Goal: Task Accomplishment & Management: Use online tool/utility

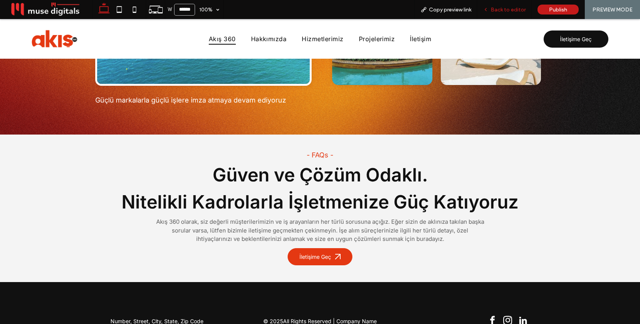
click at [498, 12] on span "Back to editor" at bounding box center [508, 9] width 35 height 6
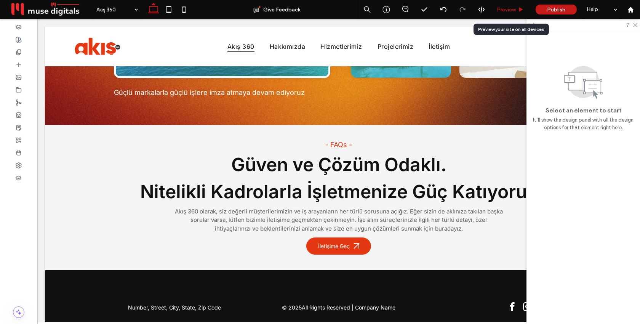
scroll to position [2127, 0]
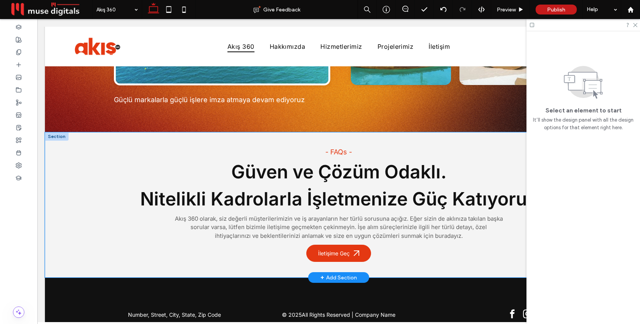
click at [102, 184] on div "- FAQs - Güven ve Çözüm Odaklı. Nitelikli Kadrolarla İşletmenize Güç Katıyoruz …" at bounding box center [338, 204] width 587 height 145
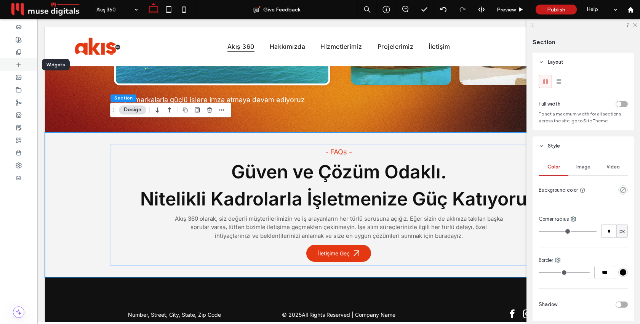
click at [16, 65] on icon at bounding box center [19, 65] width 6 height 6
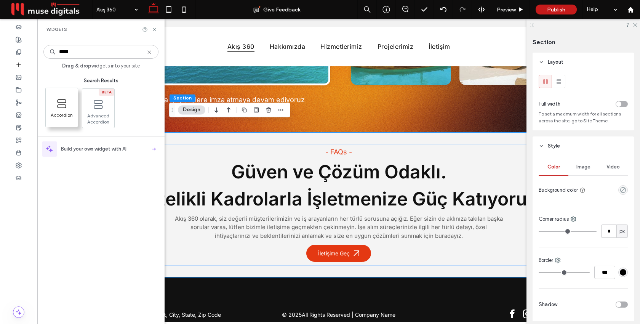
type input "*****"
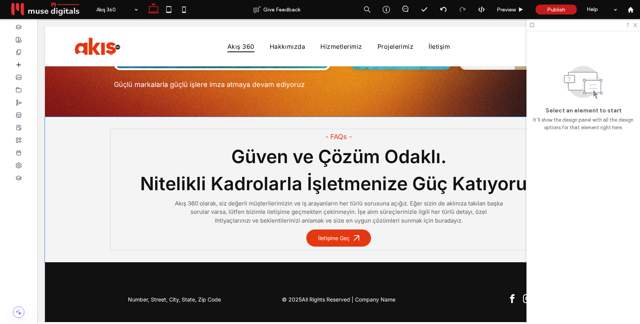
scroll to position [2146, 0]
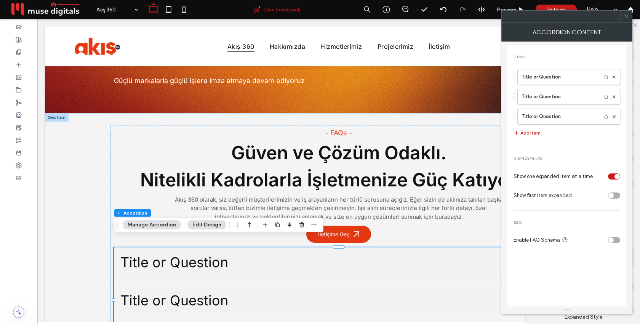
drag, startPoint x: 62, startPoint y: 108, endPoint x: 252, endPoint y: 1, distance: 217.6
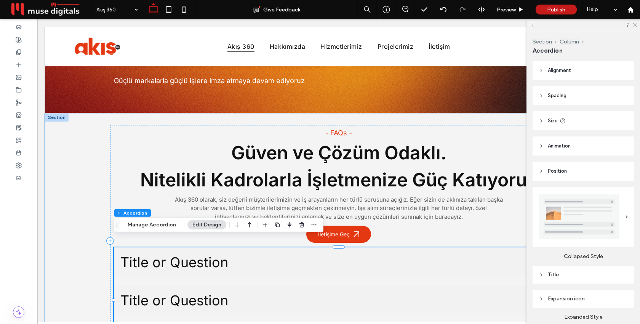
click at [321, 254] on span "Title or Question" at bounding box center [330, 262] width 421 height 17
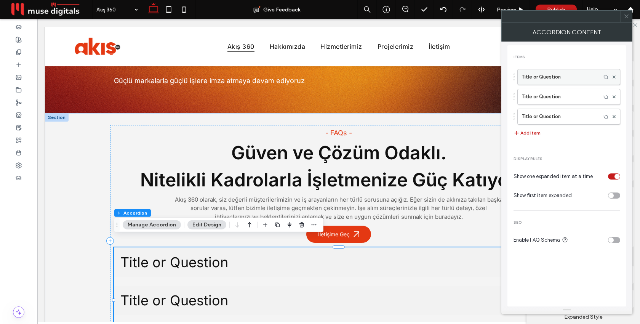
click at [551, 80] on label "Title or Question" at bounding box center [558, 76] width 75 height 15
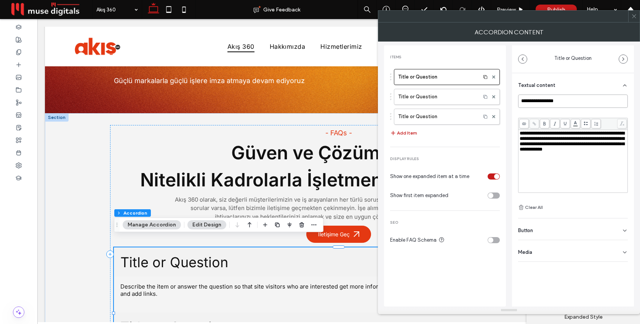
click at [551, 101] on input "**********" at bounding box center [573, 100] width 110 height 13
paste input "**********"
type input "**********"
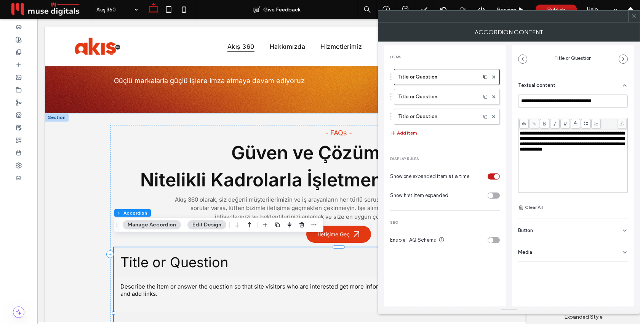
click at [546, 111] on div "**********" at bounding box center [573, 152] width 110 height 117
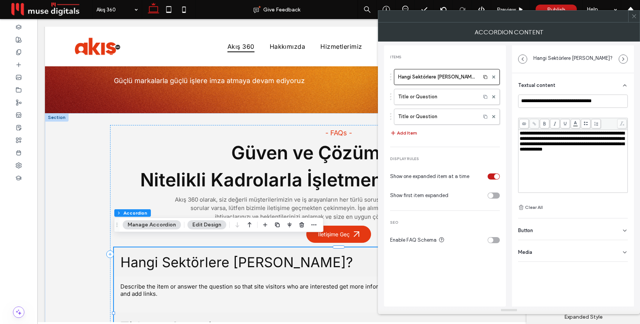
click at [526, 139] on span "**********" at bounding box center [571, 141] width 105 height 21
click at [543, 110] on div "**********" at bounding box center [573, 152] width 110 height 117
click at [633, 16] on icon at bounding box center [634, 16] width 6 height 6
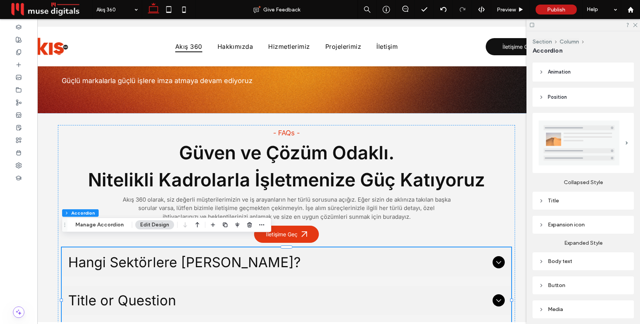
scroll to position [84, 0]
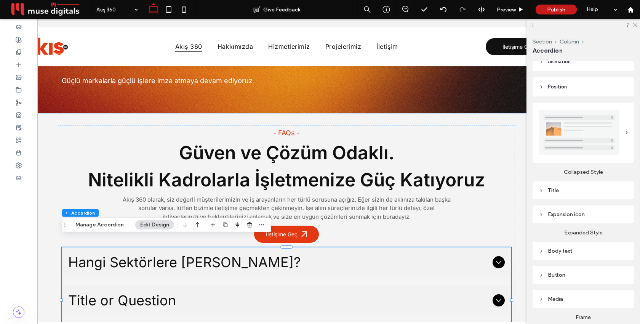
click at [558, 215] on div "Expansion icon" at bounding box center [583, 214] width 89 height 6
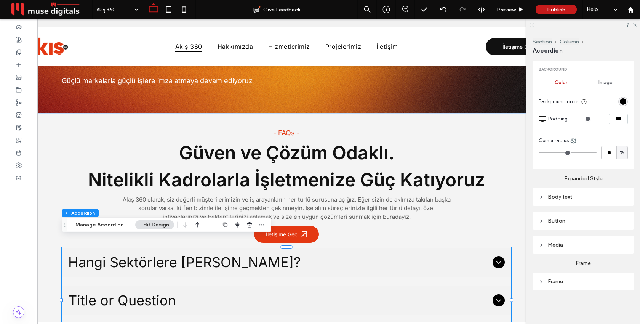
scroll to position [300, 0]
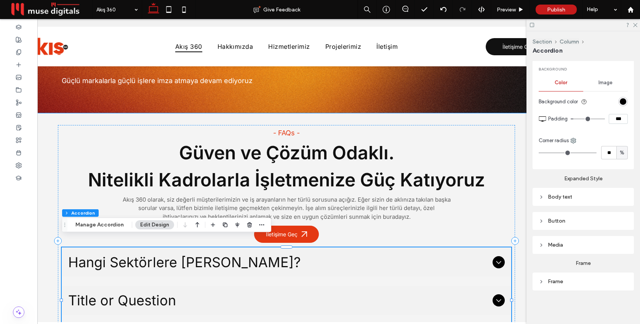
click at [355, 260] on span "Hangi Sektörlere [PERSON_NAME]?" at bounding box center [278, 262] width 421 height 17
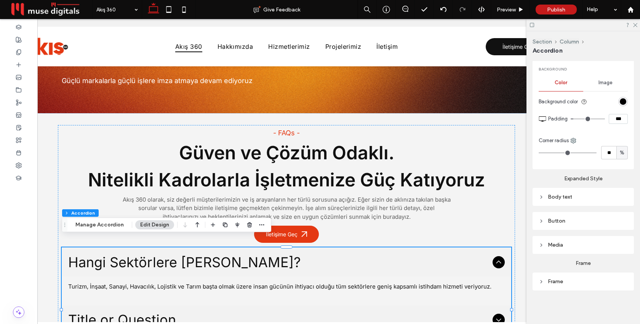
click at [566, 197] on div "Body text" at bounding box center [583, 196] width 89 height 6
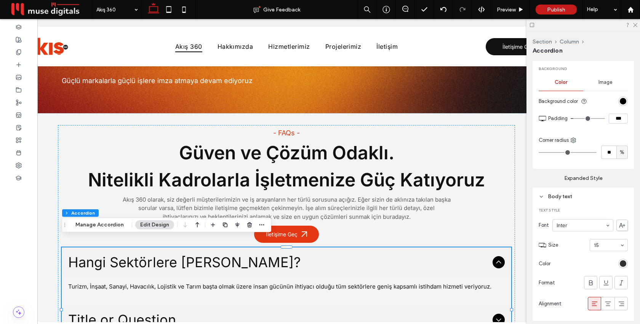
click at [623, 264] on div "rgb(17, 17, 17)" at bounding box center [623, 263] width 6 height 6
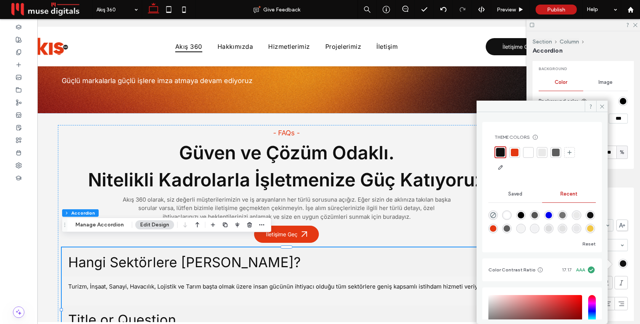
click at [555, 153] on div at bounding box center [556, 153] width 8 height 8
click at [600, 104] on icon at bounding box center [602, 107] width 6 height 6
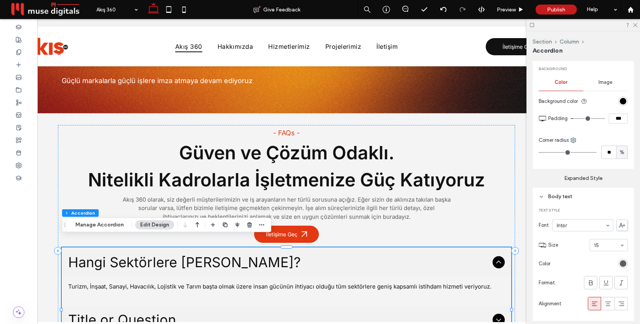
click at [546, 201] on div "Body text" at bounding box center [583, 196] width 89 height 10
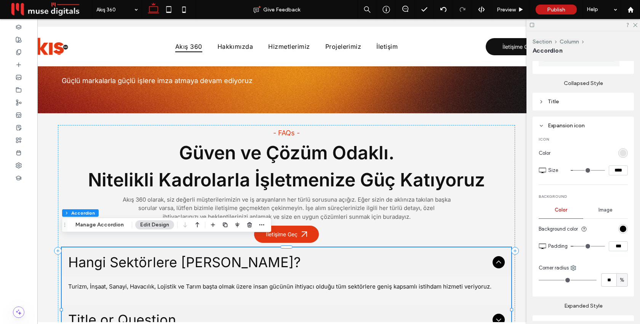
scroll to position [173, 0]
click at [554, 103] on div "Title" at bounding box center [583, 102] width 89 height 6
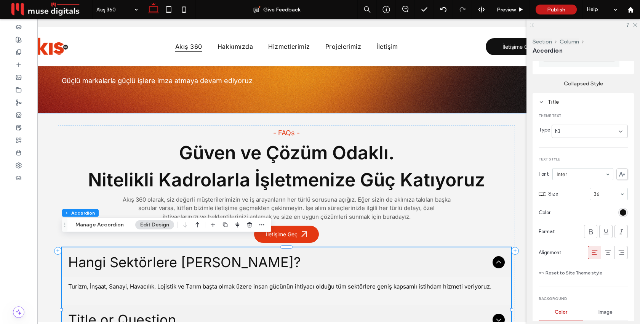
click at [587, 132] on div "h3" at bounding box center [587, 132] width 64 height 8
click at [584, 185] on div "h4" at bounding box center [589, 184] width 75 height 13
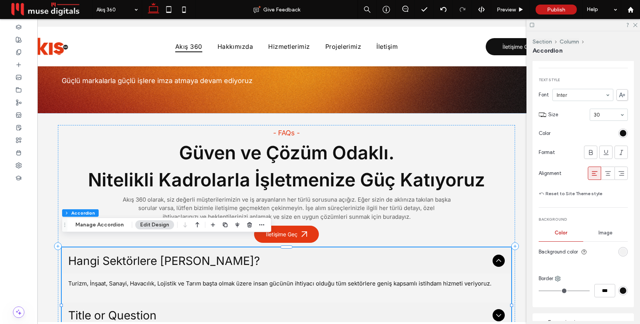
scroll to position [259, 0]
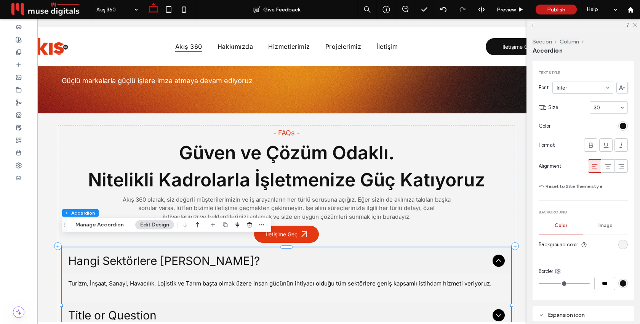
click at [622, 244] on div "rgb(242, 242, 242)" at bounding box center [623, 244] width 6 height 6
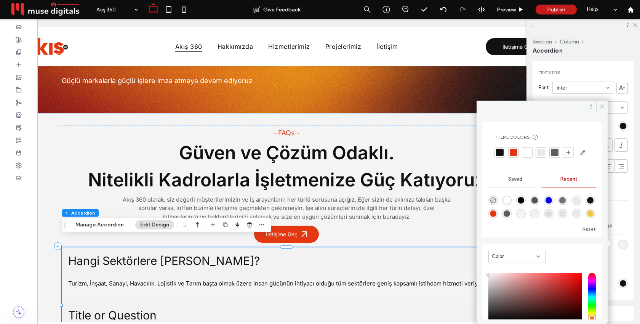
scroll to position [64, 0]
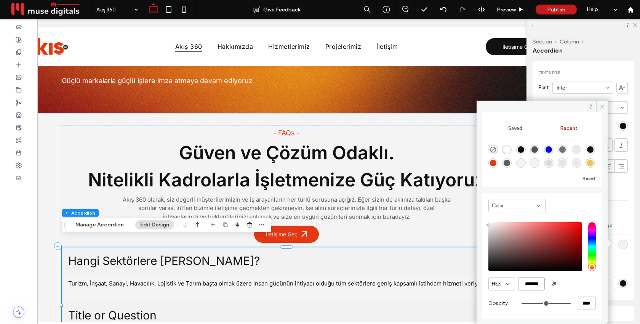
click at [538, 282] on input "*******" at bounding box center [531, 283] width 27 height 13
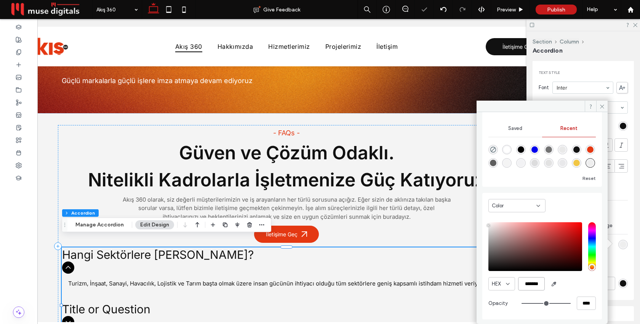
type input "*******"
click at [580, 284] on div "HEX *******" at bounding box center [541, 283] width 107 height 13
click at [601, 107] on use at bounding box center [602, 106] width 4 height 4
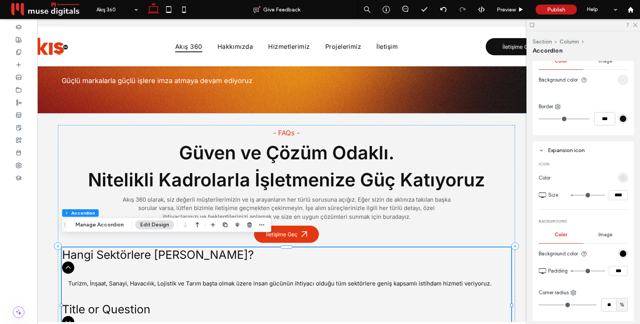
scroll to position [429, 0]
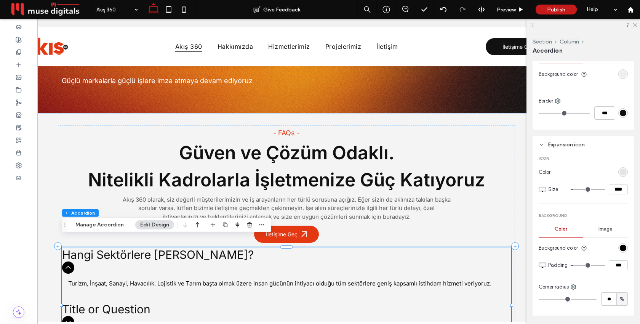
drag, startPoint x: 618, startPoint y: 189, endPoint x: 610, endPoint y: 189, distance: 8.4
click at [610, 189] on input "****" at bounding box center [618, 189] width 19 height 10
type input "****"
type input "**"
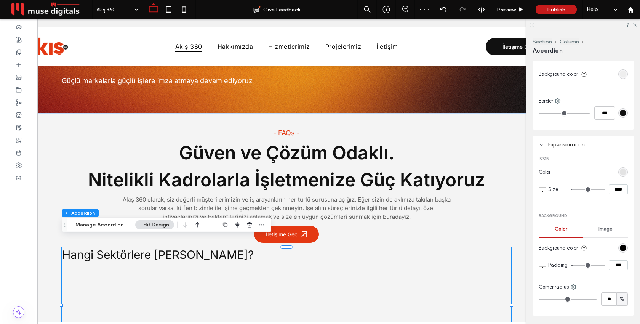
type input "****"
type input "**"
click at [508, 10] on span "Preview" at bounding box center [506, 9] width 19 height 6
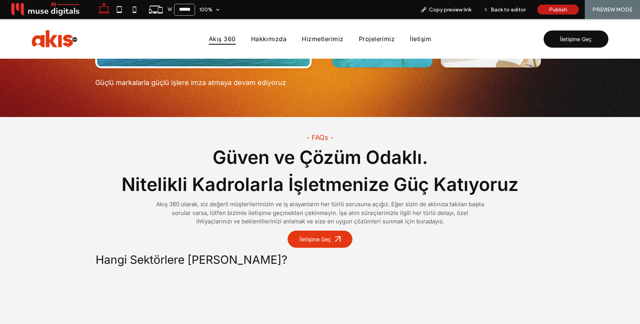
scroll to position [2156, 0]
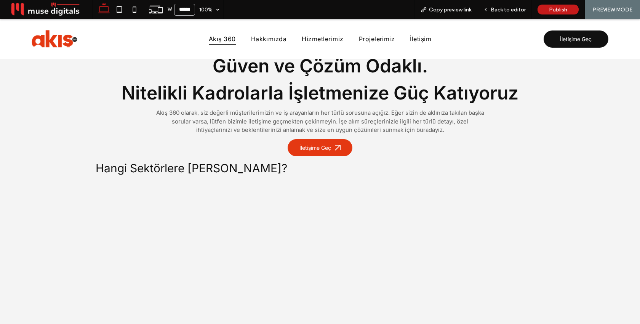
scroll to position [2246, 0]
click at [497, 13] on span "Back to editor" at bounding box center [508, 9] width 35 height 6
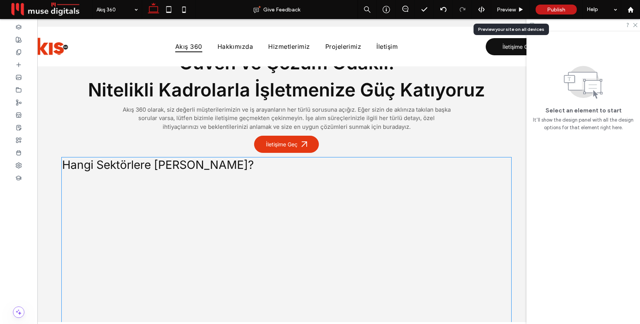
scroll to position [2234, 0]
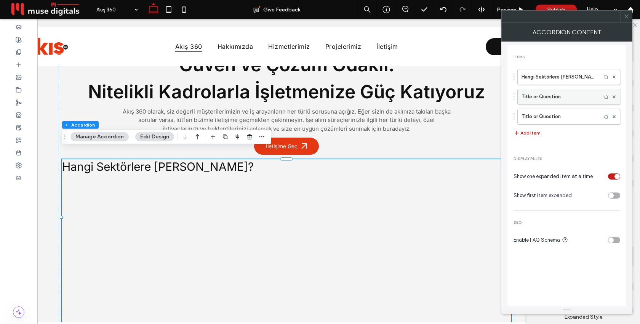
click at [543, 97] on label "Title or Question" at bounding box center [558, 96] width 75 height 15
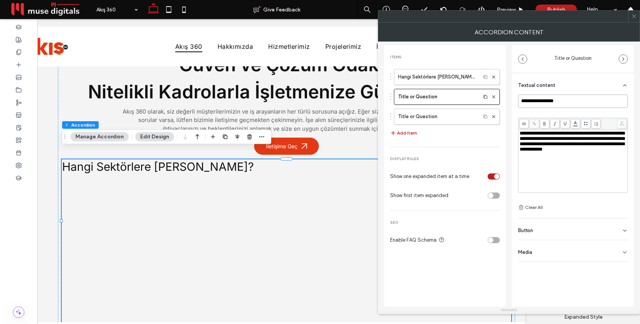
click at [564, 102] on input "**********" at bounding box center [573, 100] width 110 height 13
paste input "**********"
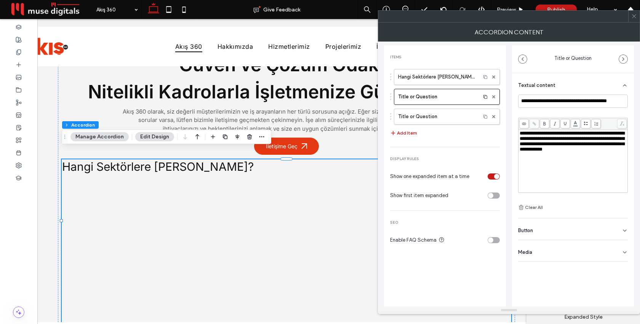
click at [559, 113] on div "**********" at bounding box center [573, 152] width 110 height 117
click at [425, 116] on label "Title or Question" at bounding box center [437, 116] width 78 height 15
click at [556, 96] on input "**********" at bounding box center [573, 100] width 110 height 13
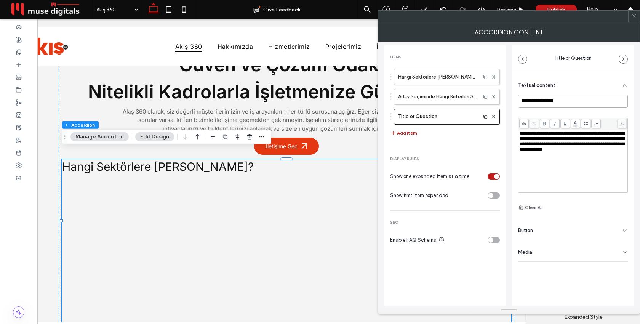
click at [556, 96] on input "**********" at bounding box center [573, 100] width 110 height 13
paste input "**********"
click at [549, 109] on div "**********" at bounding box center [573, 152] width 110 height 117
click at [412, 131] on button "Add Item" at bounding box center [403, 132] width 27 height 9
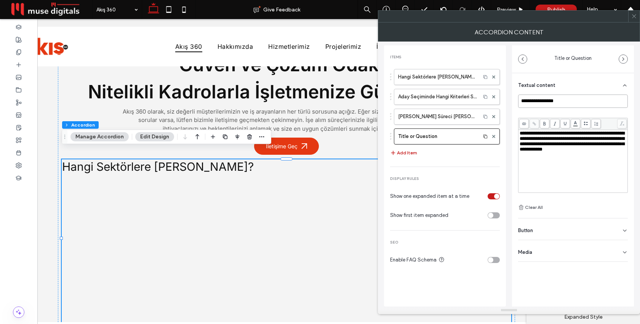
click at [554, 100] on input "**********" at bounding box center [573, 100] width 110 height 13
paste input "**********"
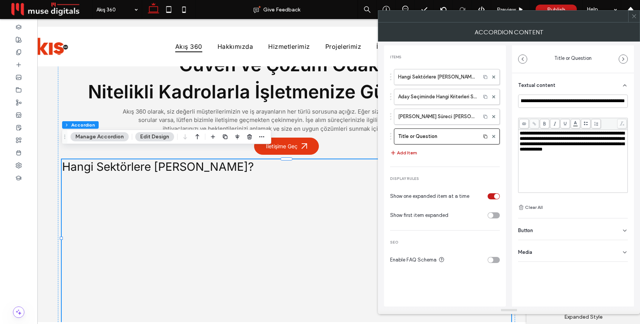
click at [545, 116] on div "**********" at bounding box center [573, 155] width 110 height 83
click at [403, 153] on button "Add Item" at bounding box center [403, 152] width 27 height 9
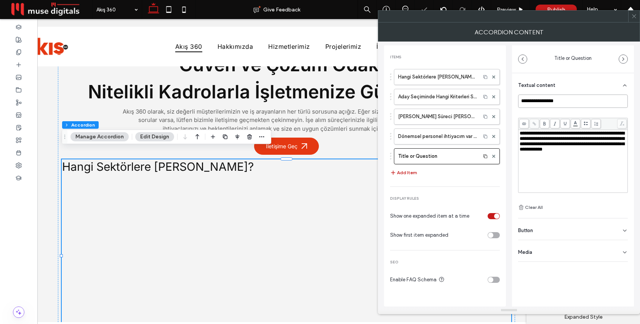
click at [538, 102] on input "**********" at bounding box center [573, 100] width 110 height 13
paste input "**********"
type input "**********"
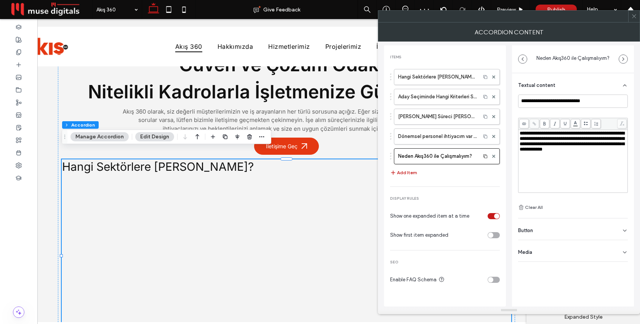
click at [537, 111] on div "**********" at bounding box center [573, 152] width 110 height 117
click at [631, 16] on icon at bounding box center [634, 16] width 6 height 6
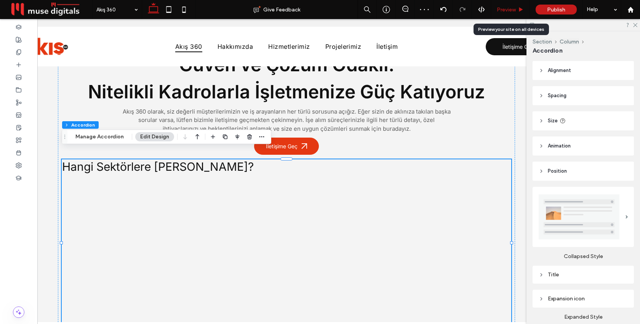
click at [510, 12] on span "Preview" at bounding box center [506, 9] width 19 height 6
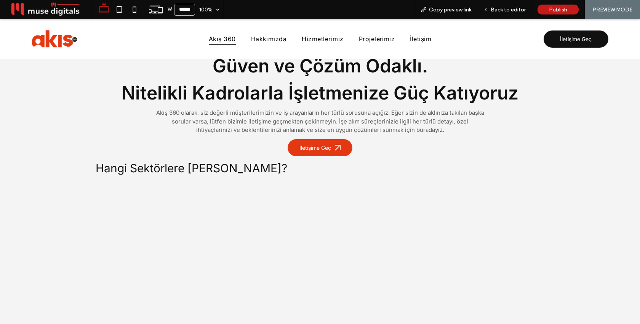
scroll to position [2246, 0]
click at [500, 10] on span "Back to editor" at bounding box center [508, 9] width 35 height 6
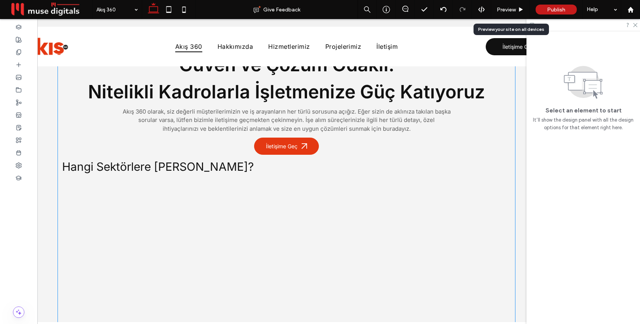
scroll to position [2234, 0]
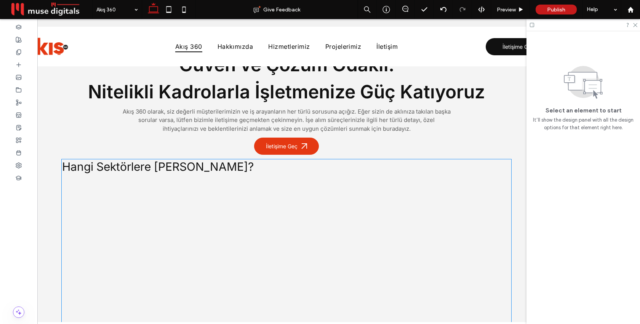
click at [407, 161] on span "Hangi Sektörlere [PERSON_NAME]?" at bounding box center [286, 167] width 449 height 14
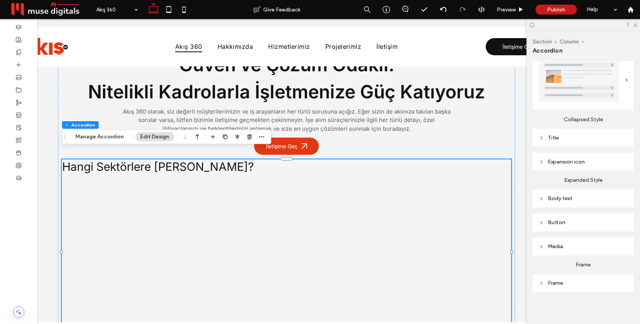
scroll to position [138, 0]
click at [589, 131] on div "Title" at bounding box center [583, 136] width 89 height 10
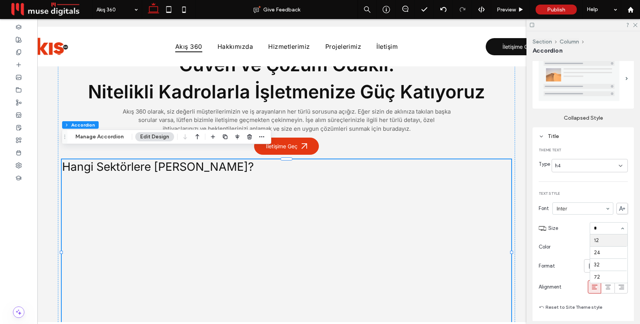
scroll to position [0, 0]
type input "**"
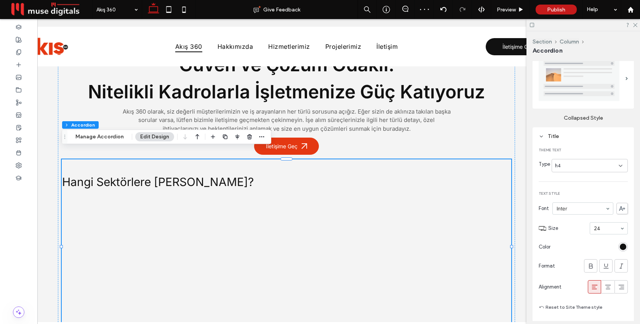
click at [577, 219] on section "Size 24" at bounding box center [588, 228] width 80 height 20
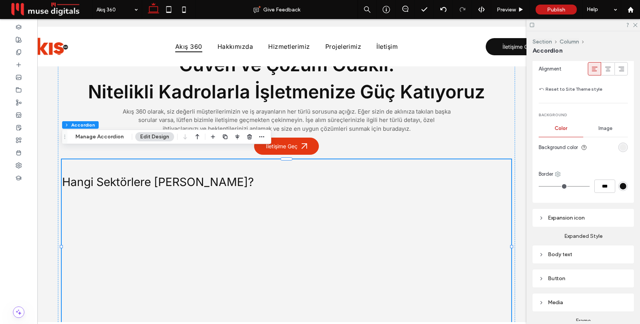
scroll to position [361, 0]
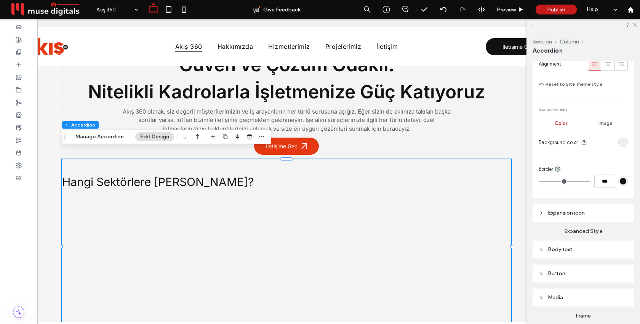
click at [561, 248] on div "Body text" at bounding box center [583, 249] width 89 height 6
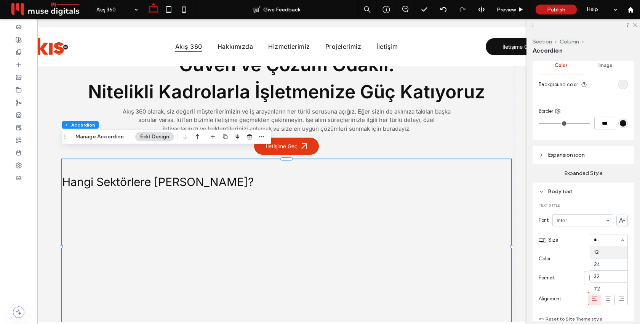
scroll to position [0, 0]
type input "**"
click at [603, 243] on div at bounding box center [608, 239] width 37 height 11
type input "**"
click at [510, 6] on span "Preview" at bounding box center [506, 9] width 19 height 6
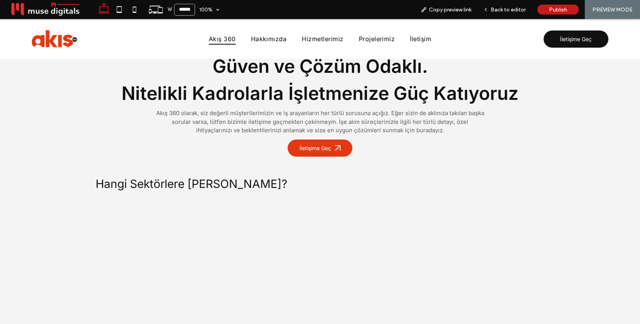
scroll to position [2246, 0]
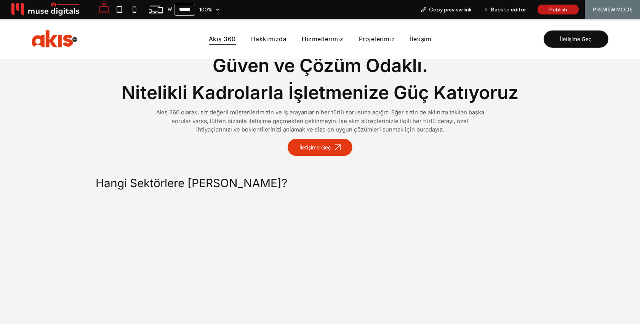
click at [506, 7] on span "Back to editor" at bounding box center [508, 9] width 35 height 6
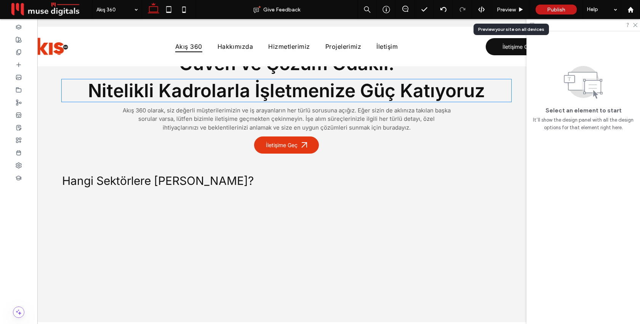
scroll to position [2234, 0]
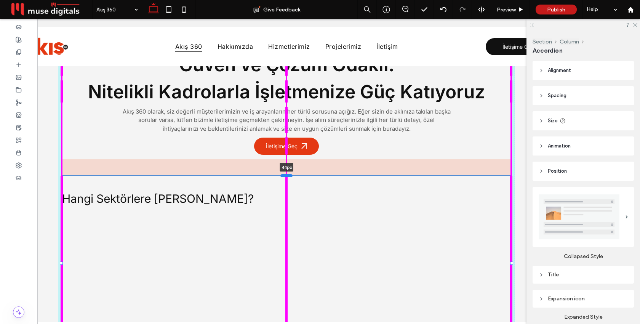
drag, startPoint x: 284, startPoint y: 149, endPoint x: 284, endPoint y: 165, distance: 16.8
click at [284, 174] on div at bounding box center [286, 175] width 12 height 3
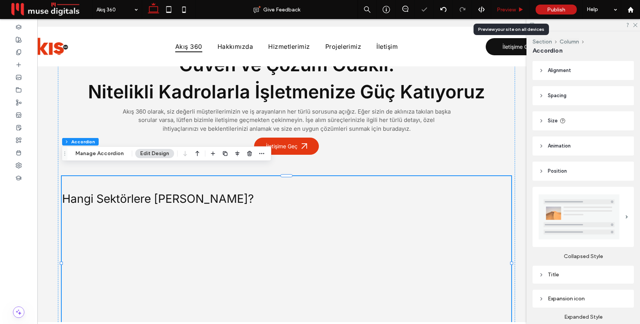
click at [505, 13] on div "Preview" at bounding box center [510, 9] width 39 height 19
click at [505, 11] on span "Preview" at bounding box center [506, 9] width 19 height 6
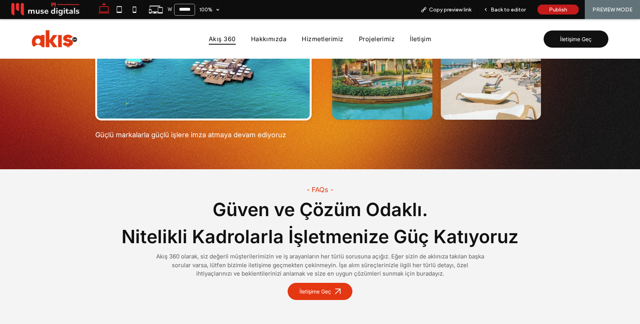
scroll to position [2340, 0]
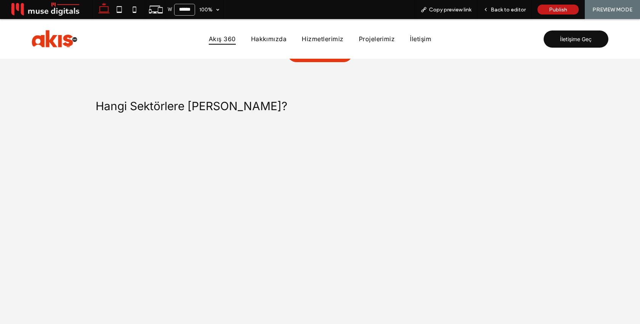
click at [510, 11] on span "Back to editor" at bounding box center [508, 9] width 35 height 6
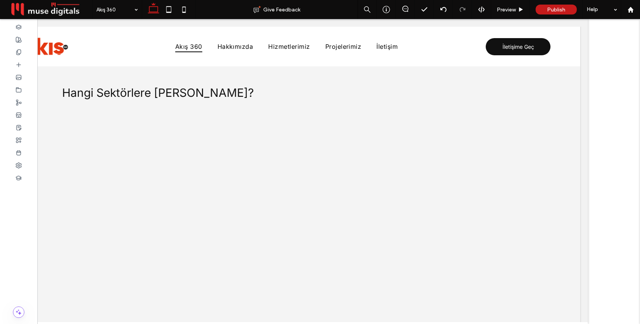
scroll to position [2325, 0]
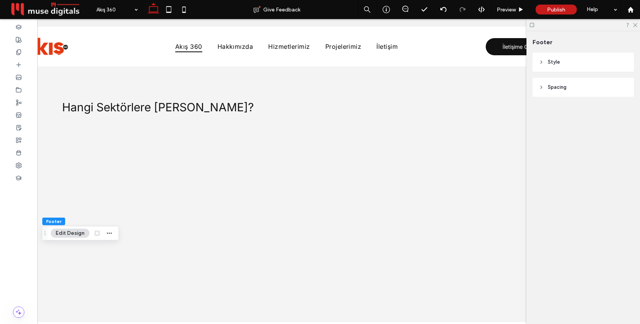
click at [566, 65] on header "Style" at bounding box center [582, 62] width 101 height 19
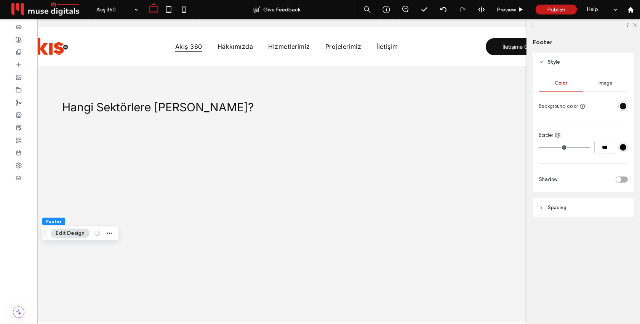
click at [622, 106] on div "rgba(17, 17, 17, 1)" at bounding box center [623, 106] width 6 height 6
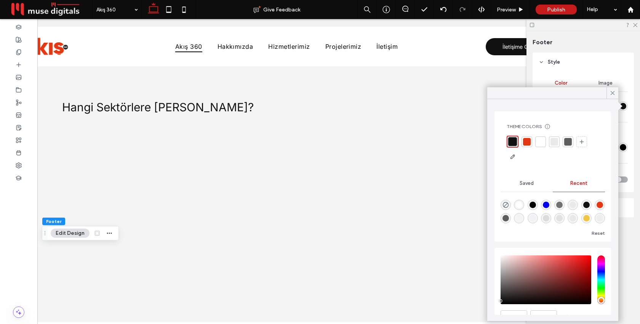
click at [527, 139] on div at bounding box center [527, 142] width 8 height 8
click at [610, 93] on icon at bounding box center [612, 92] width 7 height 7
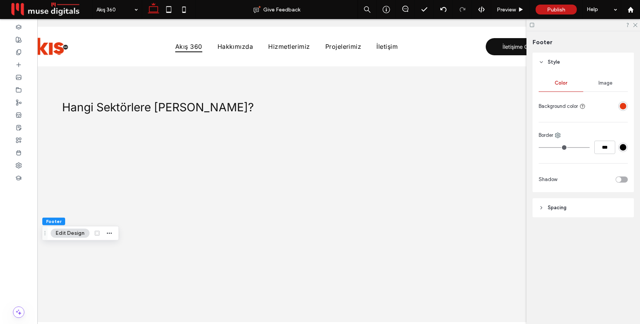
click at [623, 105] on div "rgba(228, 56, 18, 1)" at bounding box center [623, 106] width 6 height 6
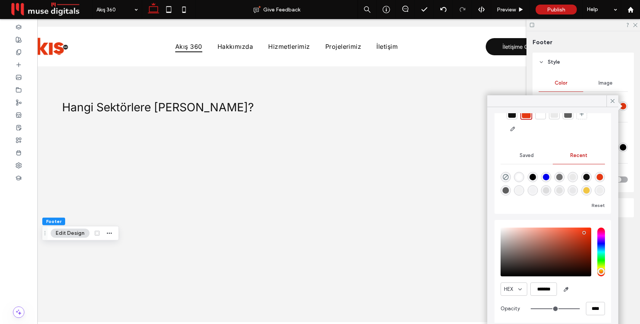
scroll to position [38, 0]
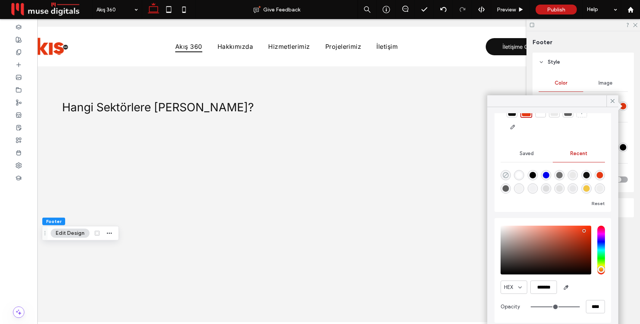
click at [506, 172] on icon "rgba(0, 0, 0, 0)" at bounding box center [505, 175] width 6 height 6
type input "*******"
type input "*"
type input "**"
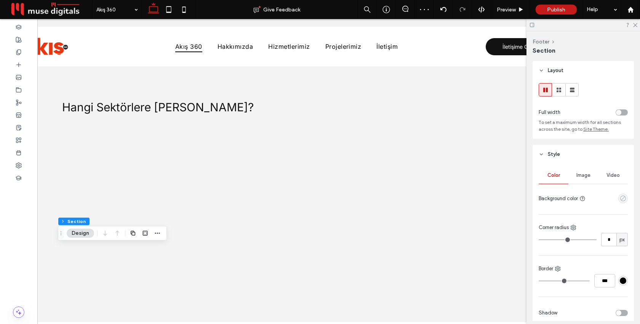
click at [622, 201] on use "empty color" at bounding box center [623, 198] width 6 height 6
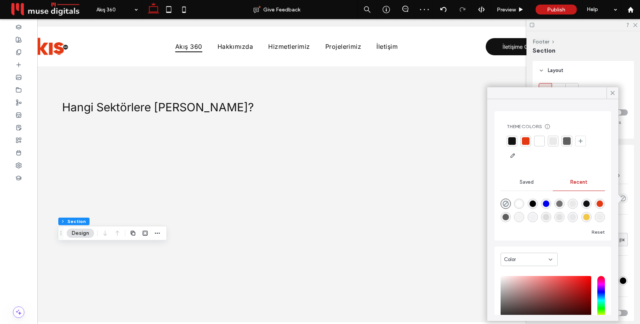
click at [524, 259] on div "Color" at bounding box center [526, 260] width 45 height 8
click at [522, 283] on span "Gradient" at bounding box center [514, 286] width 21 height 8
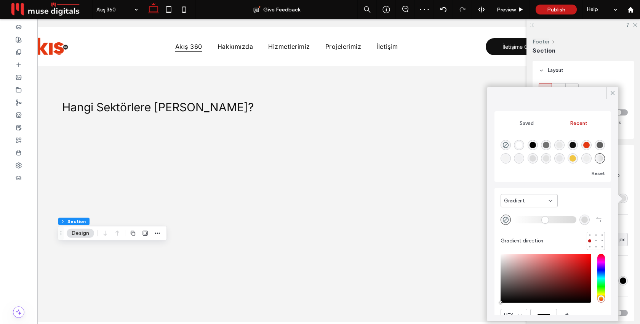
click at [586, 145] on div "rgba(228, 56, 18, 1)" at bounding box center [586, 145] width 6 height 6
type input "*******"
type input "***"
type input "****"
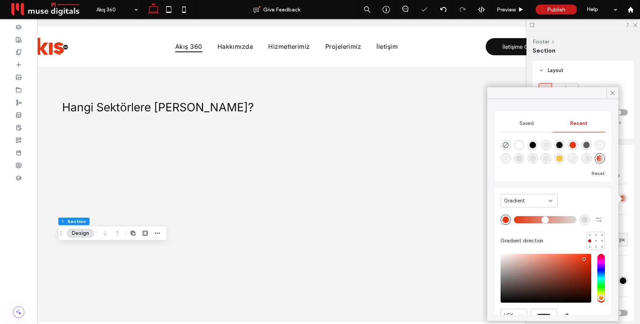
click at [583, 219] on div "rgba(217, 217, 217, 1)" at bounding box center [584, 219] width 6 height 6
click at [534, 142] on div "rgba(0, 0, 0, 1)" at bounding box center [532, 145] width 6 height 6
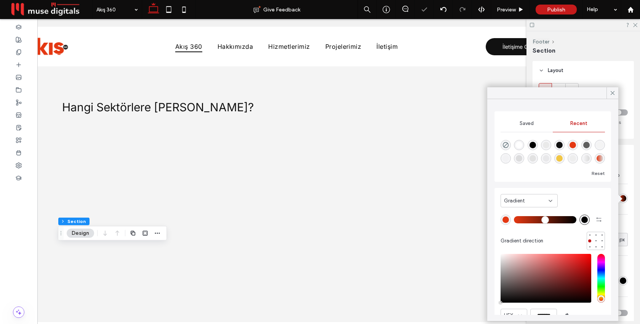
type input "*******"
drag, startPoint x: 519, startPoint y: 218, endPoint x: 549, endPoint y: 217, distance: 30.1
click at [549, 219] on input "range" at bounding box center [545, 219] width 62 height 1
type input "**"
click at [550, 219] on input "range" at bounding box center [545, 219] width 62 height 1
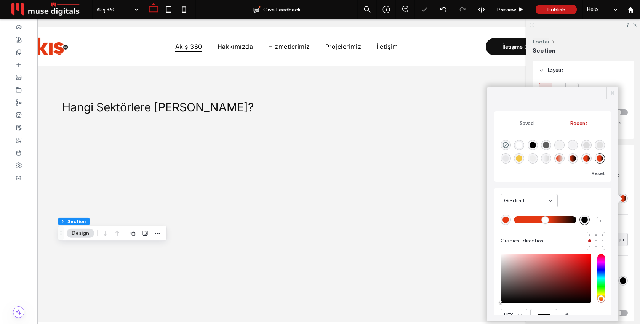
click at [611, 94] on use at bounding box center [612, 93] width 4 height 4
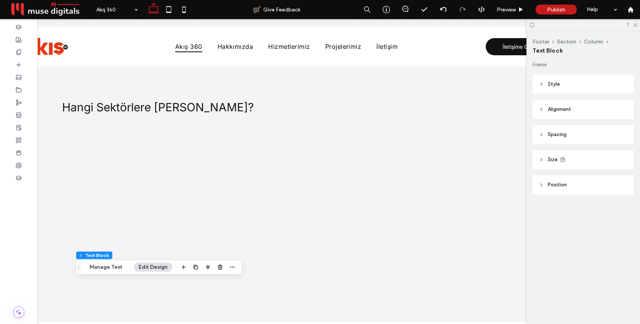
type input "*****"
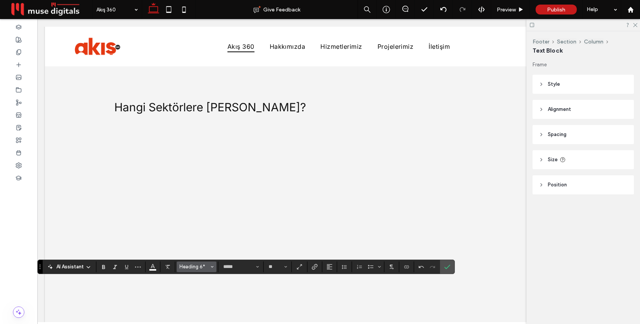
click at [204, 267] on span "Heading 6*" at bounding box center [194, 267] width 30 height 6
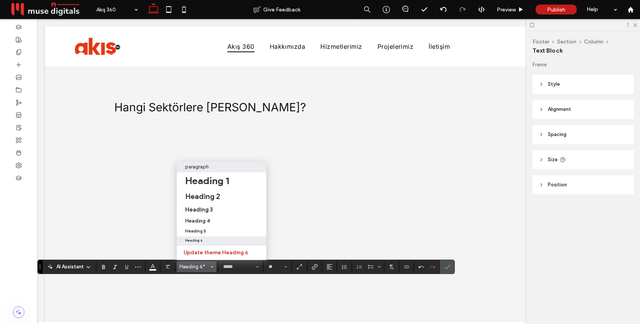
click at [211, 167] on div "paragraph" at bounding box center [221, 167] width 73 height 6
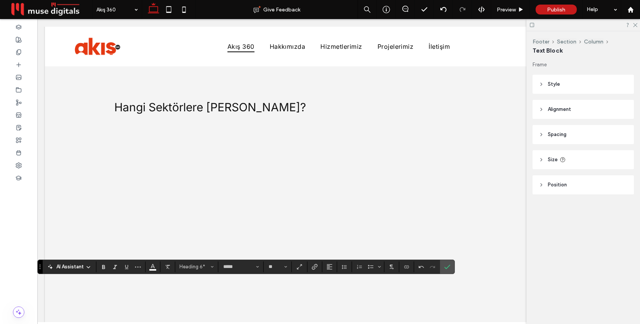
type input "**"
click at [153, 267] on use "Color" at bounding box center [153, 266] width 4 height 4
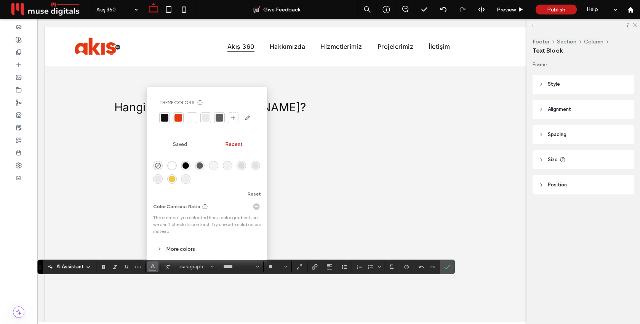
click at [190, 120] on div at bounding box center [192, 118] width 8 height 8
click at [448, 267] on icon "Confirm" at bounding box center [447, 267] width 6 height 6
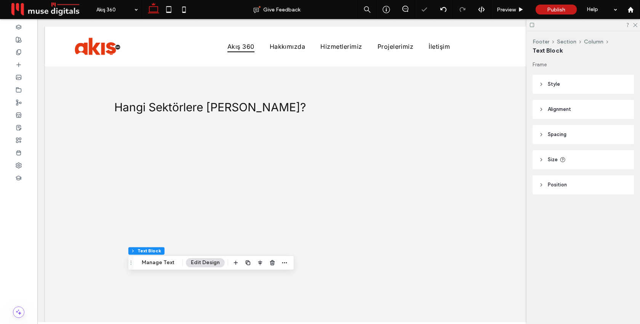
type input "*****"
type input "**"
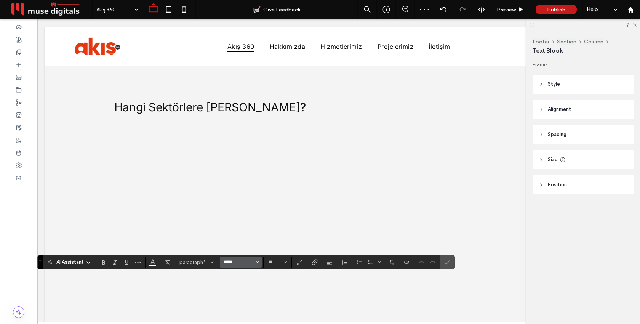
click at [244, 259] on input "*****" at bounding box center [238, 262] width 32 height 6
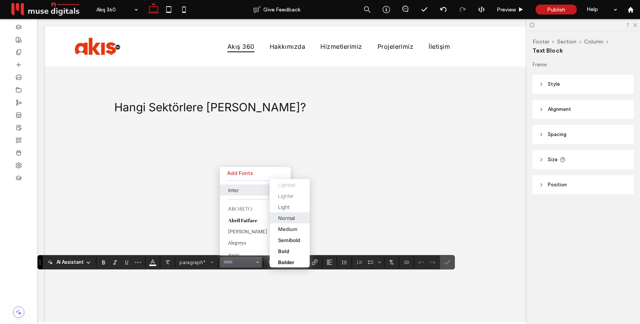
click at [282, 215] on div "Normal" at bounding box center [286, 217] width 17 height 6
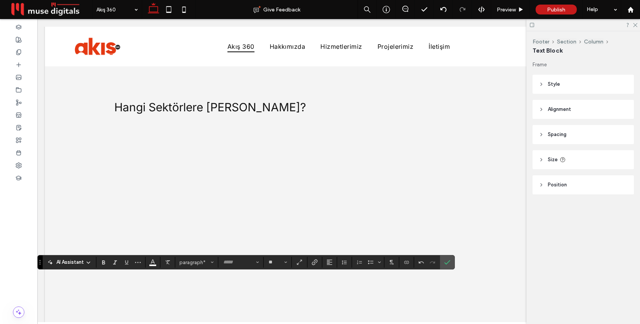
type input "*****"
click at [447, 260] on icon "Confirm" at bounding box center [447, 262] width 6 height 6
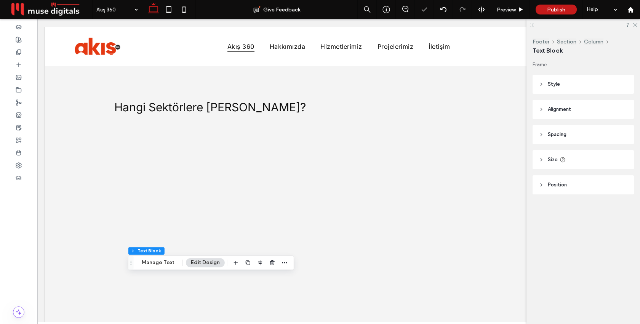
scroll to position [2336, 0]
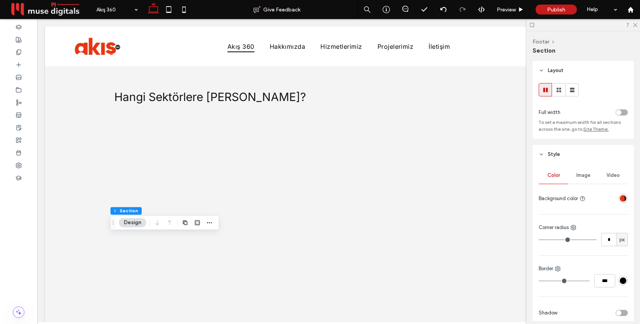
click at [625, 112] on div "toggle" at bounding box center [621, 112] width 12 height 6
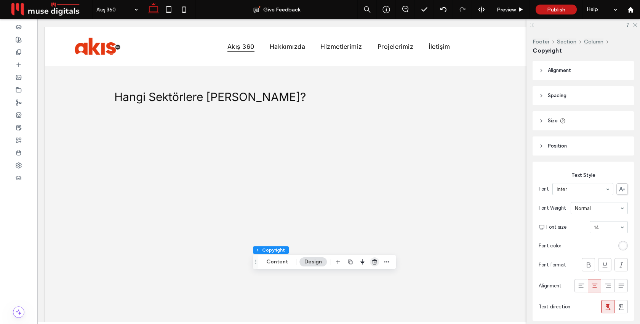
click at [376, 262] on icon "button" at bounding box center [374, 262] width 6 height 6
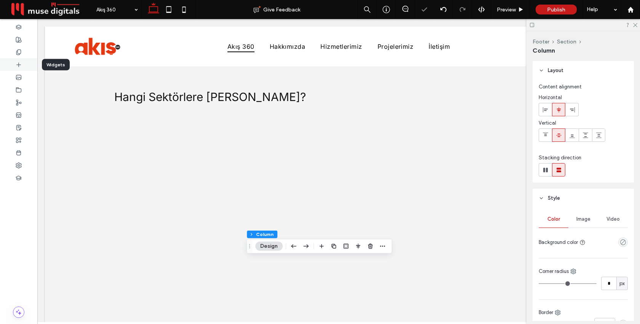
click at [19, 67] on icon at bounding box center [19, 65] width 6 height 6
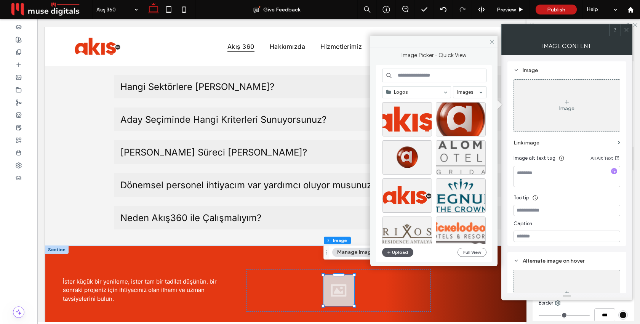
click at [401, 255] on button "Upload" at bounding box center [397, 252] width 31 height 9
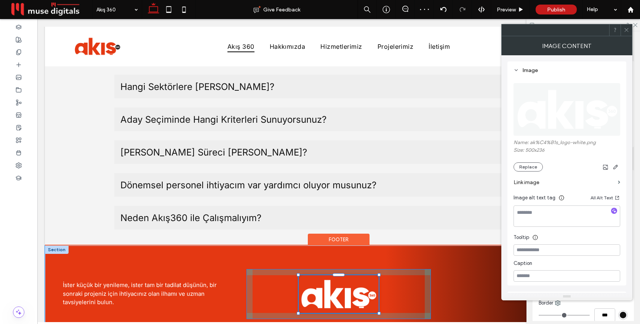
drag, startPoint x: 354, startPoint y: 286, endPoint x: 379, endPoint y: 296, distance: 27.2
click at [379, 296] on div "İster küçük bir yenileme, ister tam bir tadilat düşünün, bir sonraki projeniz i…" at bounding box center [338, 293] width 587 height 97
type input "***"
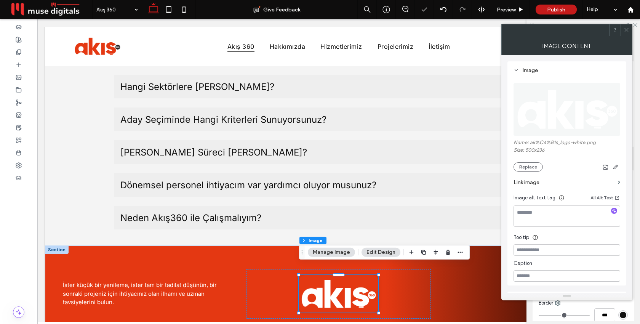
click at [626, 30] on icon at bounding box center [626, 30] width 6 height 6
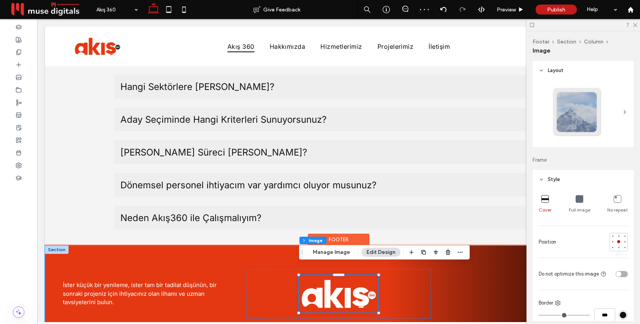
click at [487, 248] on div "İster küçük bir yenileme, ister tam bir tadilat düşünün, bir sonraki projeniz i…" at bounding box center [338, 293] width 587 height 97
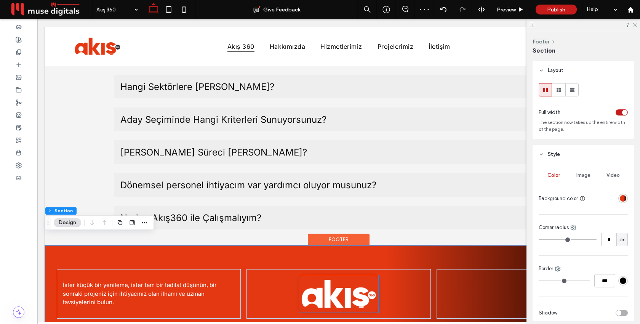
click at [370, 275] on img at bounding box center [338, 293] width 79 height 37
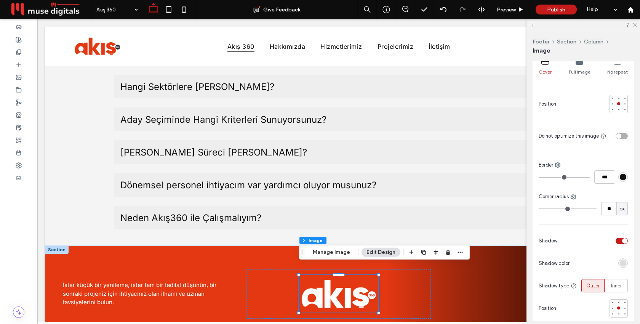
scroll to position [145, 0]
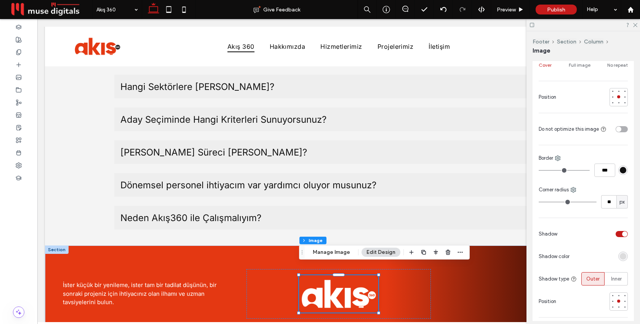
click at [619, 234] on div "toggle" at bounding box center [621, 234] width 12 height 6
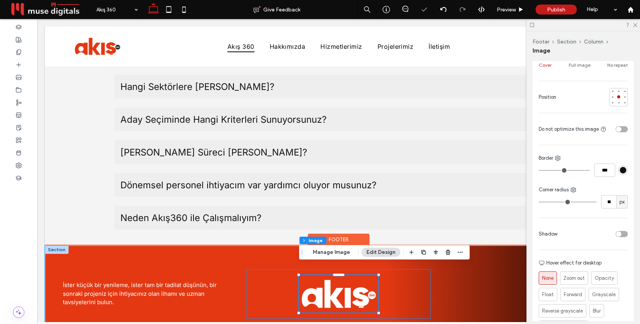
click at [414, 294] on div at bounding box center [338, 294] width 184 height 50
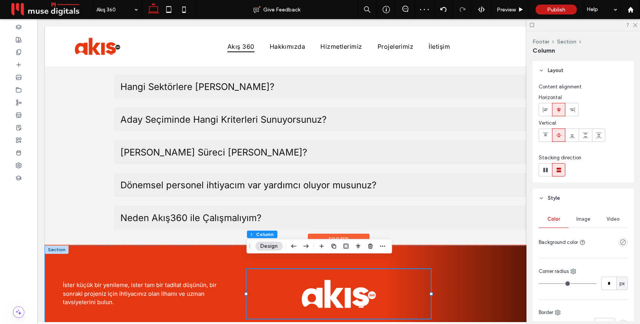
click at [410, 291] on div at bounding box center [338, 294] width 184 height 50
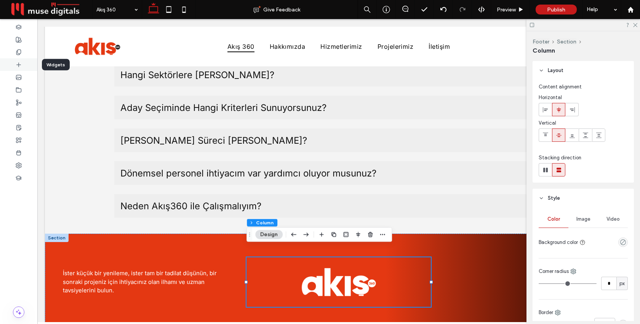
click at [18, 66] on icon at bounding box center [19, 65] width 6 height 6
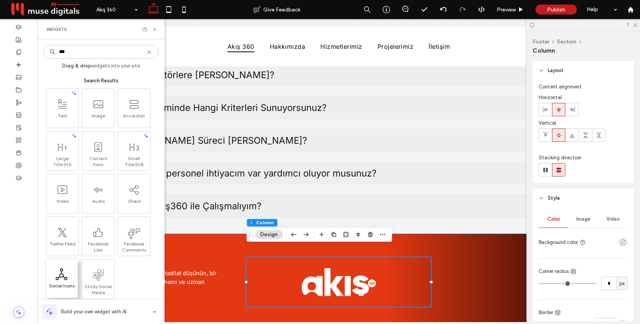
type input "***"
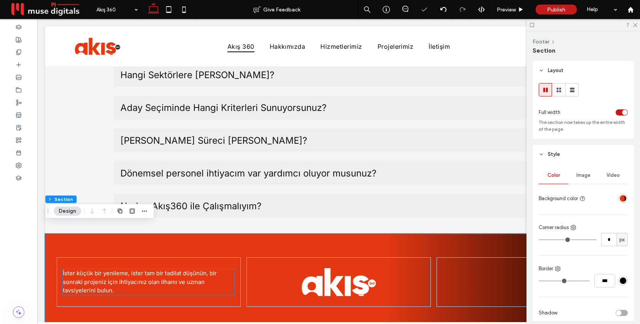
scroll to position [2353, 0]
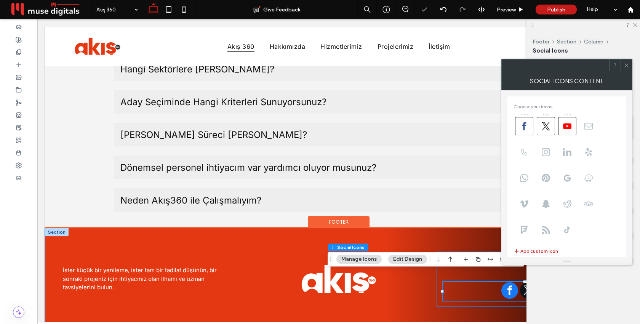
click at [465, 251] on div at bounding box center [528, 278] width 184 height 55
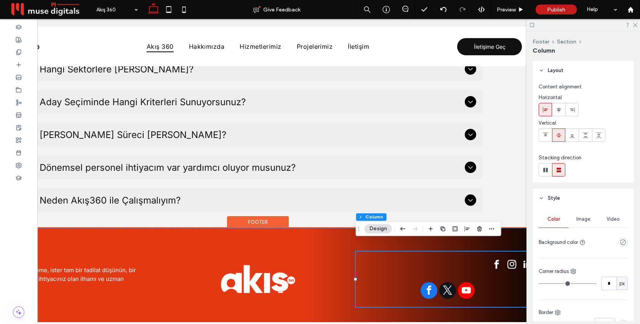
scroll to position [0, 101]
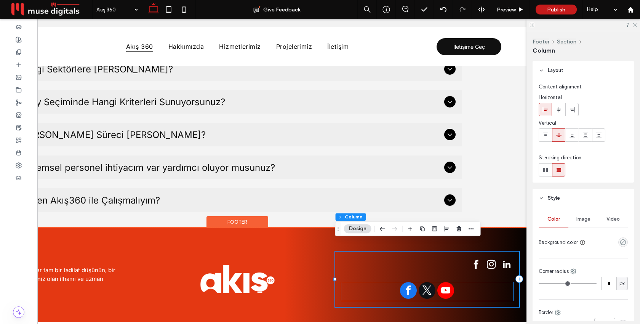
click at [435, 287] on link "twitter" at bounding box center [427, 291] width 17 height 19
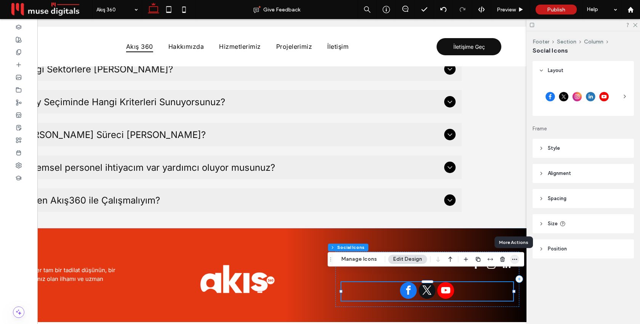
click at [515, 259] on use "button" at bounding box center [514, 259] width 5 height 1
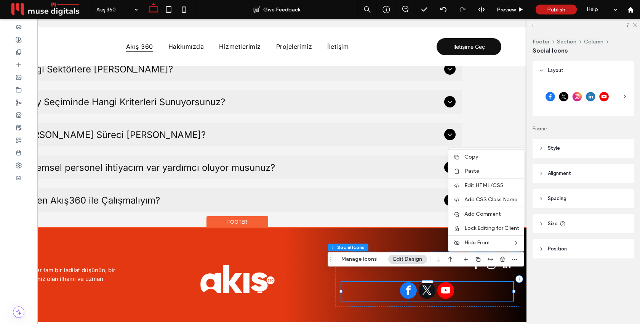
click at [466, 289] on div at bounding box center [427, 291] width 172 height 19
click at [465, 286] on div at bounding box center [427, 291] width 172 height 19
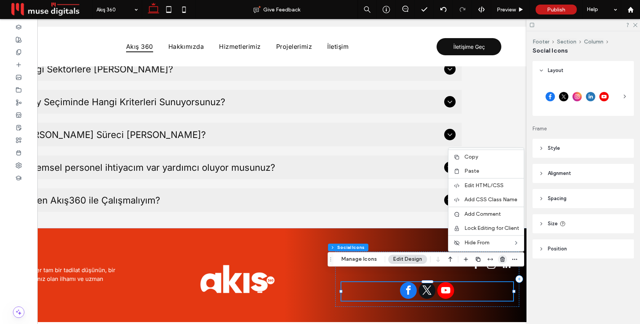
click at [501, 261] on use "button" at bounding box center [502, 259] width 5 height 5
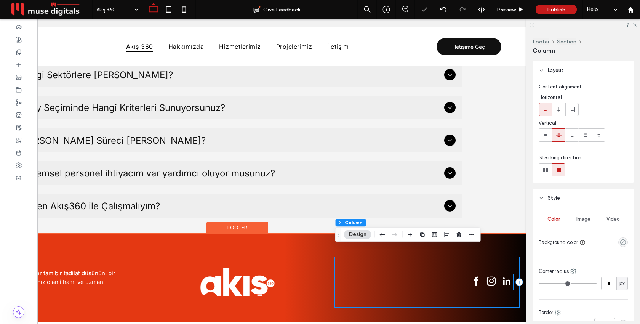
click at [487, 274] on span "instagram" at bounding box center [490, 280] width 13 height 13
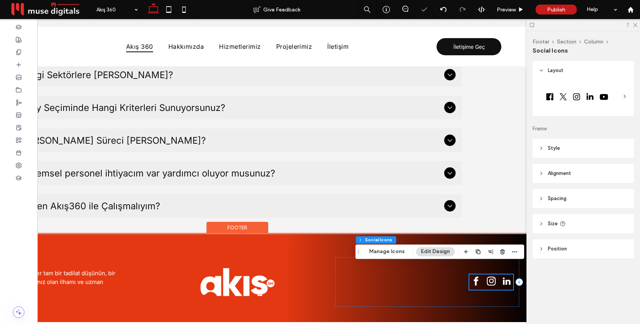
scroll to position [2347, 0]
click at [479, 274] on span "facebook" at bounding box center [475, 280] width 13 height 13
click at [448, 272] on div at bounding box center [427, 282] width 184 height 50
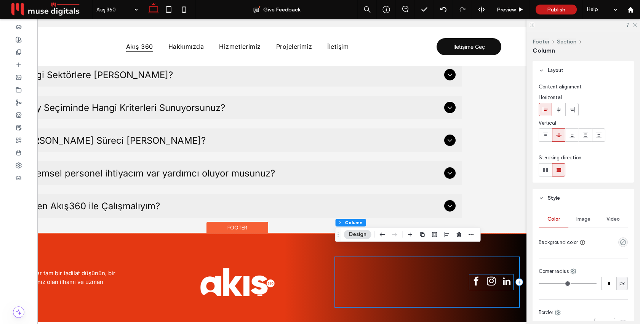
click at [482, 274] on span "facebook" at bounding box center [475, 280] width 13 height 13
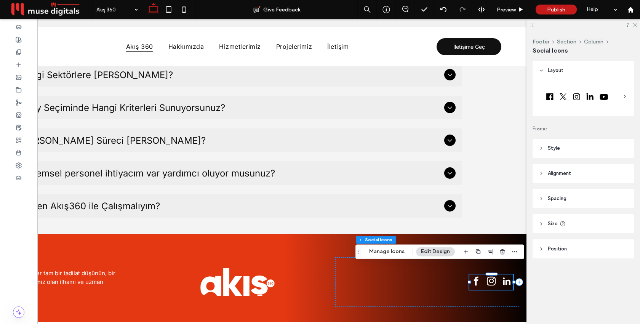
click at [625, 98] on icon at bounding box center [625, 96] width 6 height 6
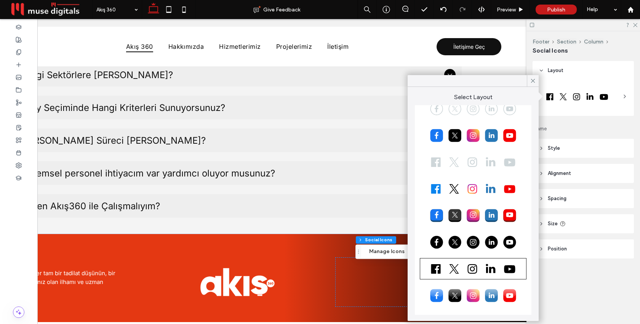
scroll to position [0, 0]
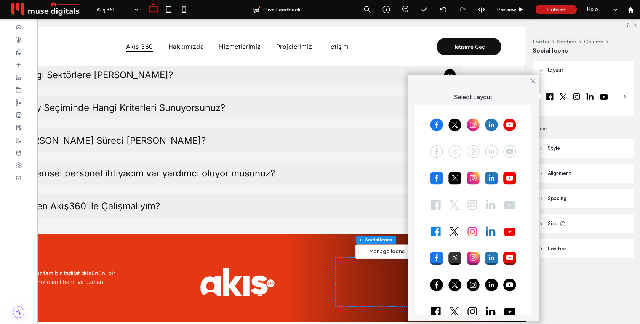
click at [463, 148] on div at bounding box center [473, 151] width 104 height 19
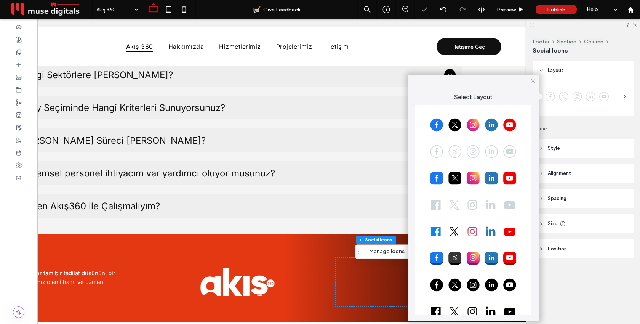
click at [531, 83] on icon at bounding box center [532, 80] width 7 height 7
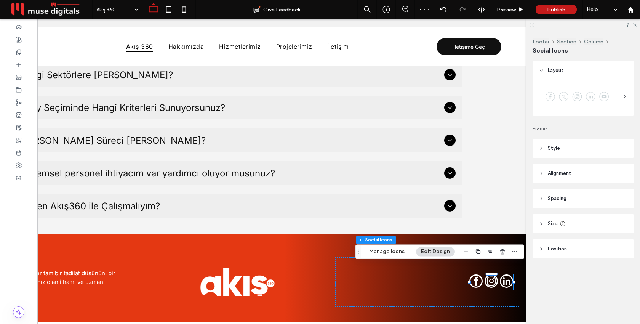
click at [575, 152] on header "Style" at bounding box center [582, 148] width 101 height 19
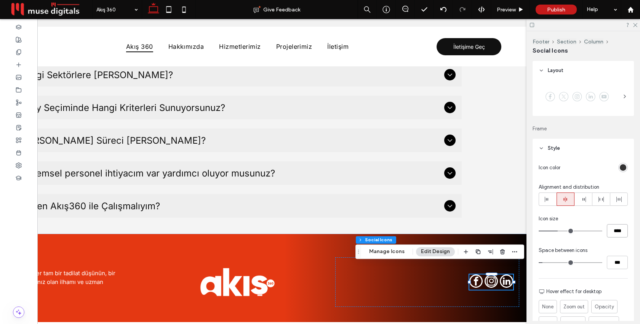
drag, startPoint x: 617, startPoint y: 229, endPoint x: 604, endPoint y: 229, distance: 12.9
click at [604, 229] on div "****" at bounding box center [583, 230] width 89 height 13
type input "**"
type input "****"
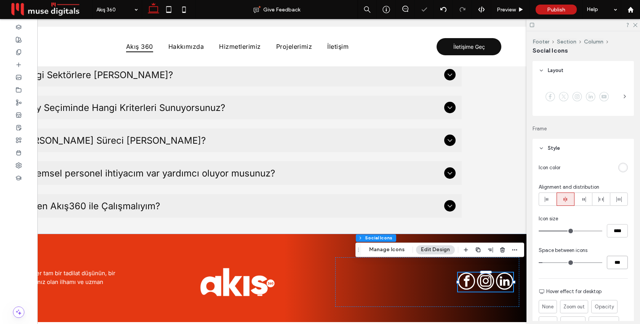
click at [615, 262] on input "***" at bounding box center [617, 262] width 21 height 13
type input "*"
drag, startPoint x: 615, startPoint y: 262, endPoint x: 607, endPoint y: 262, distance: 8.4
click at [607, 262] on input "***" at bounding box center [617, 262] width 21 height 13
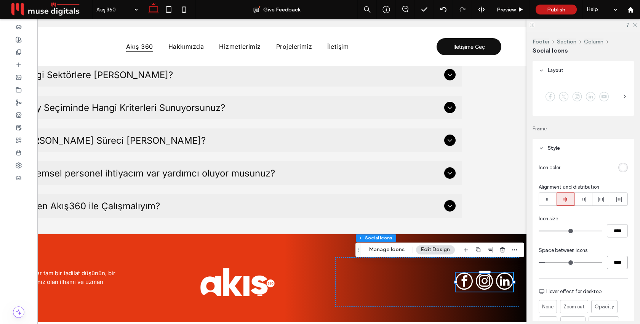
type input "****"
type input "**"
click at [591, 275] on div "Icon color Alignment and distribution Icon size **** Space between icons **** H…" at bounding box center [582, 263] width 101 height 211
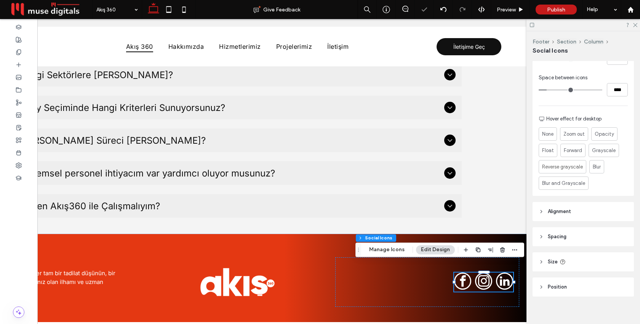
scroll to position [179, 0]
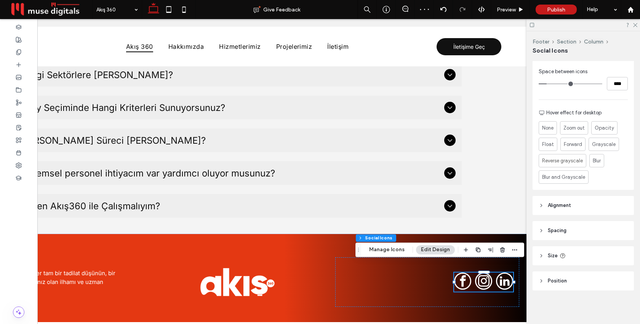
click at [591, 227] on header "Spacing" at bounding box center [582, 230] width 101 height 19
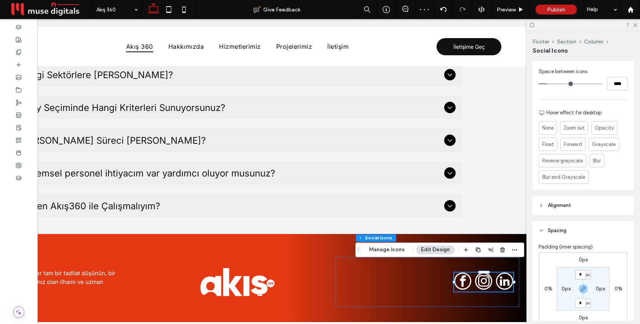
click at [582, 272] on input "*" at bounding box center [580, 275] width 10 height 10
type input "*"
click at [607, 280] on section "* px 0px * px 0px" at bounding box center [583, 288] width 53 height 43
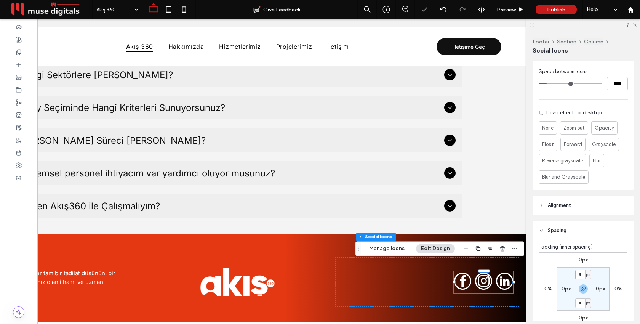
click at [582, 275] on input "*" at bounding box center [580, 275] width 10 height 10
type input "*"
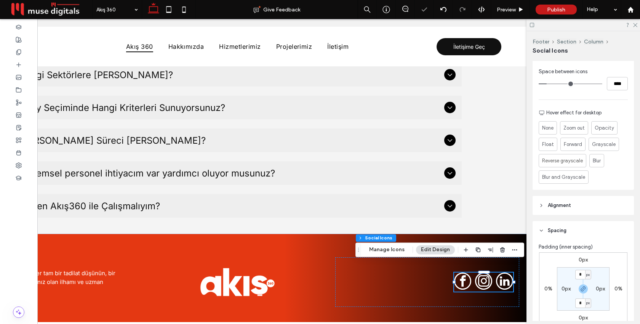
click at [613, 259] on div "0px 0% 0px 0% * px 0px * px 0px" at bounding box center [583, 288] width 88 height 73
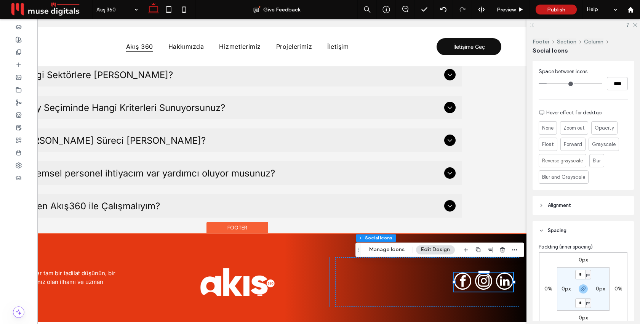
click at [329, 271] on div at bounding box center [237, 282] width 184 height 50
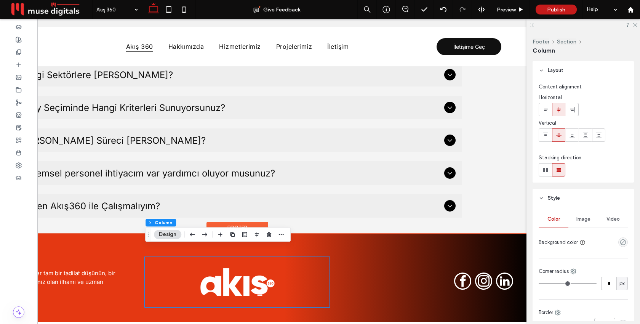
click at [333, 272] on div "İster küçük bir yenileme, ister tam bir tadilat düşünün, bir sonraki projeniz i…" at bounding box center [237, 281] width 587 height 97
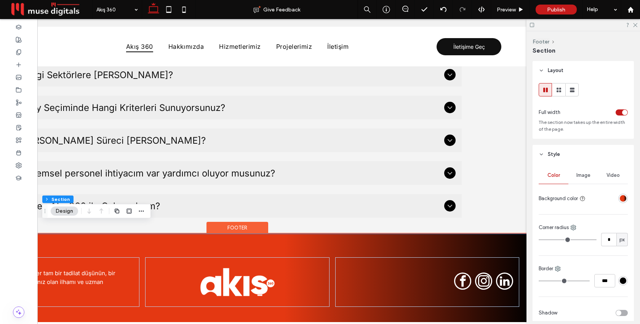
click at [142, 270] on div "İster küçük bir yenileme, ister tam bir tadilat düşünün, bir sonraki projeniz i…" at bounding box center [237, 281] width 587 height 97
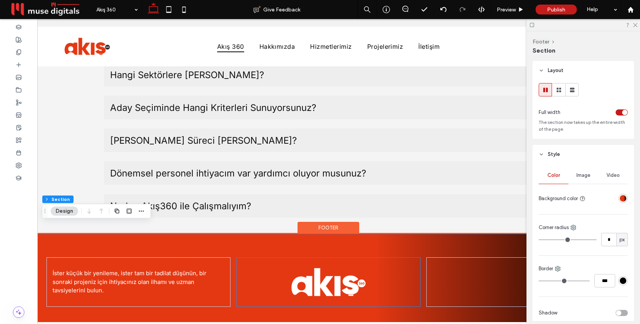
scroll to position [0, 0]
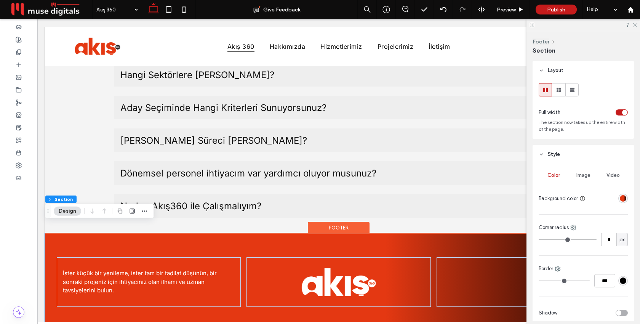
click at [334, 236] on div "İster küçük bir yenileme, ister tam bir tadilat düşünün, bir sonraki projeniz i…" at bounding box center [338, 281] width 587 height 97
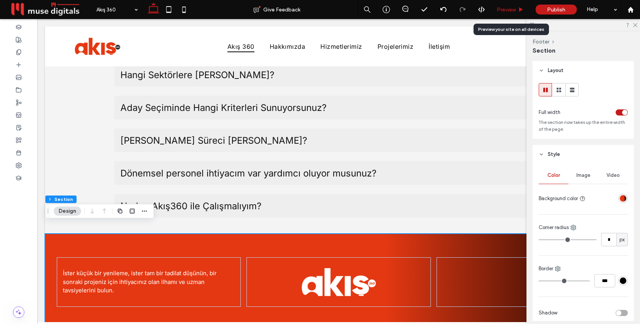
click at [512, 13] on div "Preview" at bounding box center [510, 9] width 39 height 19
click at [511, 7] on span "Preview" at bounding box center [506, 9] width 19 height 6
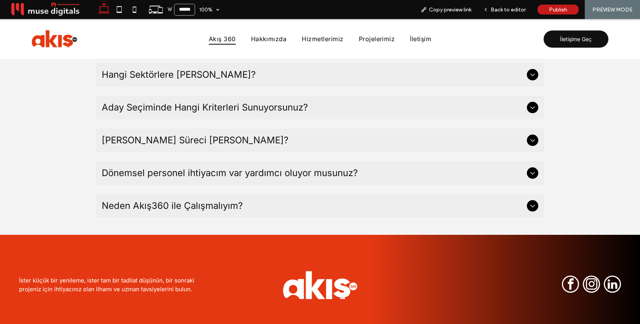
scroll to position [2362, 0]
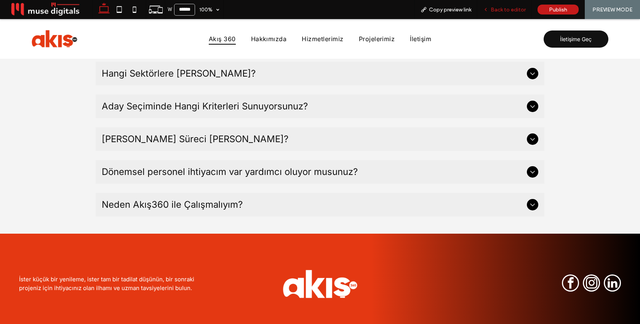
click at [499, 8] on span "Back to editor" at bounding box center [508, 9] width 35 height 6
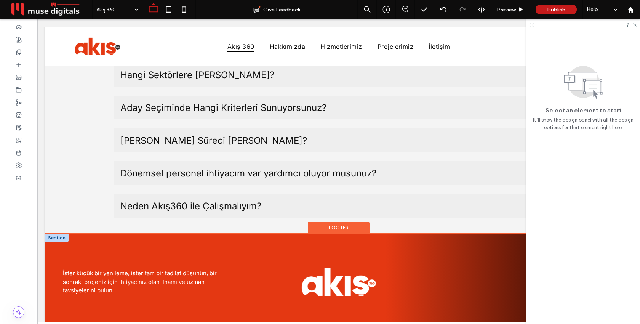
click at [245, 269] on div "İster küçük bir yenileme, ister tam bir tadilat düşünün, bir sonraki projeniz i…" at bounding box center [338, 281] width 587 height 97
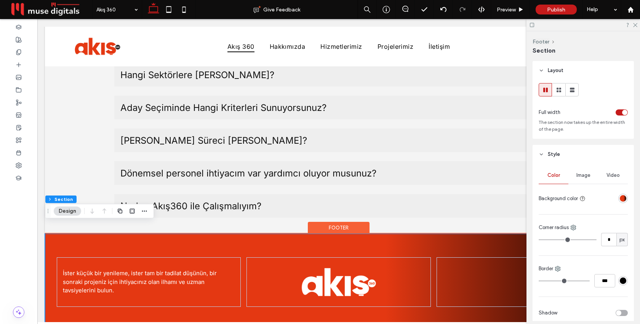
scroll to position [2347, 0]
click at [245, 269] on div "İster küçük bir yenileme, ister tam bir tadilat düşünün, bir sonraki projeniz i…" at bounding box center [338, 281] width 587 height 97
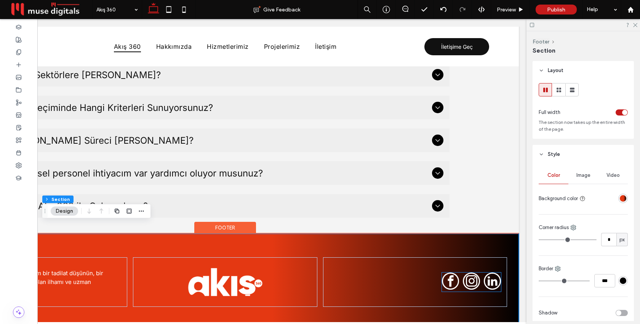
click at [449, 272] on span "facebook" at bounding box center [450, 280] width 17 height 17
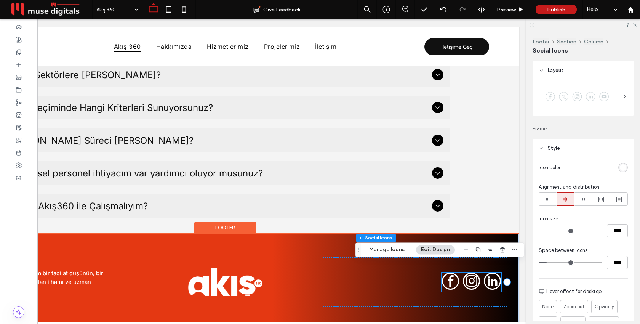
click at [460, 272] on div at bounding box center [471, 281] width 59 height 19
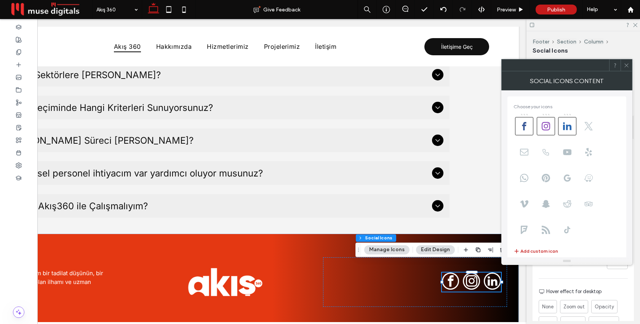
click at [624, 64] on icon at bounding box center [626, 65] width 6 height 6
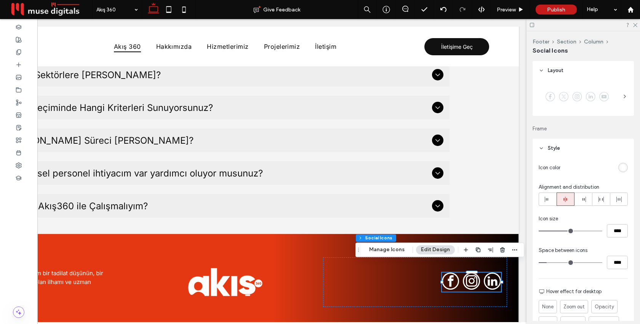
click at [623, 97] on icon at bounding box center [625, 96] width 6 height 6
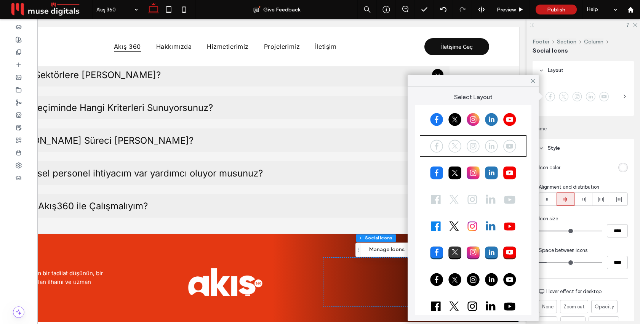
scroll to position [0, 0]
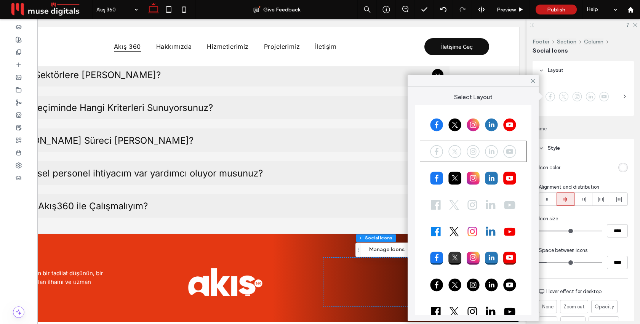
click at [470, 202] on div at bounding box center [473, 204] width 104 height 19
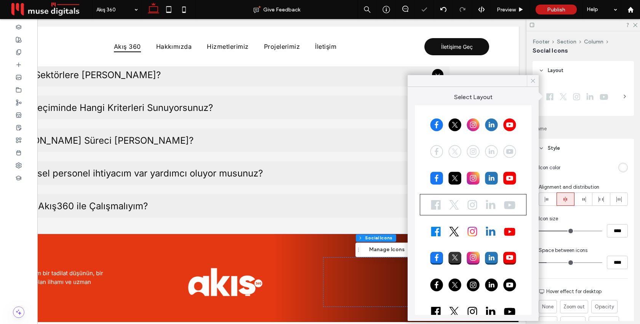
click at [531, 83] on icon at bounding box center [532, 80] width 7 height 7
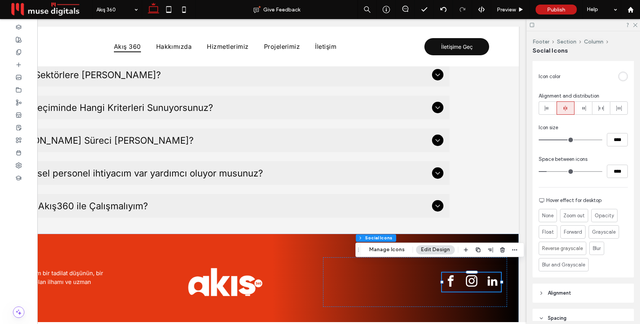
scroll to position [286, 0]
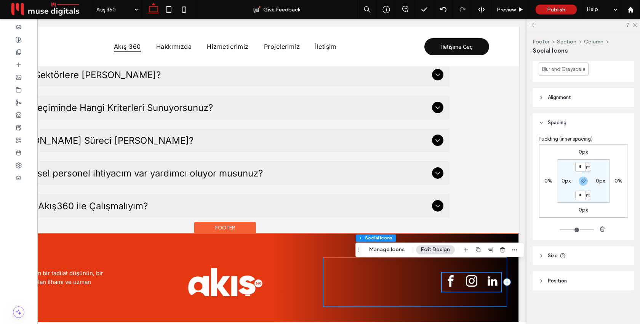
click at [411, 273] on div at bounding box center [415, 282] width 184 height 50
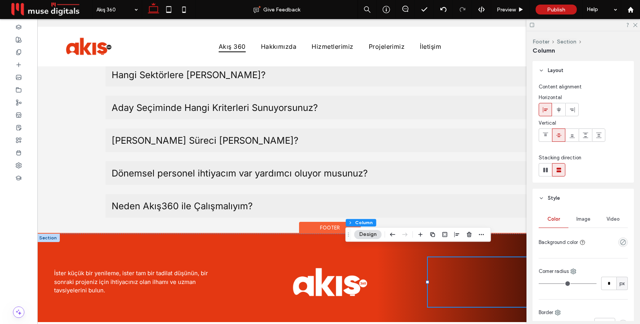
scroll to position [0, 0]
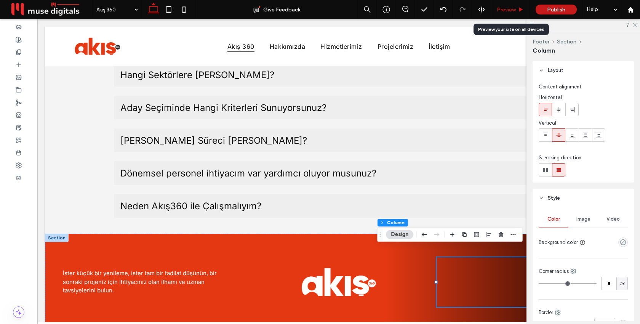
click at [499, 9] on span "Preview" at bounding box center [506, 9] width 19 height 6
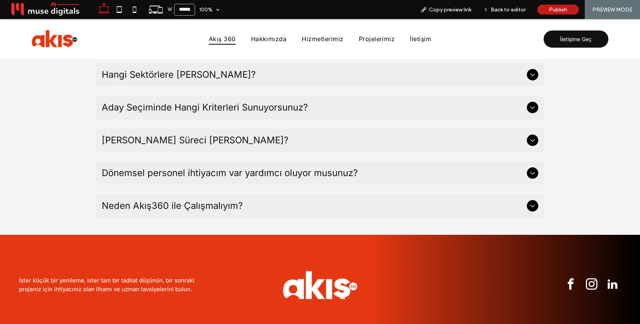
scroll to position [2362, 0]
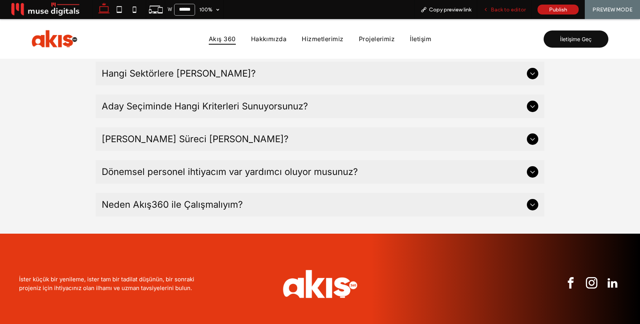
click at [513, 13] on div "Back to editor" at bounding box center [504, 9] width 54 height 19
click at [511, 8] on span "Back to editor" at bounding box center [508, 9] width 35 height 6
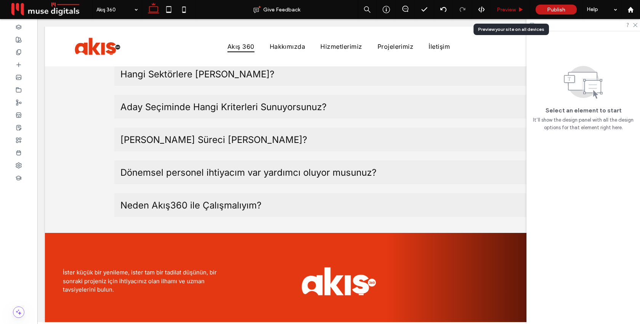
scroll to position [2347, 0]
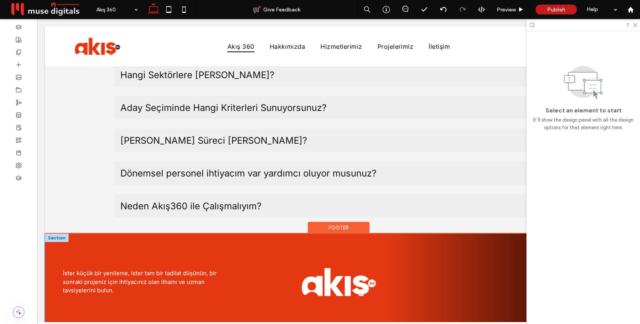
click at [326, 240] on div "İster küçük bir yenileme, ister tam bir tadilat düşünün, bir sonraki projeniz i…" at bounding box center [338, 281] width 587 height 97
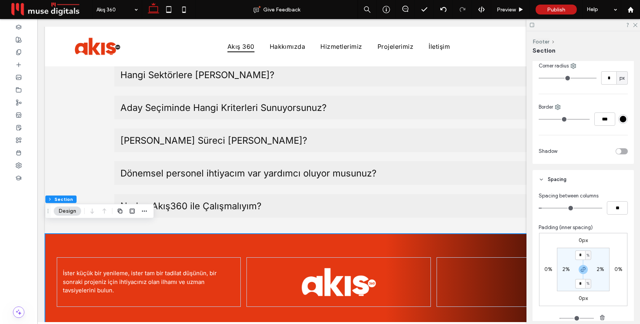
scroll to position [289, 0]
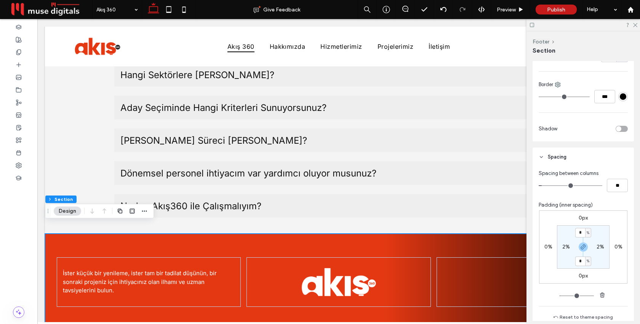
click at [566, 248] on label "2%" at bounding box center [566, 246] width 8 height 6
type input "*"
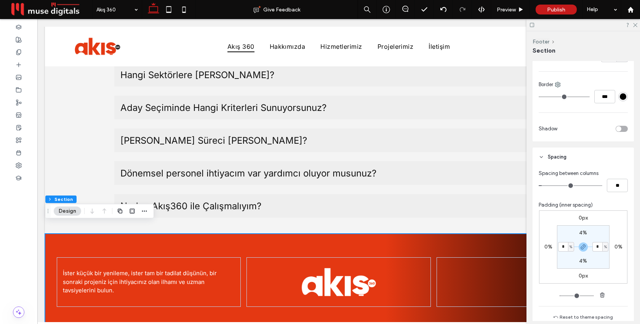
click at [615, 230] on div "0px 0% 0px 0% 4% * % 4% * %" at bounding box center [583, 246] width 88 height 73
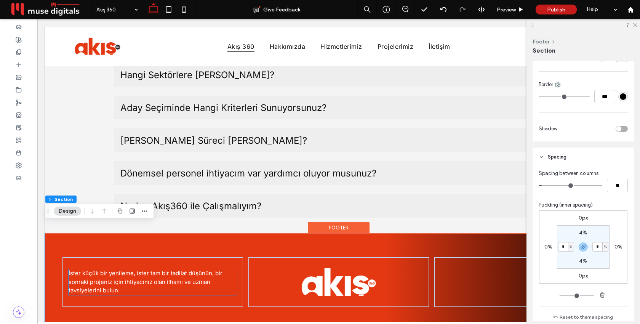
scroll to position [2347, 0]
click at [295, 240] on div "İster küçük bir yenileme, ister tam bir tadilat düşünün, bir sonraki projeniz i…" at bounding box center [338, 281] width 587 height 97
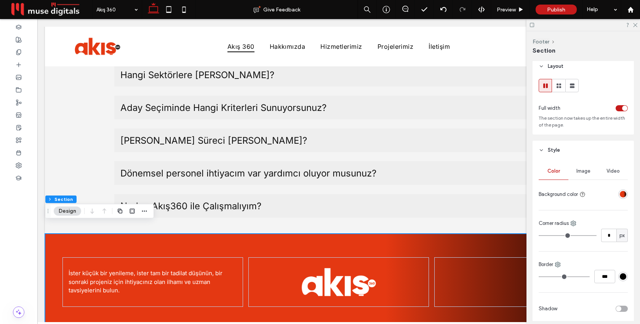
scroll to position [0, 0]
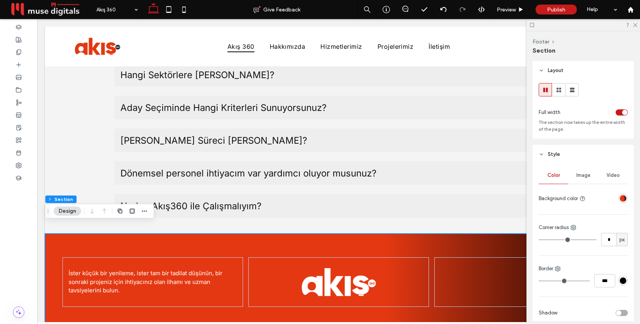
click at [622, 198] on div "linear-gradient(90deg, rgba(228, 56, 18, 1) 58%, rgba(0, 0, 0, 1) 100%)" at bounding box center [623, 198] width 6 height 6
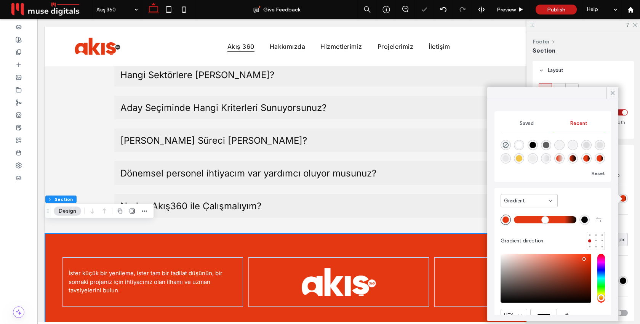
drag, startPoint x: 551, startPoint y: 219, endPoint x: 562, endPoint y: 219, distance: 10.3
type input "**"
click at [562, 219] on input "range" at bounding box center [545, 219] width 62 height 1
click at [610, 94] on icon at bounding box center [612, 92] width 7 height 7
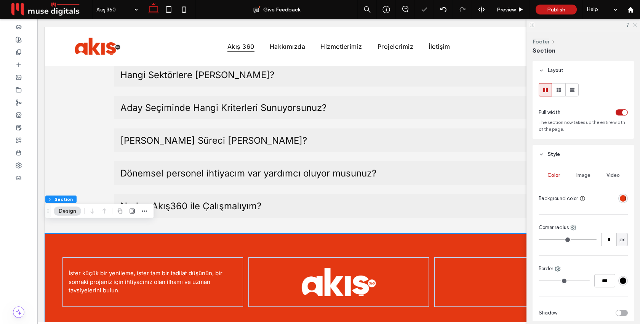
click at [636, 25] on icon at bounding box center [634, 24] width 5 height 5
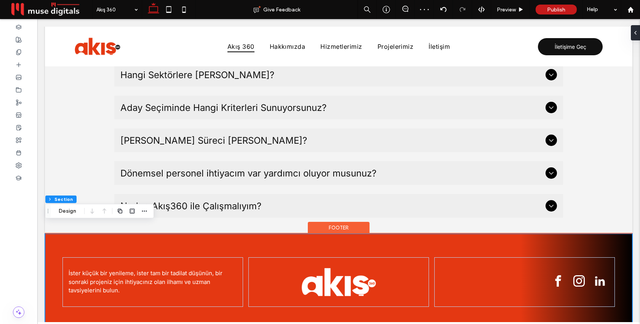
click at [505, 233] on div "İster küçük bir yenileme, ister tam bir tadilat düşünün, bir sonraki projeniz i…" at bounding box center [338, 281] width 587 height 97
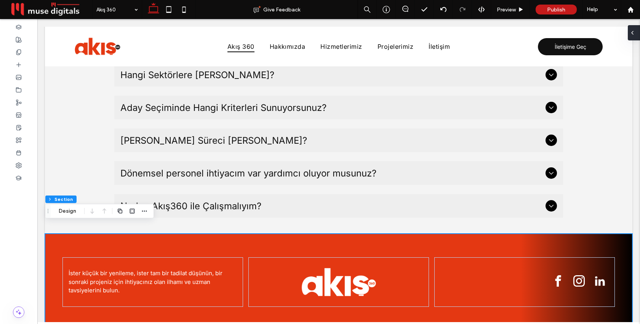
click at [634, 34] on icon at bounding box center [632, 33] width 6 height 6
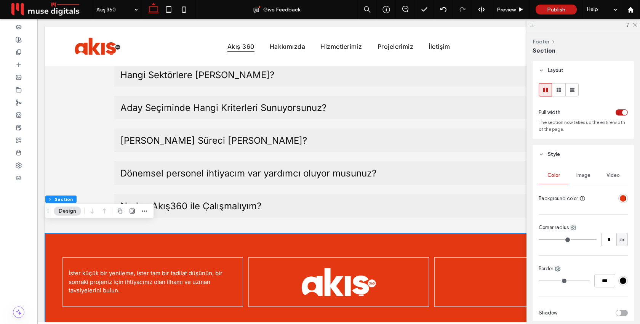
click at [623, 197] on div "linear-gradient(90deg, rgba(228, 56, 18, 1) 81%, rgba(0, 0, 0, 1) 100%)" at bounding box center [623, 198] width 6 height 6
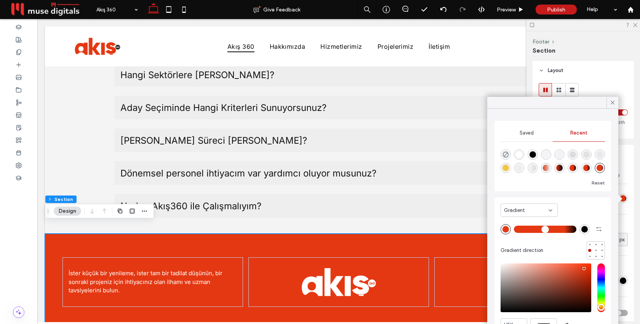
click at [586, 232] on div "rgba(0, 0, 0, 1)" at bounding box center [584, 229] width 10 height 10
type input "*******"
click at [527, 136] on div "Saved" at bounding box center [526, 133] width 52 height 17
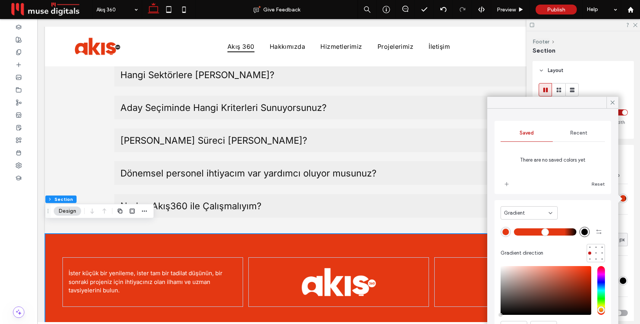
click at [582, 135] on span "Recent" at bounding box center [578, 133] width 17 height 6
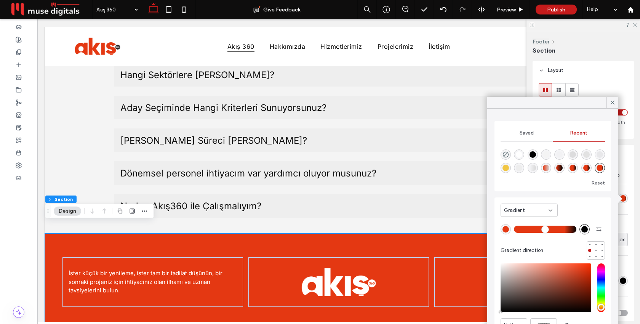
click at [600, 154] on div "rgba(0, 0, 0, 0.05)" at bounding box center [599, 154] width 6 height 6
type input "*"
type input "**"
drag, startPoint x: 585, startPoint y: 299, endPoint x: 572, endPoint y: 298, distance: 13.0
click at [572, 298] on div "saturation and value" at bounding box center [545, 287] width 91 height 49
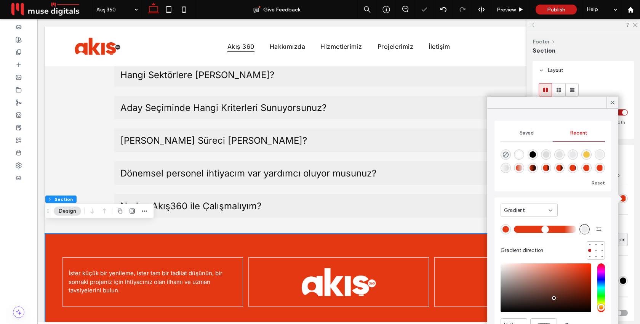
drag, startPoint x: 572, startPoint y: 298, endPoint x: 554, endPoint y: 298, distance: 18.7
click at [554, 298] on div "pointer" at bounding box center [554, 298] width 2 height 2
drag, startPoint x: 554, startPoint y: 298, endPoint x: 540, endPoint y: 298, distance: 14.1
click at [539, 298] on div "pointer" at bounding box center [539, 298] width 2 height 2
drag, startPoint x: 540, startPoint y: 298, endPoint x: 574, endPoint y: 288, distance: 35.7
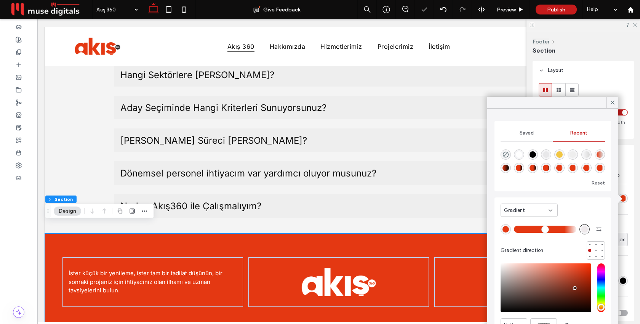
click at [574, 288] on div "pointer" at bounding box center [575, 288] width 2 height 2
click at [584, 228] on div "rgba(126, 24, 24, 0.05)" at bounding box center [584, 229] width 6 height 6
drag, startPoint x: 574, startPoint y: 288, endPoint x: 586, endPoint y: 298, distance: 16.5
click at [586, 298] on div "pointer" at bounding box center [586, 298] width 2 height 2
type input "*******"
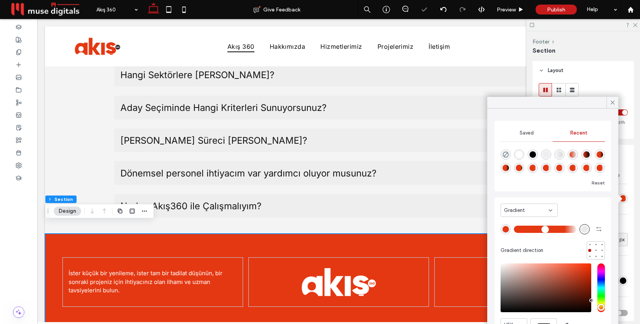
drag, startPoint x: 586, startPoint y: 298, endPoint x: 591, endPoint y: 300, distance: 5.5
click at [591, 300] on div "pointer" at bounding box center [591, 300] width 2 height 2
click at [617, 102] on div at bounding box center [612, 102] width 12 height 11
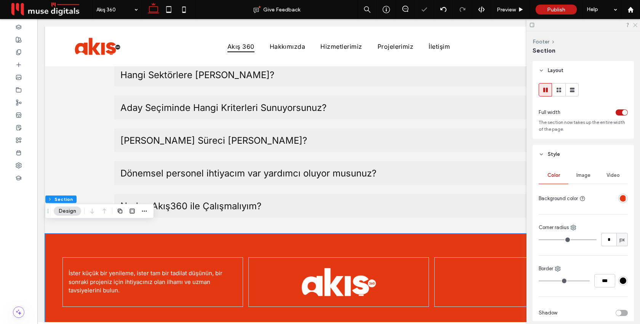
click at [634, 25] on icon at bounding box center [634, 24] width 5 height 5
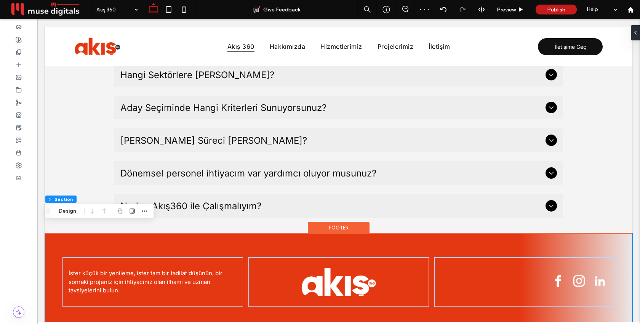
scroll to position [2347, 0]
click at [518, 233] on div "İster küçük bir yenileme, ister tam bir tadilat düşünün, bir sonraki projeniz i…" at bounding box center [338, 281] width 587 height 97
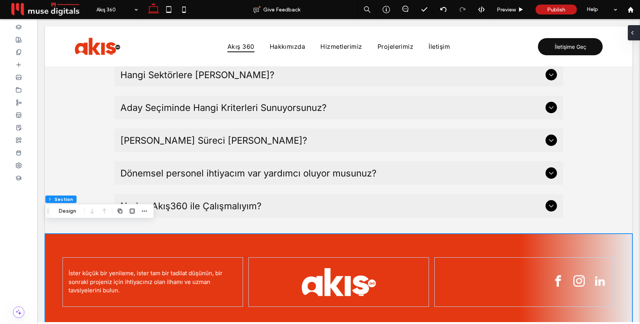
click at [636, 33] on div at bounding box center [634, 32] width 12 height 15
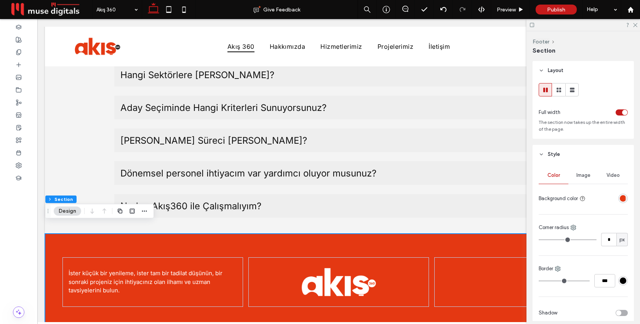
click at [622, 198] on div "linear-gradient(90deg, rgba(228, 56, 18, 1) 81%, rgba(62, 0, 0, 0.05) 100%)" at bounding box center [623, 198] width 6 height 6
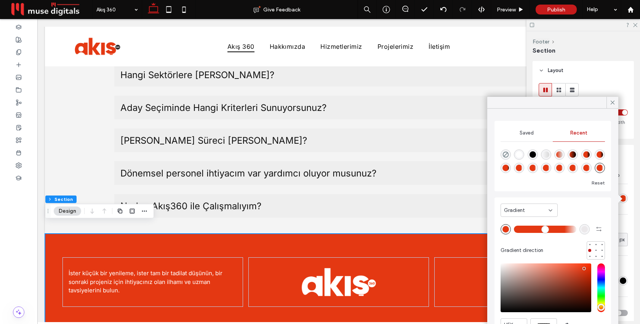
click at [584, 230] on div "rgba(62, 0, 0, 0.05)" at bounding box center [584, 229] width 6 height 6
type input "*******"
type input "*"
type input "**"
type input "*******"
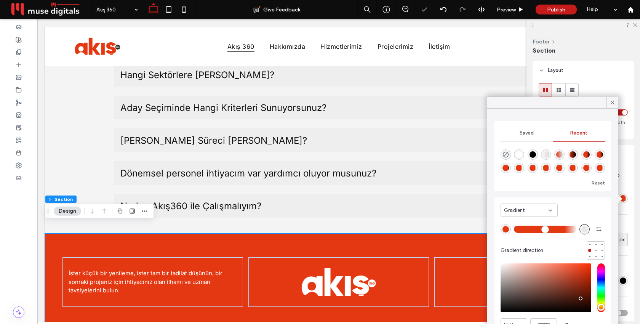
drag, startPoint x: 591, startPoint y: 299, endPoint x: 580, endPoint y: 298, distance: 11.1
click at [580, 298] on div "pointer" at bounding box center [580, 298] width 2 height 2
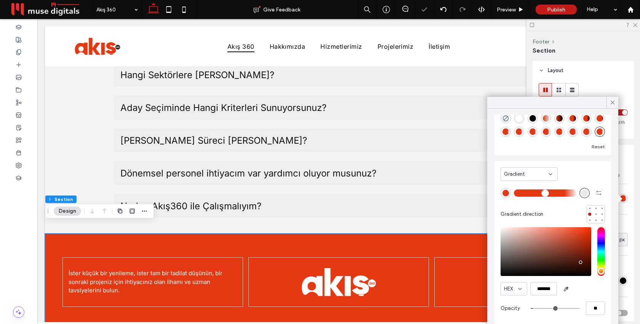
type input "**"
type input "***"
type input "**"
type input "***"
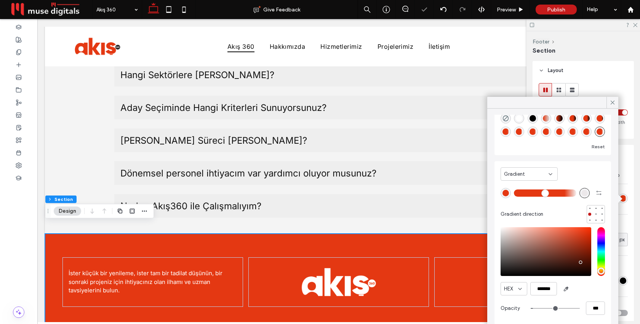
type input "****"
type input "***"
drag, startPoint x: 537, startPoint y: 308, endPoint x: 613, endPoint y: 308, distance: 75.8
click at [613, 308] on div "Saved Recent Reset Gradient Gradient direction HEX ******* Opacity ****" at bounding box center [552, 220] width 131 height 222
drag, startPoint x: 582, startPoint y: 263, endPoint x: 589, endPoint y: 257, distance: 9.8
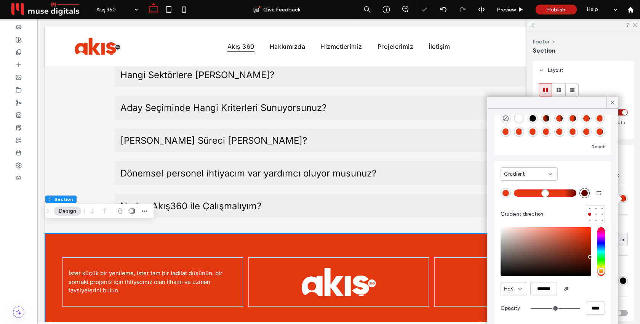
click at [590, 257] on div "saturation and value" at bounding box center [545, 251] width 91 height 49
type input "*******"
drag, startPoint x: 589, startPoint y: 257, endPoint x: 590, endPoint y: 251, distance: 6.1
click at [590, 251] on div "pointer" at bounding box center [589, 250] width 2 height 2
click at [614, 99] on icon at bounding box center [612, 102] width 7 height 7
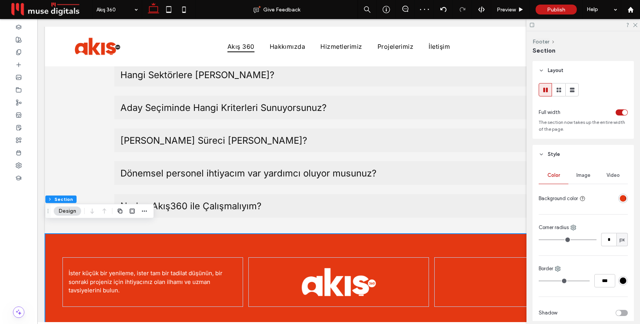
click at [633, 21] on div at bounding box center [582, 25] width 113 height 12
click at [634, 24] on use at bounding box center [635, 25] width 4 height 4
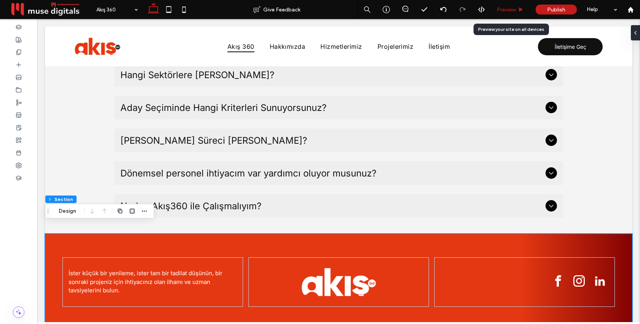
click at [518, 11] on div "Preview" at bounding box center [510, 9] width 38 height 6
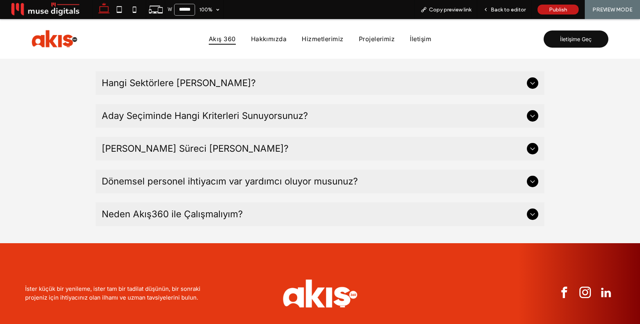
scroll to position [2362, 0]
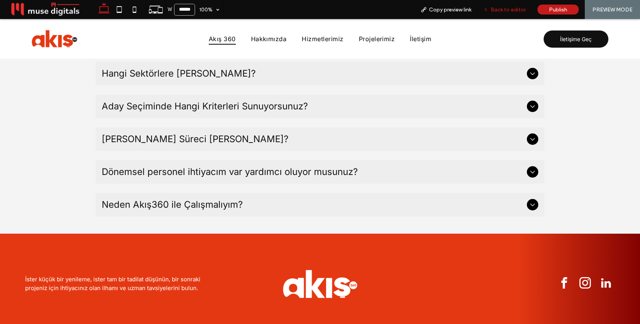
click at [512, 11] on span "Back to editor" at bounding box center [508, 9] width 35 height 6
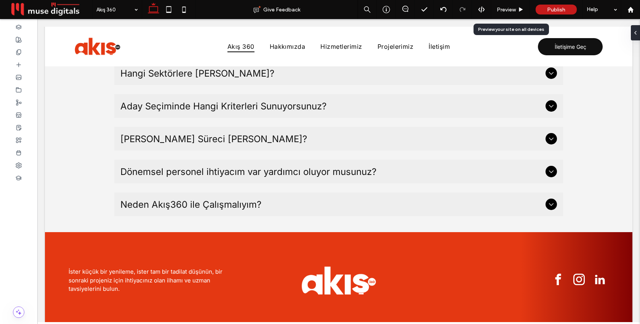
scroll to position [2347, 0]
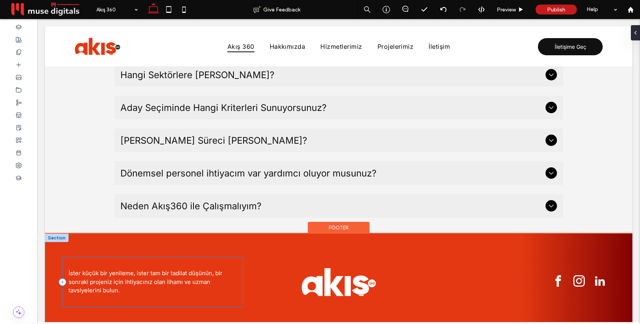
click at [168, 289] on div "İster küçük bir yenileme, ister tam bir tadilat düşünün, bir sonraki projeniz i…" at bounding box center [152, 282] width 181 height 50
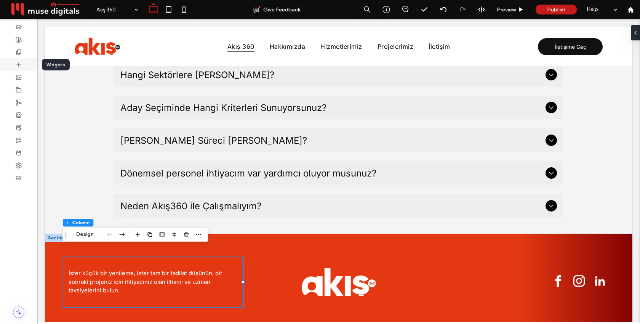
click at [17, 65] on icon at bounding box center [19, 65] width 6 height 6
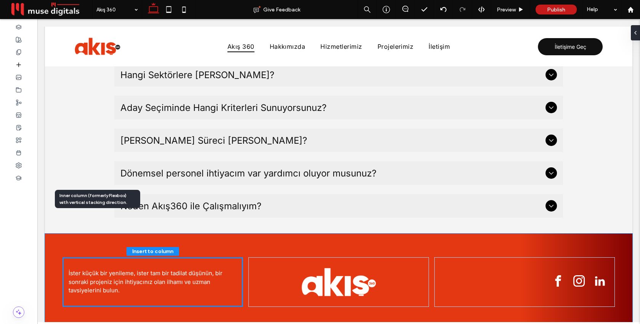
scroll to position [2354, 0]
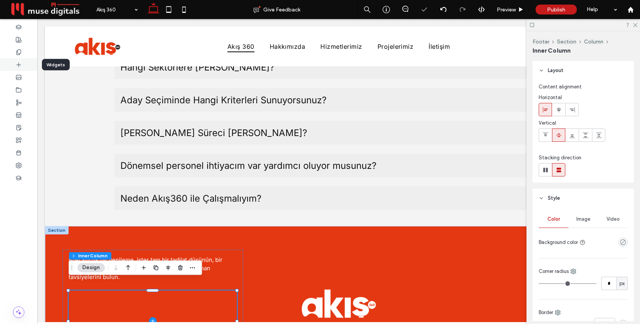
click at [18, 65] on icon at bounding box center [19, 65] width 6 height 6
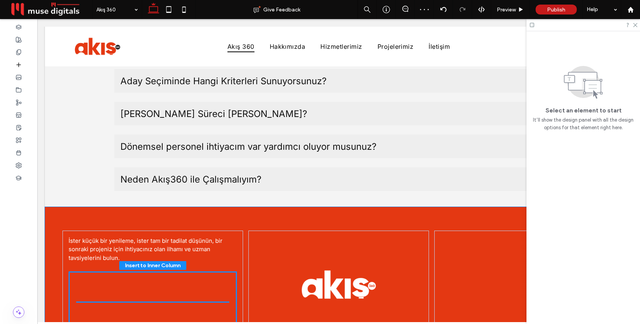
scroll to position [2399, 0]
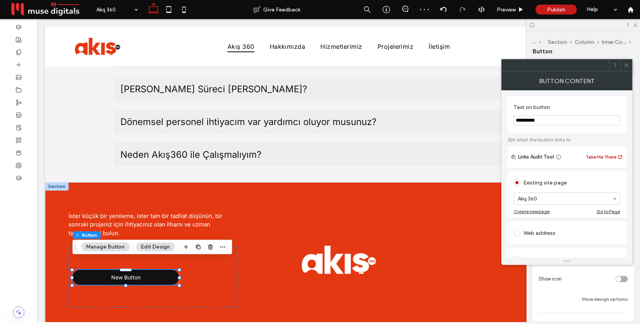
click at [625, 62] on icon at bounding box center [626, 65] width 6 height 6
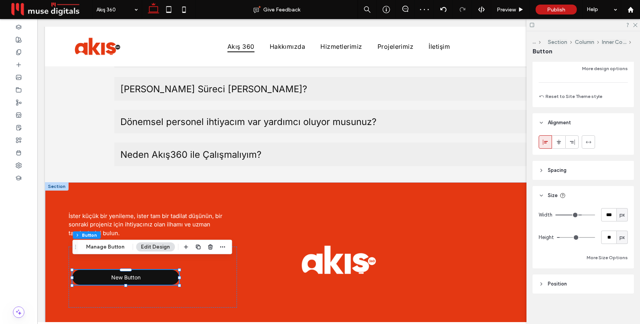
scroll to position [233, 0]
click at [612, 209] on input "***" at bounding box center [608, 211] width 15 height 13
type input "***"
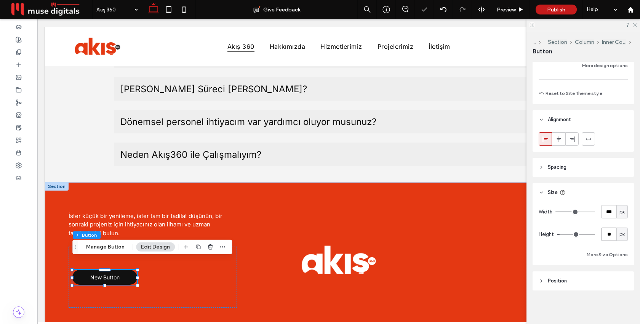
click at [609, 232] on input "**" at bounding box center [608, 233] width 15 height 13
type input "**"
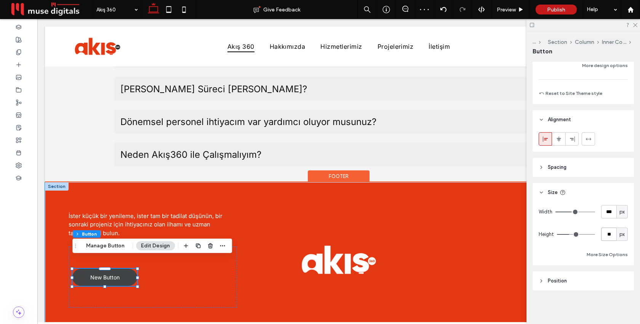
click at [115, 274] on span "New Button" at bounding box center [104, 277] width 29 height 6
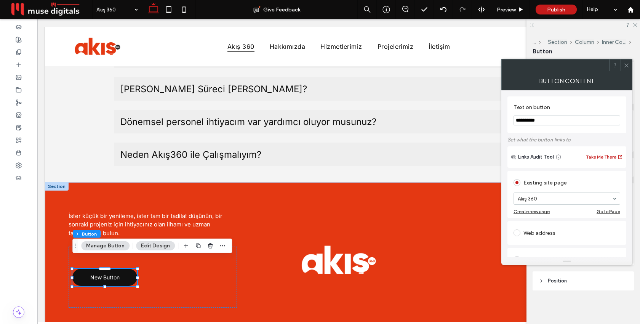
click at [564, 124] on input "**********" at bounding box center [566, 120] width 107 height 10
type input "*"
click at [523, 119] on input "**********" at bounding box center [566, 120] width 107 height 10
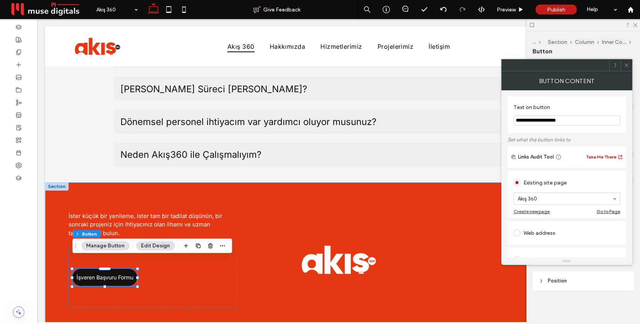
type input "**********"
click at [541, 136] on label "Set what the button links to" at bounding box center [566, 139] width 119 height 13
click at [591, 96] on div "**********" at bounding box center [566, 260] width 119 height 341
click at [629, 65] on div at bounding box center [625, 64] width 11 height 11
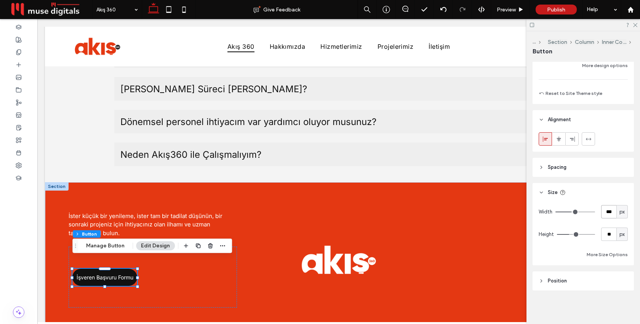
click at [611, 206] on input "***" at bounding box center [608, 211] width 15 height 13
type input "***"
click at [197, 245] on icon "button" at bounding box center [198, 246] width 6 height 6
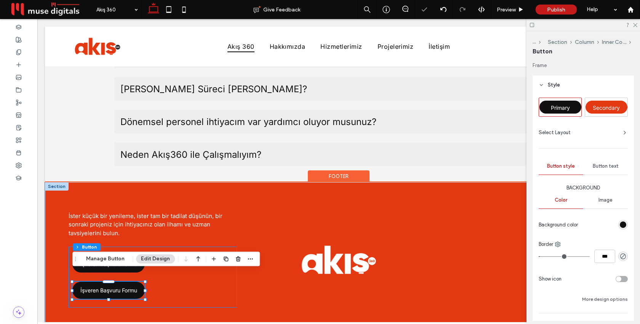
click at [185, 283] on div "İşveren Başvuru Formu İşveren Başvuru Formu" at bounding box center [153, 276] width 168 height 61
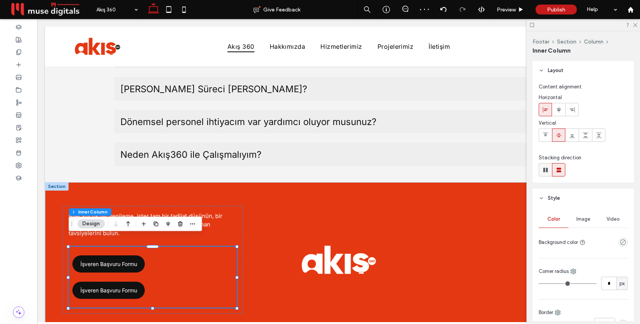
click at [543, 170] on use at bounding box center [545, 170] width 5 height 5
type input "*"
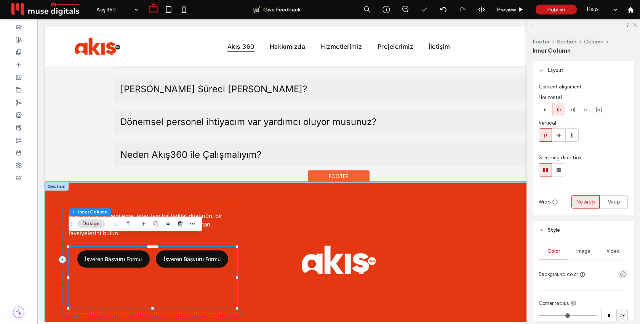
click at [194, 273] on div "İşveren Başvuru Formu İşveren Başvuru Formu" at bounding box center [153, 276] width 168 height 61
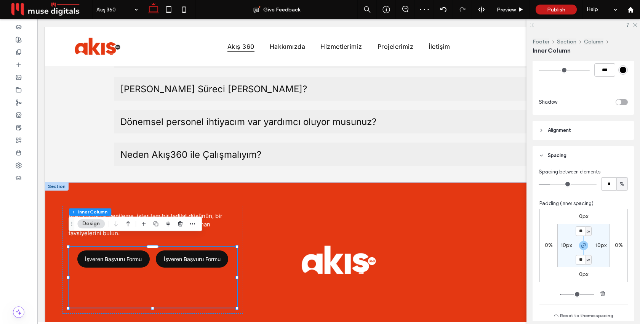
scroll to position [311, 0]
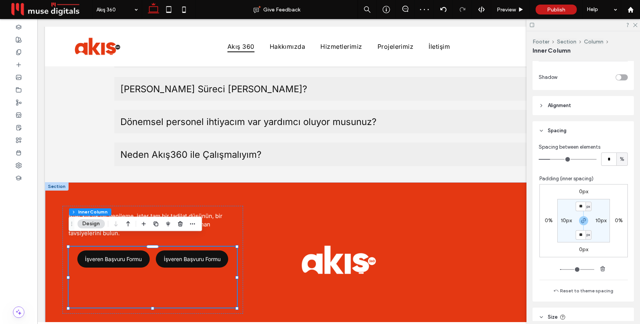
click at [567, 222] on label "10px" at bounding box center [566, 220] width 11 height 6
type input "*"
click at [585, 206] on label "10px" at bounding box center [583, 206] width 11 height 6
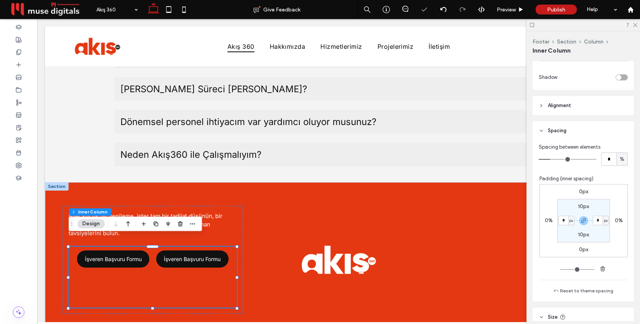
type input "**"
type input "*"
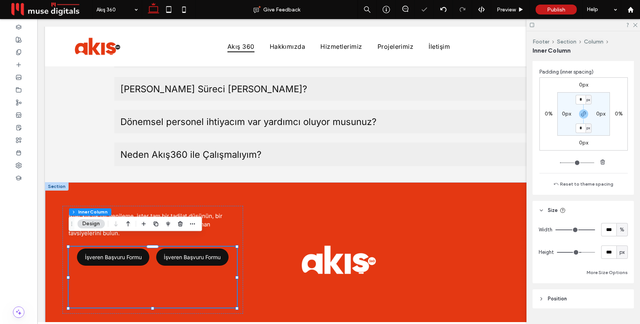
scroll to position [436, 0]
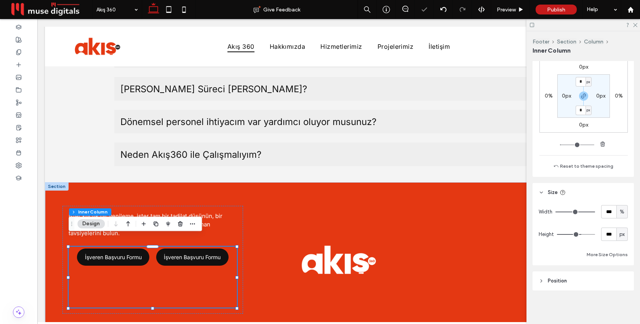
click at [624, 235] on span "px" at bounding box center [621, 234] width 5 height 8
click at [622, 298] on span "A" at bounding box center [621, 301] width 3 height 8
type input "*"
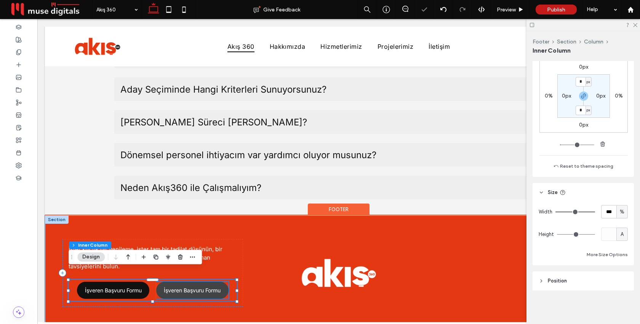
click at [198, 287] on span "İşveren Başvuru Formu" at bounding box center [192, 290] width 57 height 6
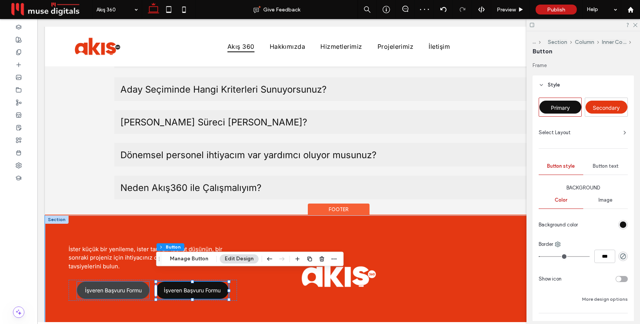
click at [136, 287] on span "İşveren Başvuru Formu" at bounding box center [113, 290] width 57 height 6
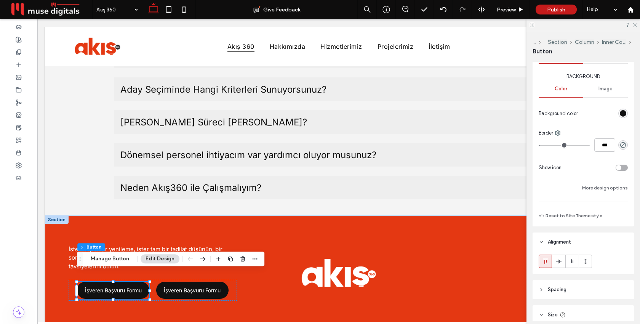
scroll to position [112, 0]
click at [623, 115] on div "rgb(17, 17, 17)" at bounding box center [623, 112] width 6 height 6
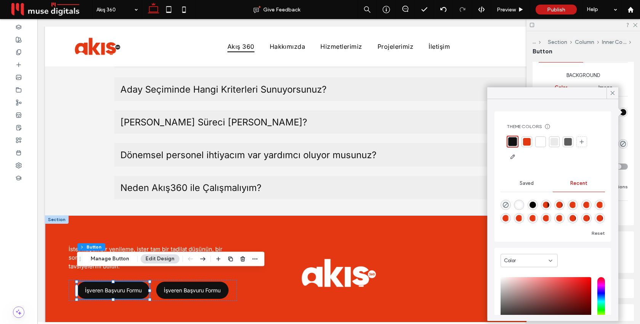
click at [539, 143] on div at bounding box center [541, 142] width 8 height 8
click at [611, 93] on icon at bounding box center [612, 92] width 7 height 7
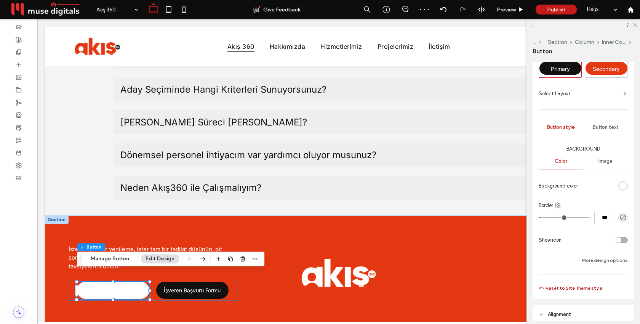
scroll to position [25, 0]
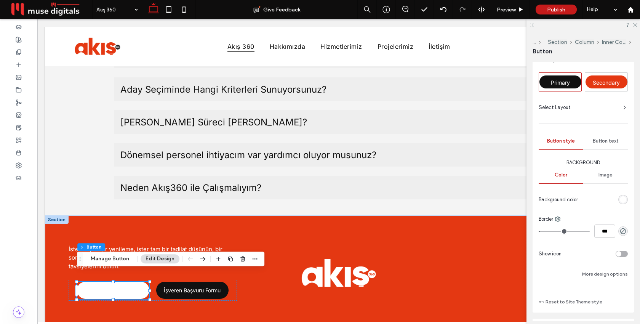
click at [609, 144] on span "Button text" at bounding box center [606, 141] width 26 height 6
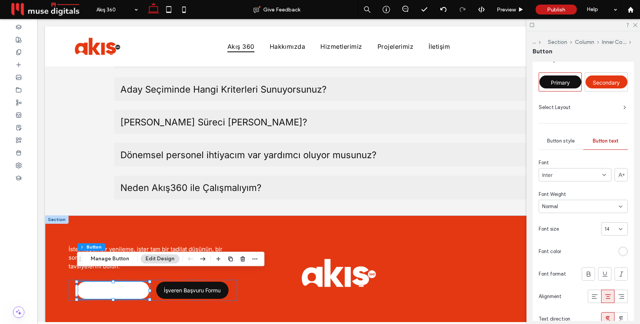
click at [624, 246] on div "rgb(255, 255, 255)" at bounding box center [623, 251] width 10 height 10
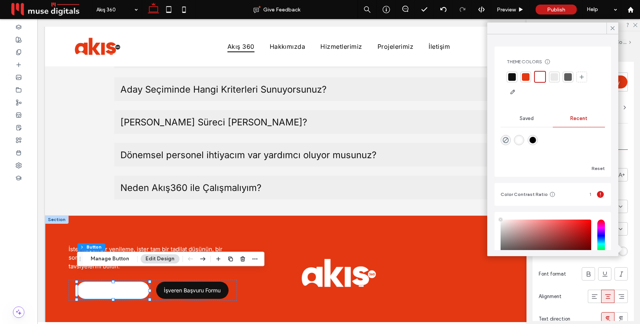
click at [524, 76] on div at bounding box center [526, 77] width 8 height 8
click at [613, 29] on use at bounding box center [612, 28] width 4 height 4
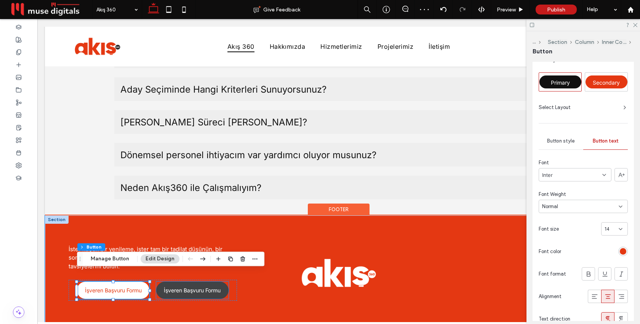
click at [195, 283] on link "İşveren Başvuru Formu" at bounding box center [192, 289] width 72 height 17
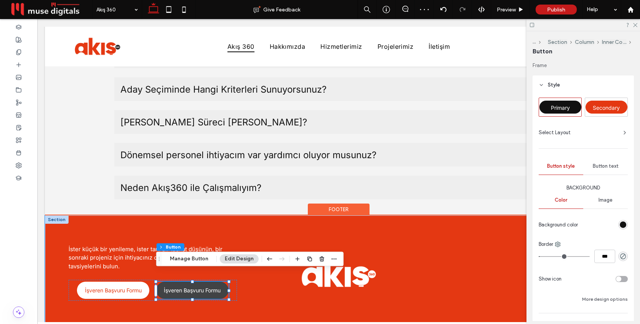
click at [195, 283] on div "İşveren Başvuru Formu" at bounding box center [192, 289] width 72 height 17
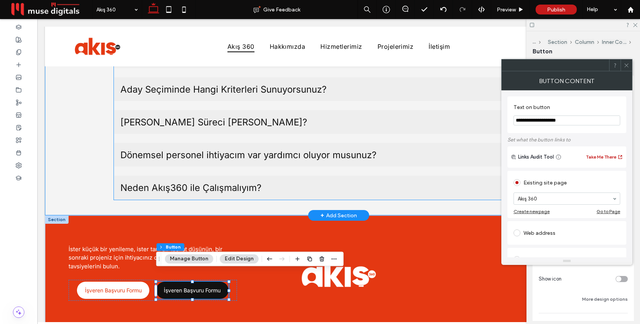
drag, startPoint x: 568, startPoint y: 140, endPoint x: 495, endPoint y: 123, distance: 75.2
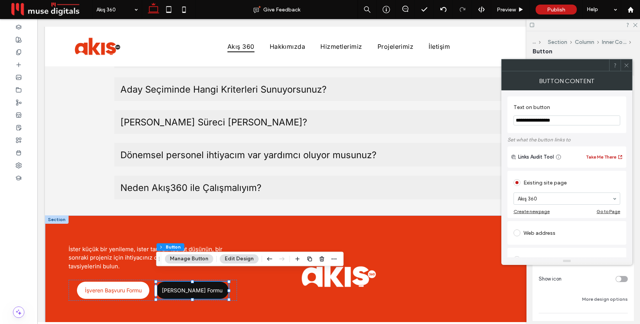
type input "**********"
click at [575, 131] on div "**********" at bounding box center [566, 114] width 119 height 37
click at [626, 67] on icon at bounding box center [626, 65] width 6 height 6
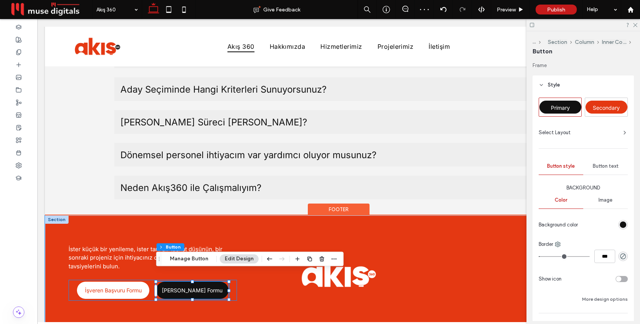
click at [74, 280] on div "İşveren Başvuru Formu Aday Başvuru Formu" at bounding box center [153, 290] width 168 height 21
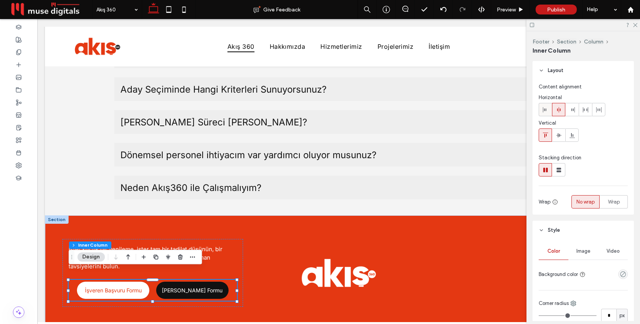
click at [546, 111] on icon at bounding box center [545, 110] width 6 height 6
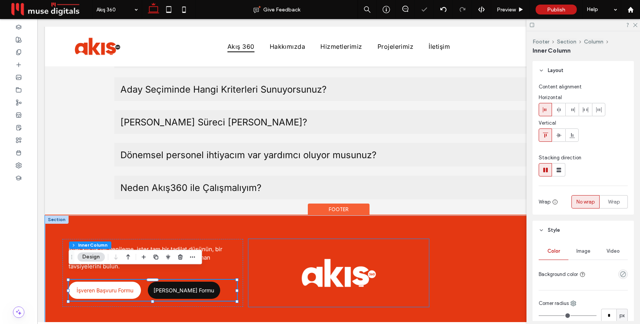
click at [259, 278] on div at bounding box center [338, 273] width 181 height 68
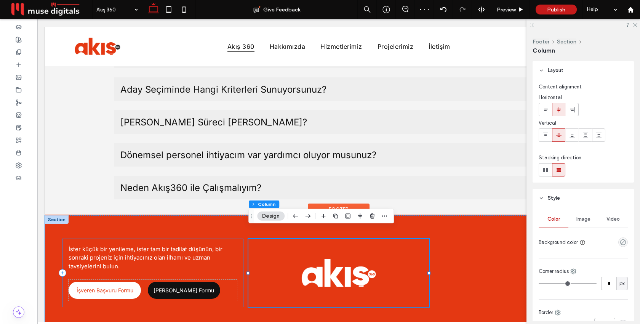
click at [227, 263] on div "İster küçük bir yenileme, ister tam bir tadilat düşünün, bir sonraki projeniz i…" at bounding box center [152, 273] width 181 height 68
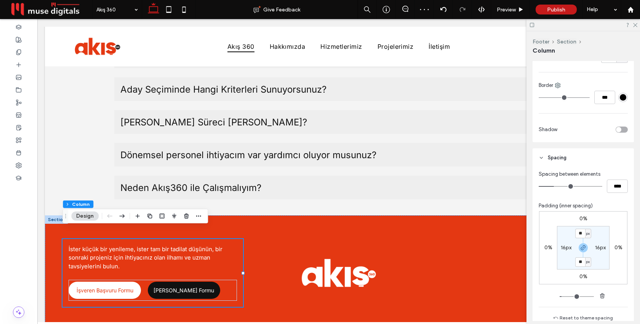
scroll to position [231, 0]
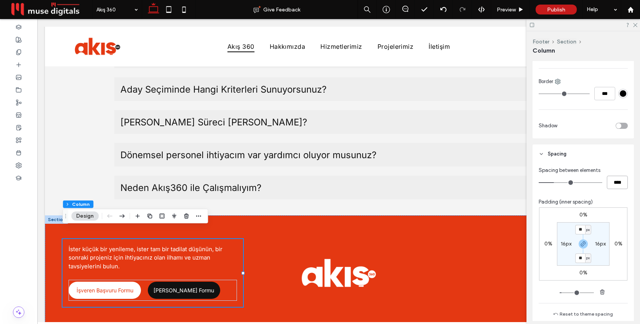
click at [614, 182] on input "****" at bounding box center [617, 182] width 21 height 13
type input "**"
type input "****"
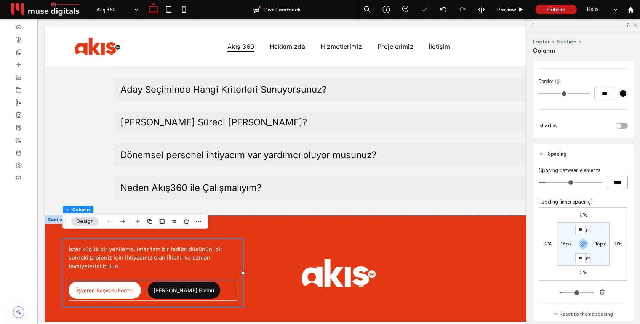
scroll to position [2360, 0]
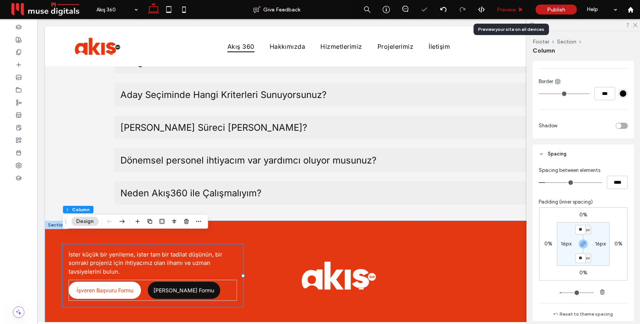
click at [507, 11] on span "Preview" at bounding box center [506, 9] width 19 height 6
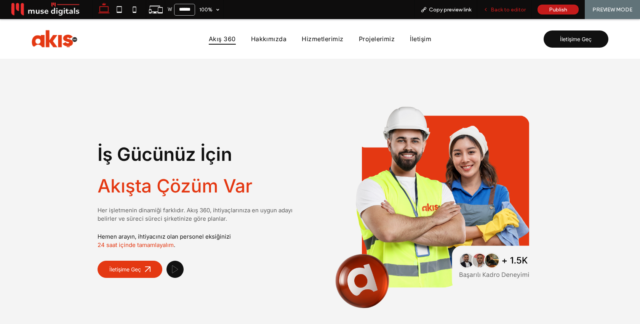
click at [497, 14] on div "Back to editor" at bounding box center [504, 9] width 54 height 19
click at [501, 9] on span "Back to editor" at bounding box center [508, 9] width 35 height 6
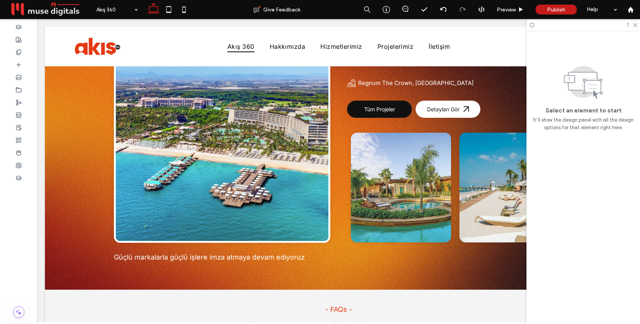
scroll to position [2360, 0]
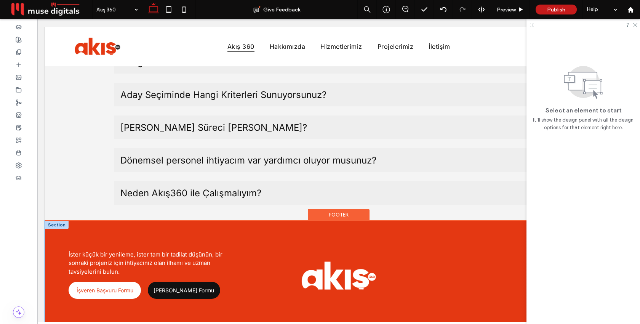
click at [244, 225] on div "İster küçük bir yenileme, ister tam bir tadilat düşünün, bir sonraki projeniz i…" at bounding box center [338, 276] width 587 height 110
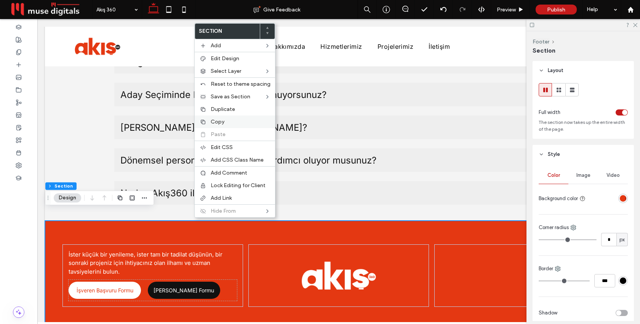
click at [220, 123] on span "Copy" at bounding box center [218, 121] width 14 height 6
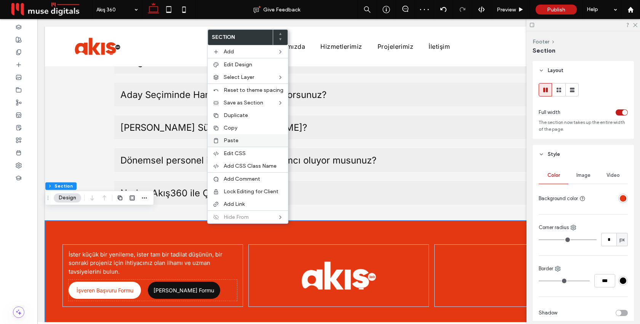
click at [228, 143] on span "Paste" at bounding box center [231, 140] width 15 height 6
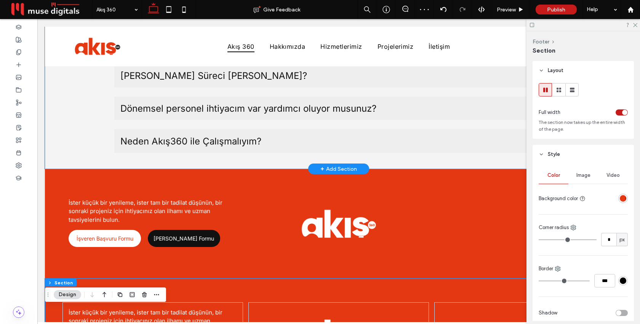
scroll to position [2470, 0]
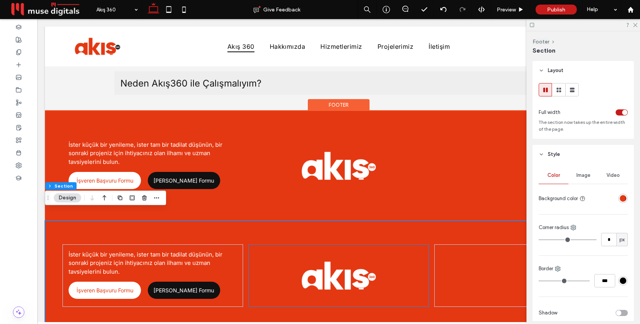
click at [425, 257] on div at bounding box center [338, 275] width 181 height 63
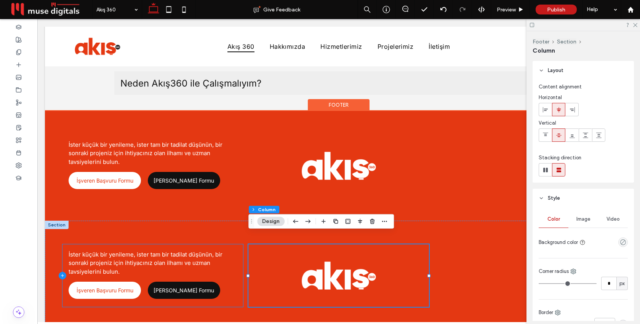
click at [64, 272] on icon at bounding box center [63, 276] width 8 height 8
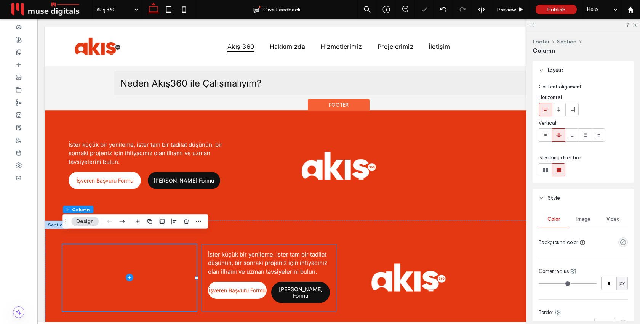
click at [206, 244] on div "İster küçük bir yenileme, ister tam bir tadilat düşünün, bir sonraki projeniz i…" at bounding box center [269, 277] width 134 height 67
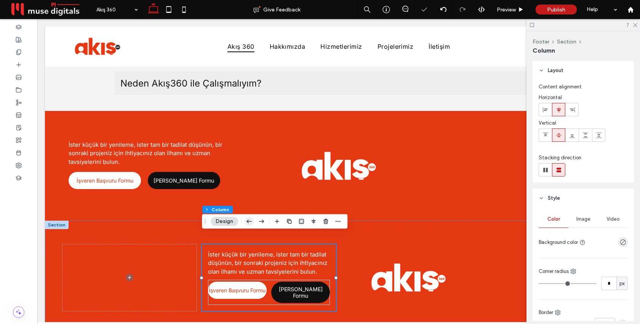
click at [246, 222] on icon "button" at bounding box center [248, 221] width 9 height 14
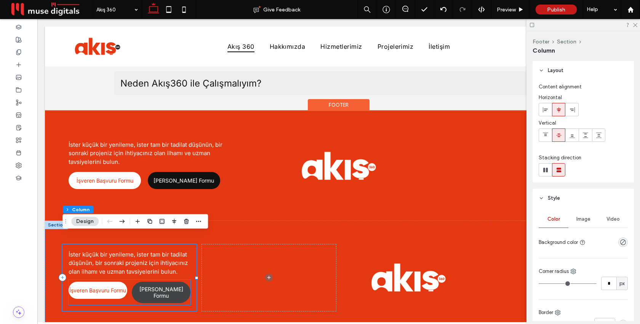
click at [163, 286] on span "[PERSON_NAME] Formu" at bounding box center [161, 292] width 58 height 13
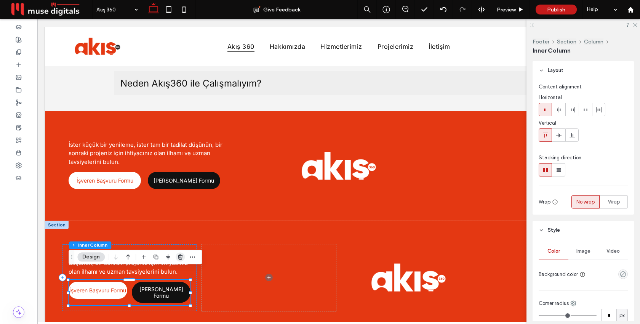
click at [181, 253] on span "button" at bounding box center [180, 256] width 9 height 9
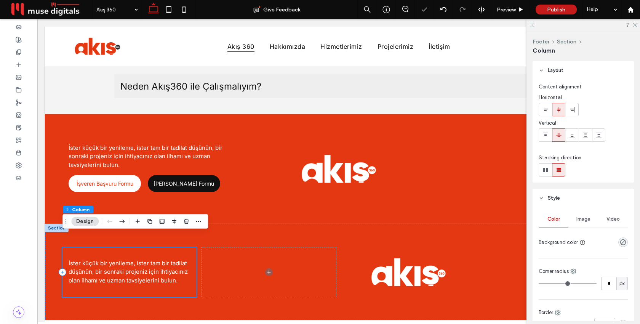
scroll to position [2457, 0]
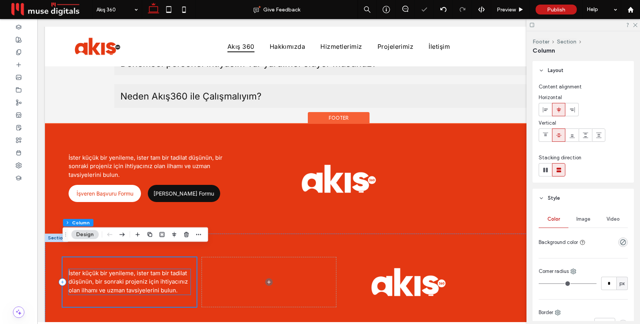
click at [167, 269] on span "İster küçük bir yenileme, ister tam bir tadilat düşünün, bir sonraki projeniz i…" at bounding box center [128, 281] width 119 height 24
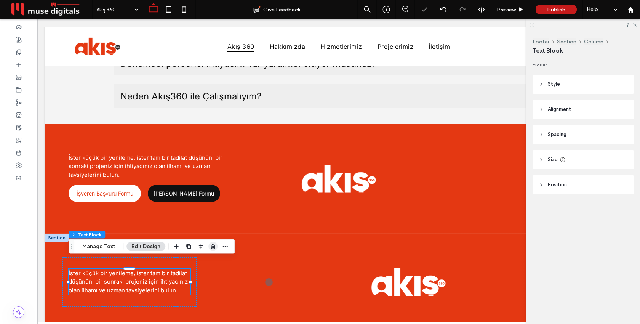
click at [212, 245] on use "button" at bounding box center [213, 246] width 5 height 5
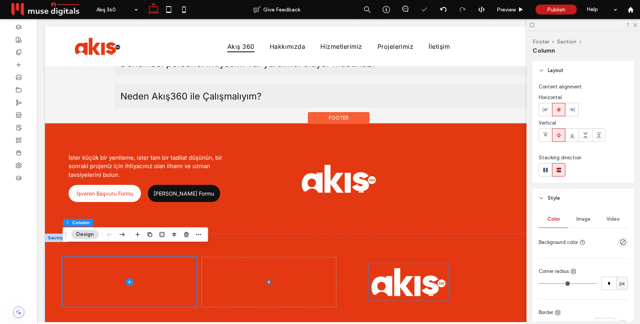
click at [389, 275] on img at bounding box center [408, 281] width 79 height 37
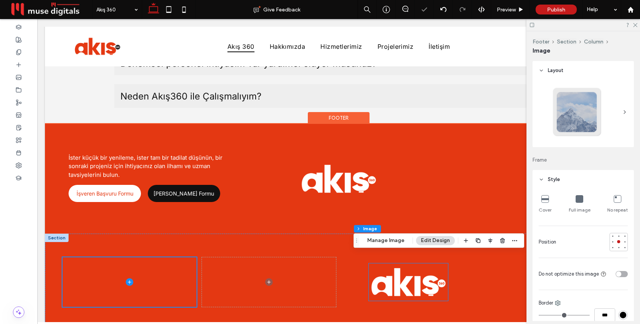
type input "**"
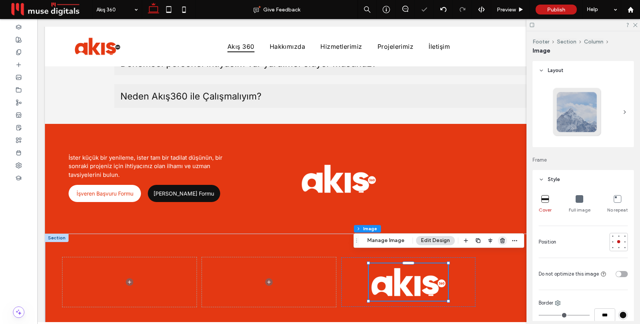
click at [499, 240] on icon "button" at bounding box center [502, 240] width 6 height 6
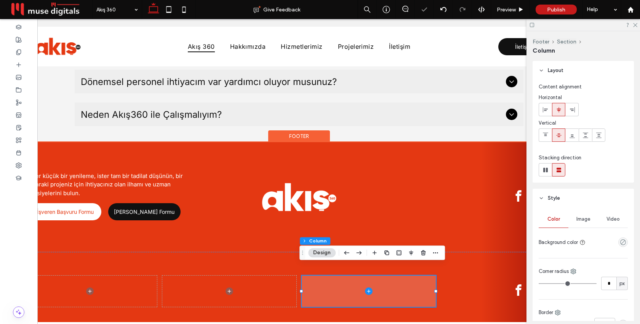
scroll to position [0, 55]
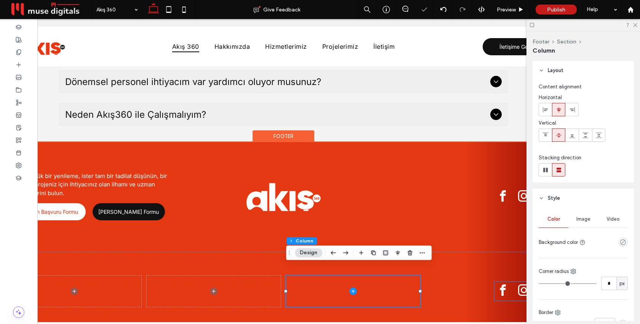
click at [508, 284] on span "facebook" at bounding box center [502, 289] width 17 height 17
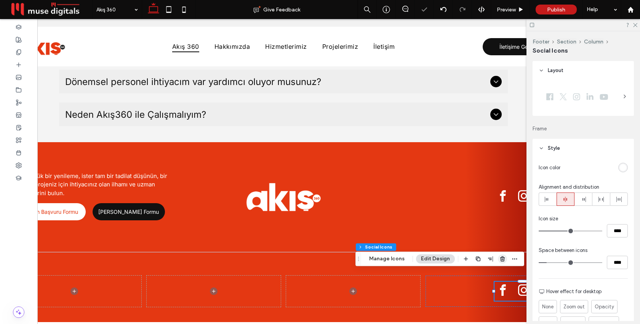
click at [498, 255] on span "button" at bounding box center [502, 258] width 9 height 9
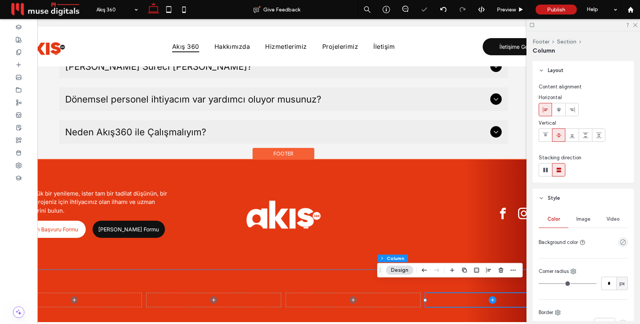
scroll to position [0, 0]
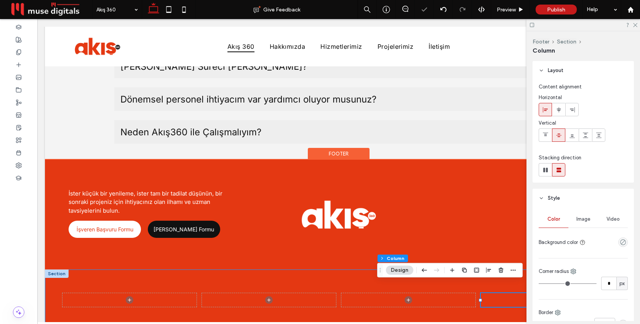
click at [211, 272] on div at bounding box center [338, 299] width 587 height 61
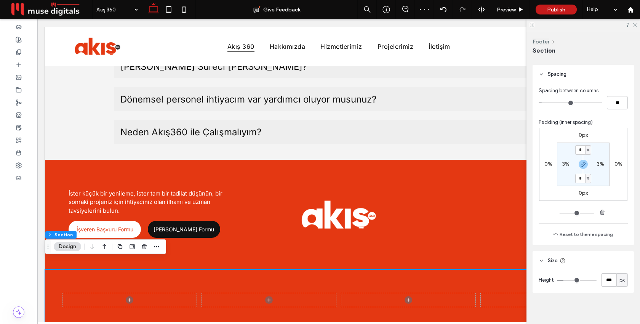
scroll to position [374, 0]
click at [583, 163] on use "button" at bounding box center [583, 162] width 5 height 5
click at [581, 151] on input "*" at bounding box center [580, 148] width 10 height 10
type input "*"
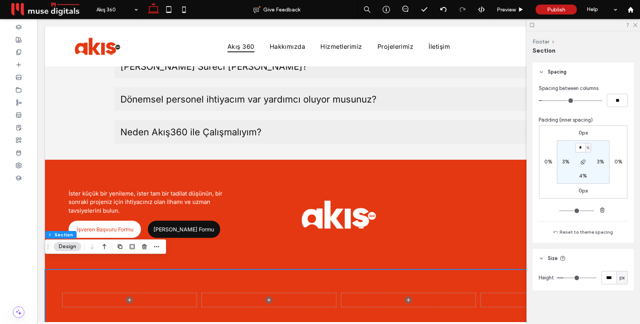
click at [602, 138] on div "0px 0% 0px 0% * % 3% 4% 3%" at bounding box center [583, 161] width 88 height 73
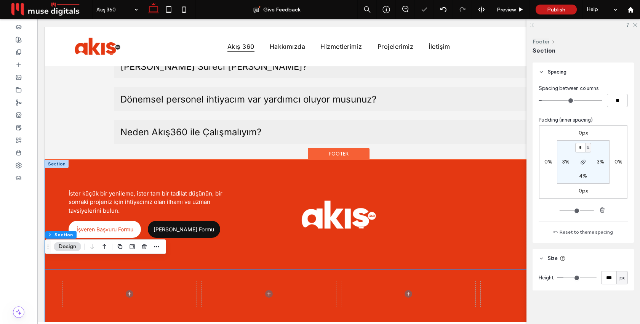
click at [438, 253] on div "İster küçük bir yenileme, ister tam bir tadilat düşünün, bir sonraki projeniz i…" at bounding box center [338, 215] width 587 height 110
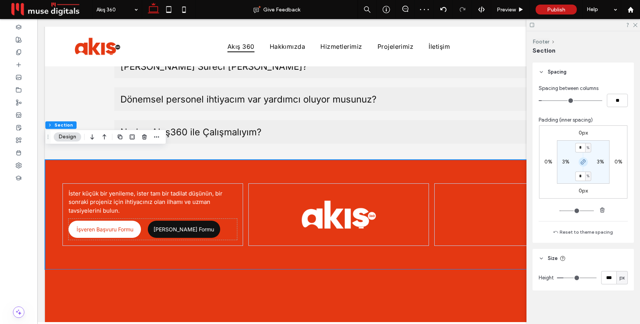
click at [584, 163] on icon "button" at bounding box center [583, 162] width 6 height 6
click at [583, 173] on div "4%" at bounding box center [583, 176] width 8 height 7
click at [582, 175] on label "4%" at bounding box center [583, 176] width 8 height 6
type input "*"
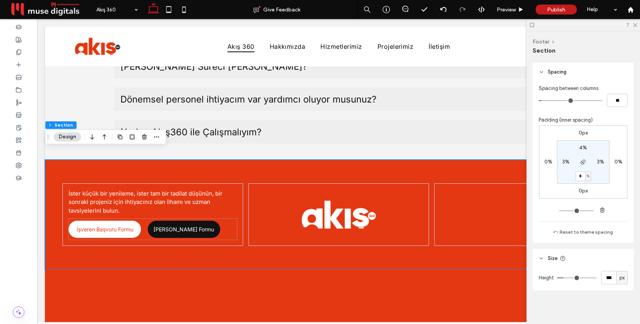
click at [615, 145] on div "0px 0% 0px 0% 4% 3% * % 3%" at bounding box center [583, 161] width 88 height 73
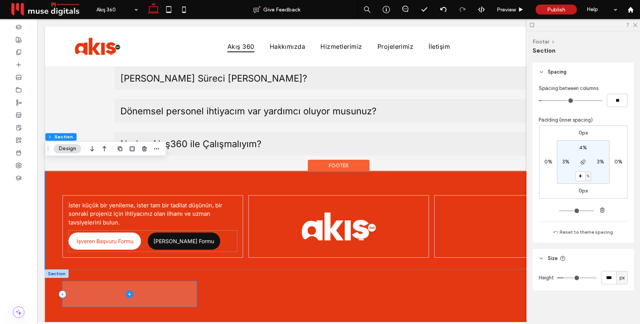
click at [163, 287] on span at bounding box center [129, 294] width 134 height 26
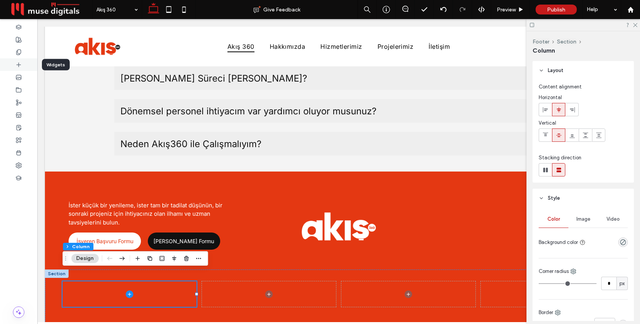
click at [17, 67] on span at bounding box center [19, 64] width 6 height 6
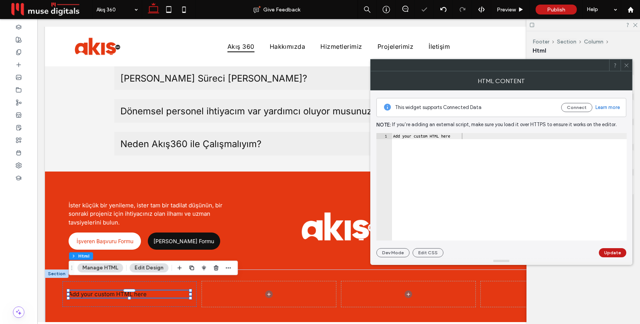
type textarea "**********"
click at [430, 153] on div "Add your custom HTML here" at bounding box center [509, 193] width 235 height 120
paste textarea "Cursor at row 1"
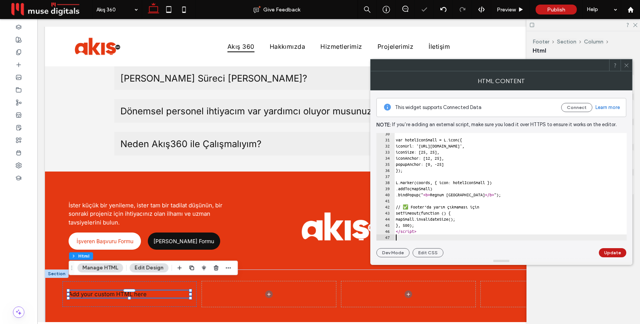
scroll to position [179, 0]
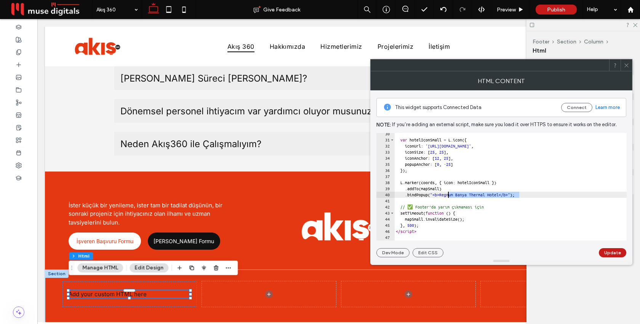
drag, startPoint x: 518, startPoint y: 195, endPoint x: 449, endPoint y: 194, distance: 69.3
click at [449, 194] on div "var hotelIconSmall = L . icon ({ iconUrl : 'https://irp.cdn-website.com/595eca3…" at bounding box center [510, 191] width 232 height 120
drag, startPoint x: 459, startPoint y: 195, endPoint x: 451, endPoint y: 195, distance: 8.0
click at [450, 195] on div "var hotelIconSmall = L . icon ({ iconUrl : 'https://irp.cdn-website.com/595eca3…" at bounding box center [510, 191] width 232 height 120
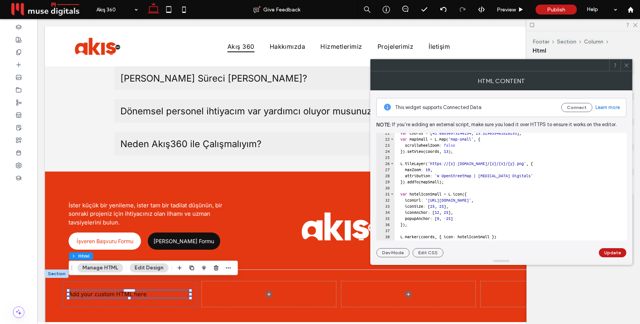
scroll to position [125, 0]
type textarea "**********"
click at [609, 254] on button "Update" at bounding box center [612, 252] width 27 height 9
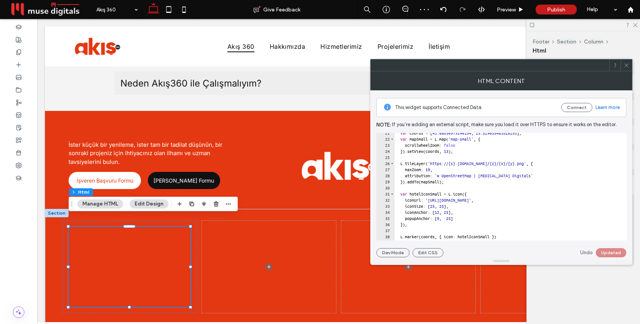
click at [624, 67] on icon at bounding box center [626, 65] width 6 height 6
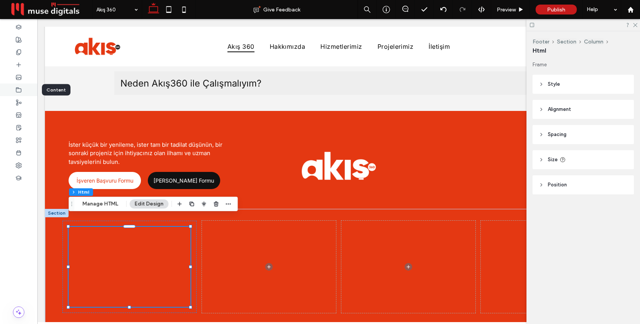
click at [22, 88] on div at bounding box center [18, 89] width 37 height 13
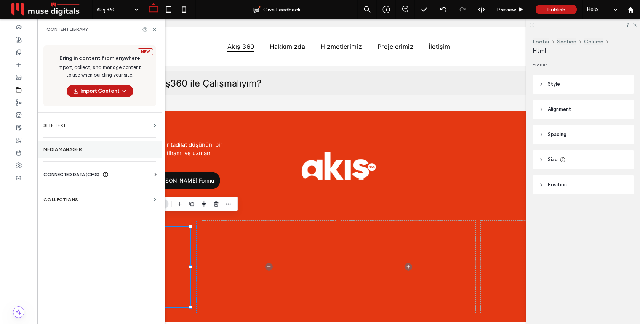
click at [79, 147] on label "Media Manager" at bounding box center [99, 149] width 113 height 5
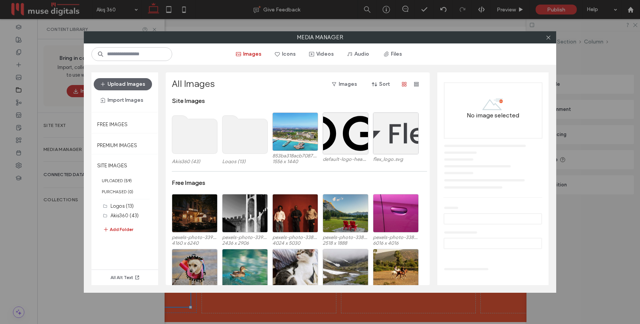
click at [197, 137] on use at bounding box center [194, 134] width 45 height 38
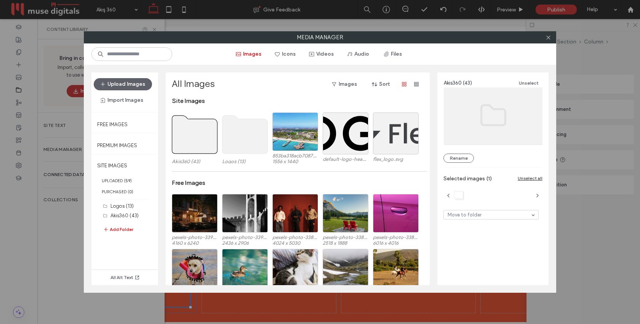
click at [241, 140] on use at bounding box center [244, 134] width 45 height 38
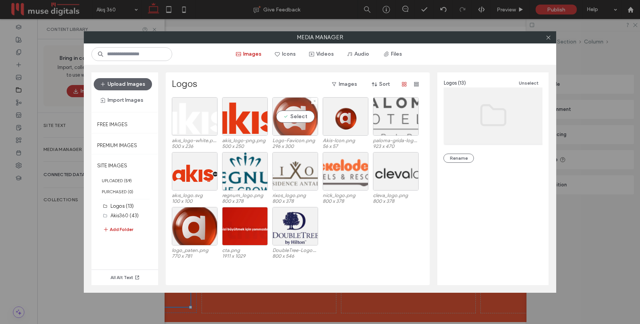
click at [296, 120] on div "Select" at bounding box center [295, 116] width 46 height 38
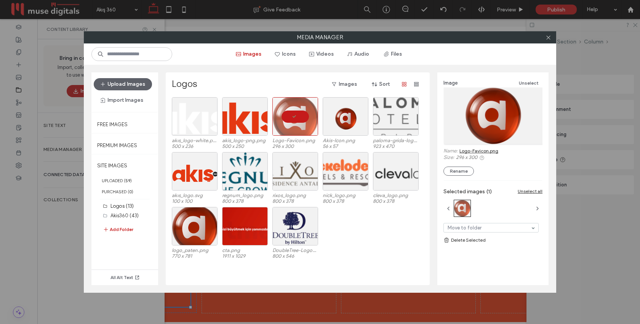
click at [473, 151] on link "Logo-Favicon.png" at bounding box center [478, 151] width 39 height 6
click at [548, 35] on icon at bounding box center [548, 38] width 6 height 6
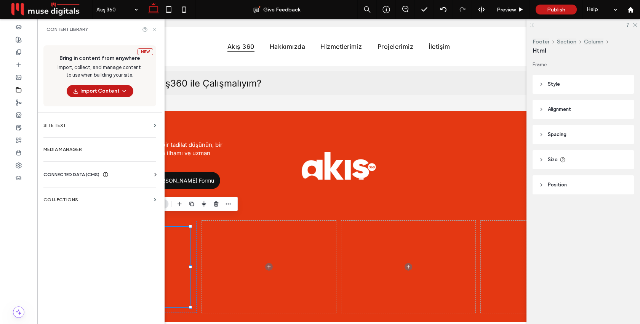
click at [154, 28] on icon at bounding box center [155, 30] width 6 height 6
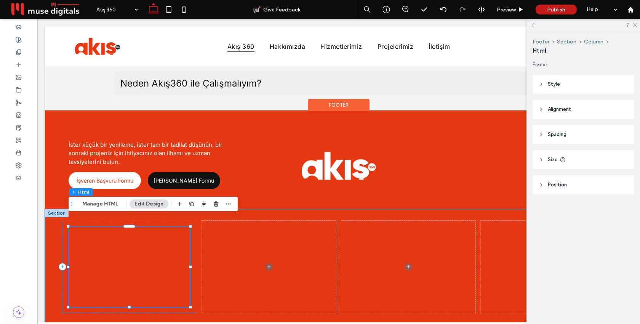
click at [121, 255] on div at bounding box center [130, 267] width 122 height 80
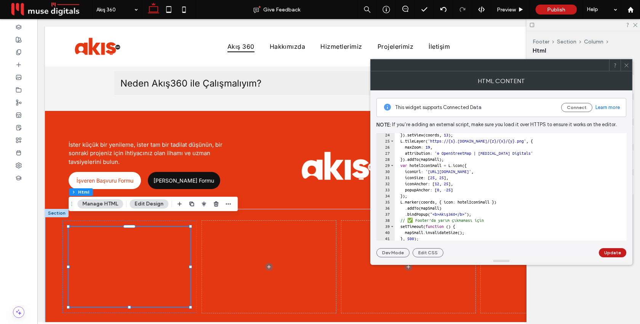
scroll to position [149, 0]
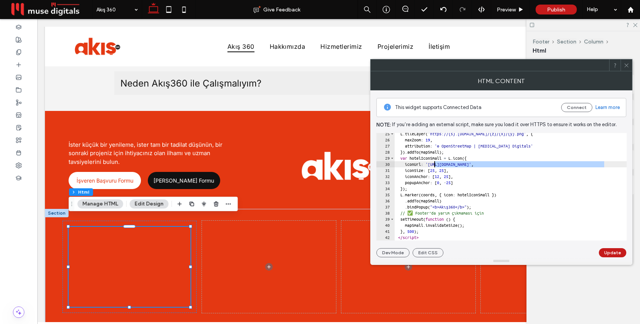
drag, startPoint x: 604, startPoint y: 165, endPoint x: 435, endPoint y: 166, distance: 169.1
click at [435, 166] on div "L . tileLayer ( 'https://{s}.tile.openstreetmap.org/{z}/{x}/{y}.png' , { maxZoo…" at bounding box center [510, 191] width 232 height 120
paste textarea "*****"
click at [610, 255] on button "Update" at bounding box center [612, 252] width 27 height 9
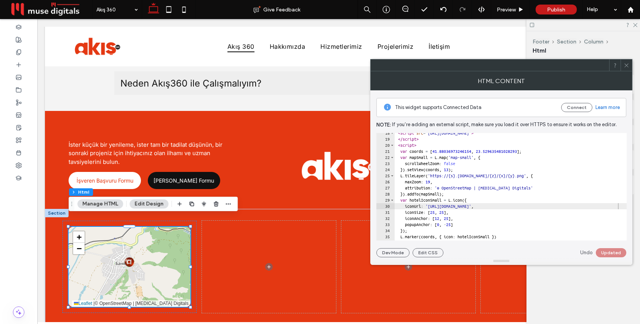
scroll to position [107, 0]
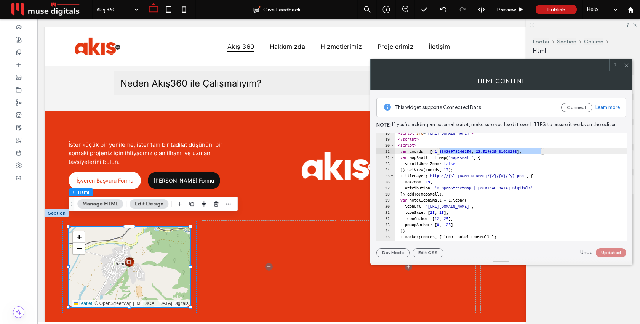
drag, startPoint x: 541, startPoint y: 152, endPoint x: 440, endPoint y: 152, distance: 101.3
click at [439, 152] on div "< script src = "https://unpkg.com/leaflet/dist/leaflet.js" > </ script > < scri…" at bounding box center [510, 190] width 232 height 120
paste textarea "Cursor at row 21"
click at [619, 252] on button "Update" at bounding box center [612, 252] width 27 height 9
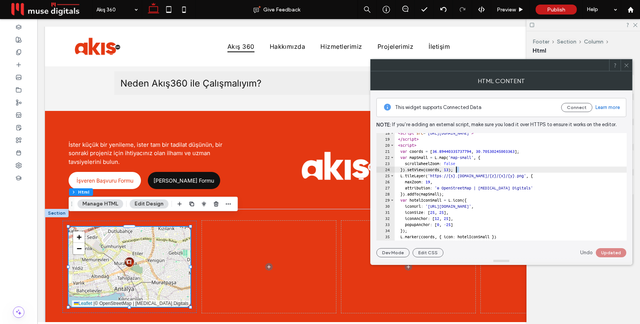
click at [457, 169] on div "< script src = "https://unpkg.com/leaflet/dist/leaflet.js" > </ script > < scri…" at bounding box center [510, 190] width 232 height 120
type textarea "**********"
click at [612, 253] on button "Update" at bounding box center [612, 252] width 27 height 9
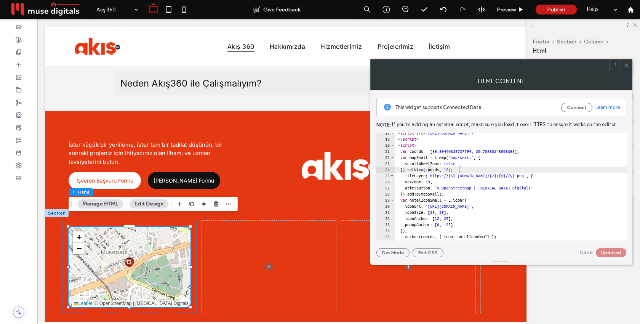
click at [628, 63] on icon at bounding box center [626, 65] width 6 height 6
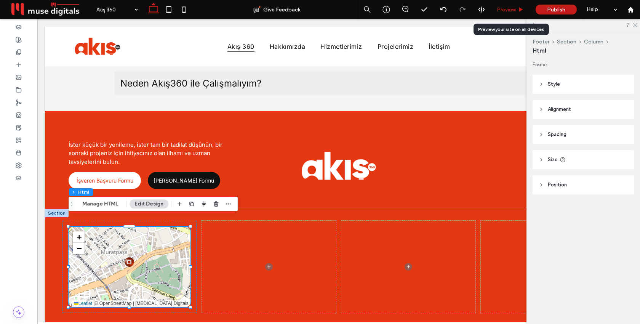
click at [508, 8] on span "Preview" at bounding box center [506, 9] width 19 height 6
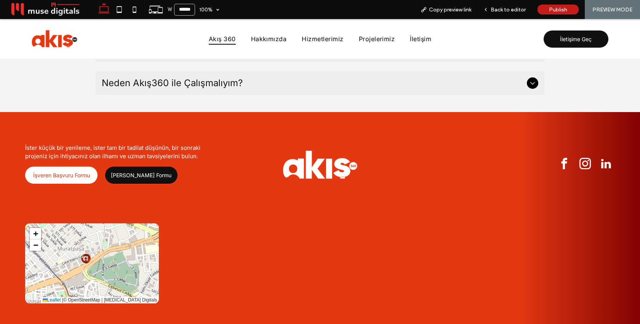
scroll to position [2484, 0]
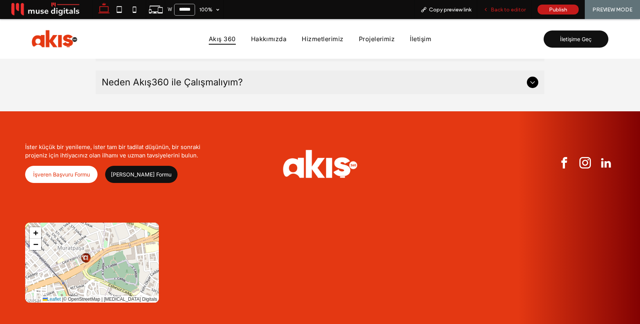
click at [508, 6] on div "Back to editor" at bounding box center [504, 9] width 54 height 19
click at [504, 10] on span "Back to editor" at bounding box center [508, 9] width 35 height 6
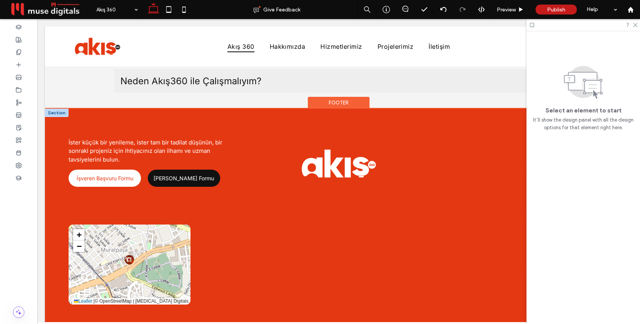
scroll to position [2471, 0]
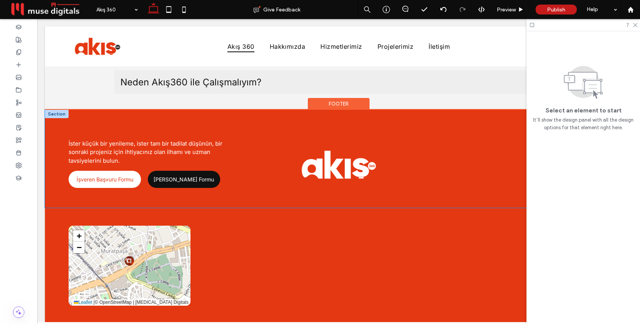
click at [432, 181] on div "İster küçük bir yenileme, ister tam bir tadilat düşünün, bir sonraki projeniz i…" at bounding box center [338, 159] width 587 height 98
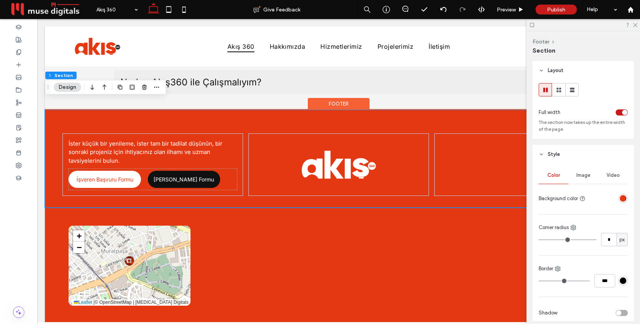
click at [454, 191] on div "İster küçük bir yenileme, ister tam bir tadilat düşünün, bir sonraki projeniz i…" at bounding box center [338, 159] width 587 height 98
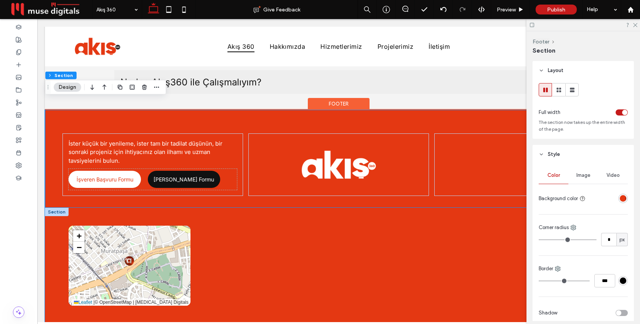
click at [491, 208] on div "+ − Leaflet | © OpenStreetMap | Muse Digitals" at bounding box center [338, 272] width 587 height 128
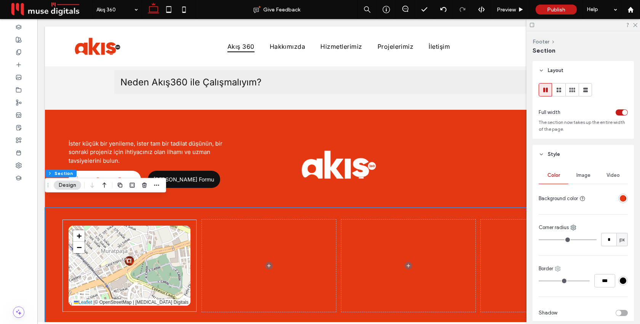
click at [558, 270] on icon at bounding box center [558, 268] width 6 height 6
click at [574, 207] on span "Top" at bounding box center [575, 209] width 8 height 8
click at [552, 267] on use at bounding box center [551, 268] width 5 height 5
click at [573, 225] on span "Bottom" at bounding box center [572, 223] width 16 height 8
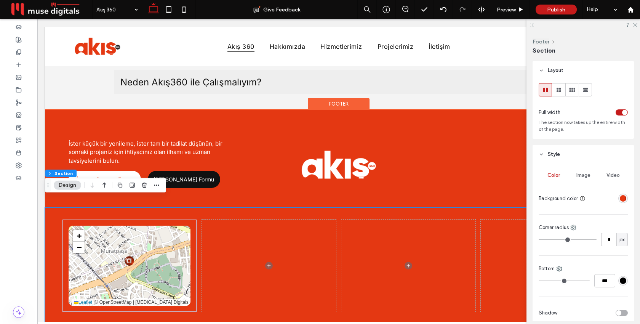
click at [457, 208] on div "+ − Leaflet | © OpenStreetMap | Muse Digitals" at bounding box center [338, 272] width 587 height 128
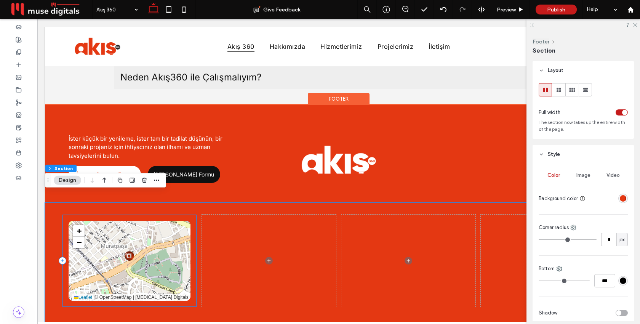
click at [192, 220] on div "+ − Leaflet | © OpenStreetMap | Muse Digitals" at bounding box center [129, 260] width 134 height 92
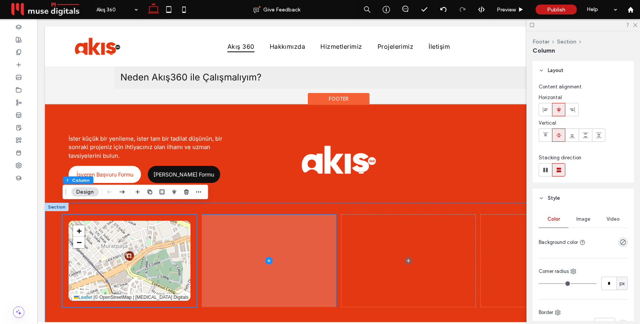
click at [330, 232] on span at bounding box center [269, 260] width 134 height 92
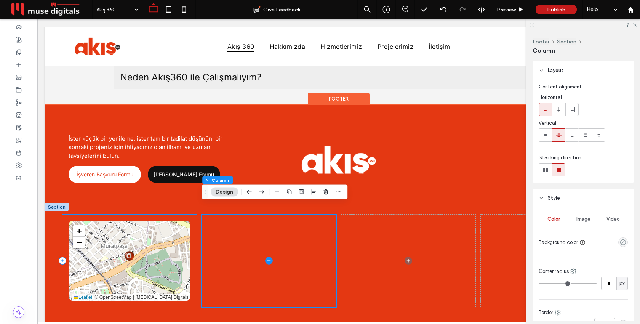
click at [195, 248] on div "+ − Leaflet | © OpenStreetMap | Muse Digitals" at bounding box center [129, 260] width 134 height 92
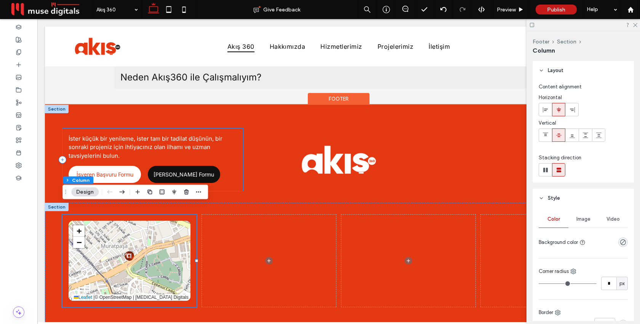
click at [237, 156] on div "İster küçük bir yenileme, ister tam bir tadilat düşünün, bir sonraki projeniz i…" at bounding box center [152, 159] width 181 height 63
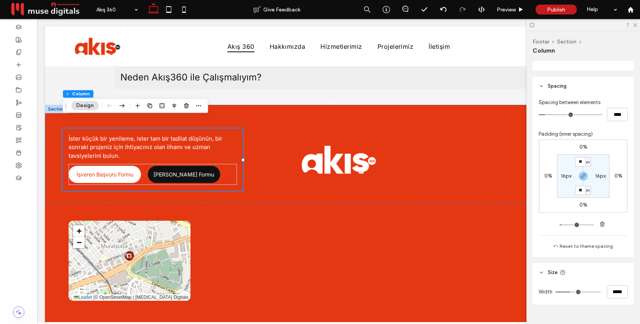
scroll to position [313, 0]
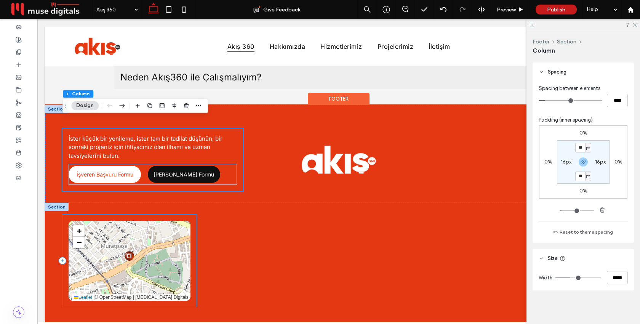
click at [194, 256] on div "+ − Leaflet | © OpenStreetMap | Muse Digitals" at bounding box center [129, 260] width 134 height 92
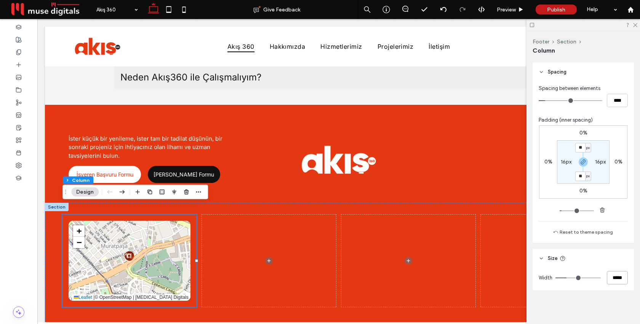
click at [613, 281] on input "*****" at bounding box center [617, 277] width 21 height 13
type input "*"
type input "****"
type input "**"
type input "*****"
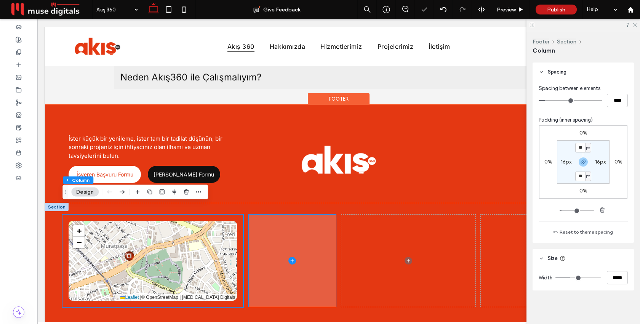
click at [326, 264] on span at bounding box center [292, 260] width 87 height 92
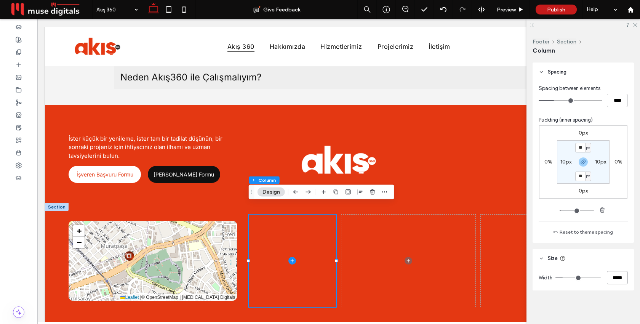
click at [614, 273] on input "*****" at bounding box center [617, 277] width 21 height 13
type input "***"
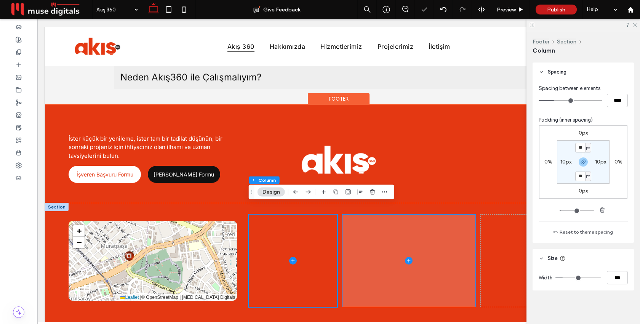
click at [423, 270] on span at bounding box center [408, 260] width 133 height 92
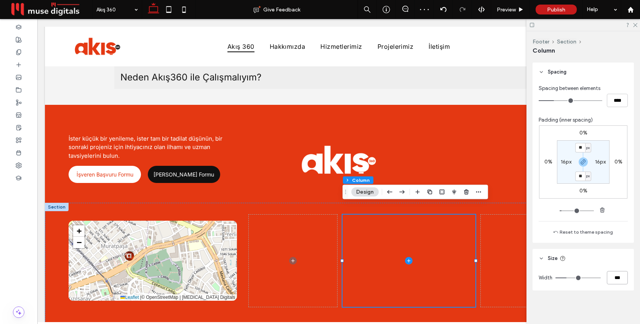
click at [618, 277] on input "***" at bounding box center [617, 277] width 21 height 13
type input "**"
type input "***"
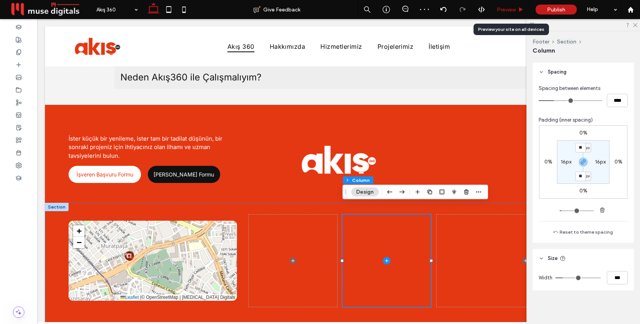
click at [503, 10] on span "Preview" at bounding box center [506, 9] width 19 height 6
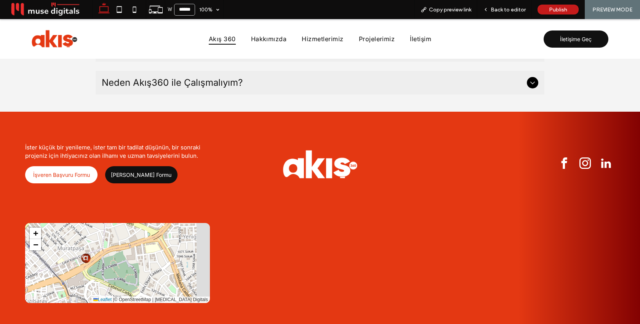
scroll to position [2484, 0]
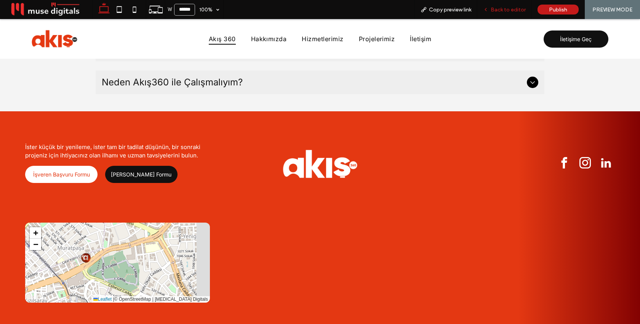
click at [512, 9] on span "Back to editor" at bounding box center [508, 9] width 35 height 6
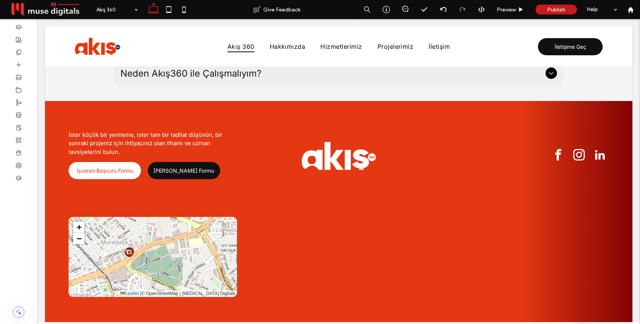
scroll to position [2476, 0]
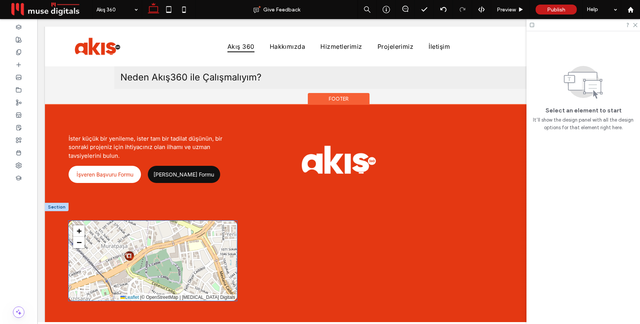
click at [216, 233] on div "+ − Leaflet | © OpenStreetMap | Muse Digitals" at bounding box center [153, 261] width 168 height 80
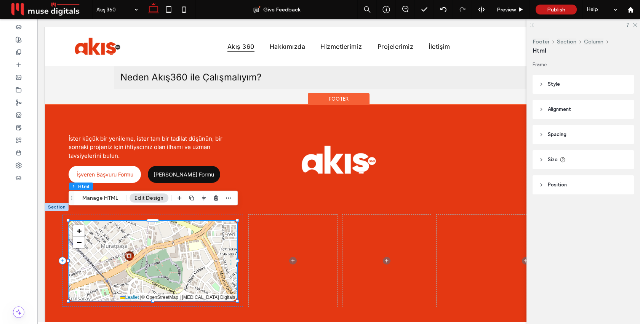
click at [216, 233] on div "+ − Leaflet | © OpenStreetMap | Muse Digitals" at bounding box center [153, 261] width 168 height 80
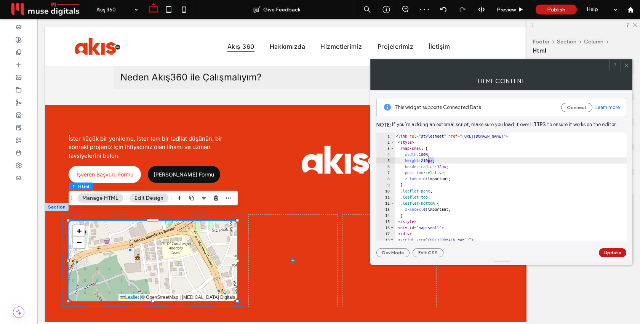
drag, startPoint x: 434, startPoint y: 160, endPoint x: 429, endPoint y: 160, distance: 4.6
click at [429, 160] on div "< link rel = "stylesheet" href = "https://unpkg.com/leaflet/dist/leaflet.css" >…" at bounding box center [510, 193] width 232 height 120
type textarea "**********"
click at [619, 254] on button "Update" at bounding box center [612, 252] width 27 height 9
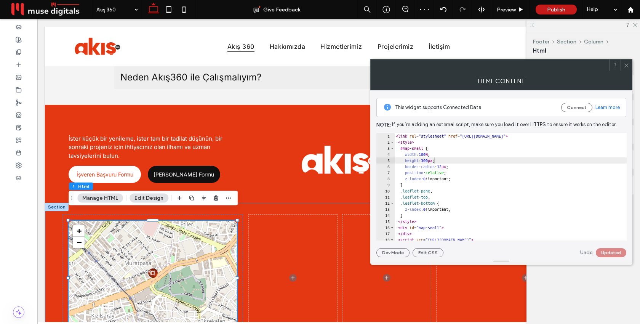
click at [625, 70] on span at bounding box center [626, 64] width 6 height 11
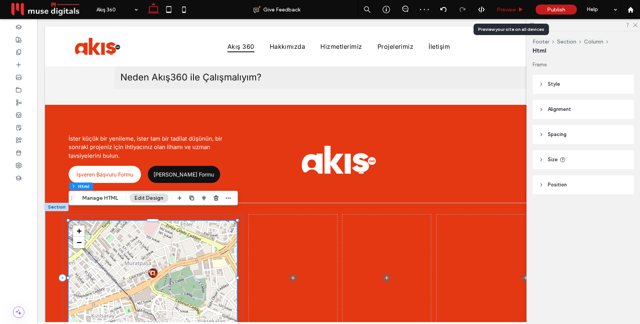
click at [504, 9] on span "Preview" at bounding box center [506, 9] width 19 height 6
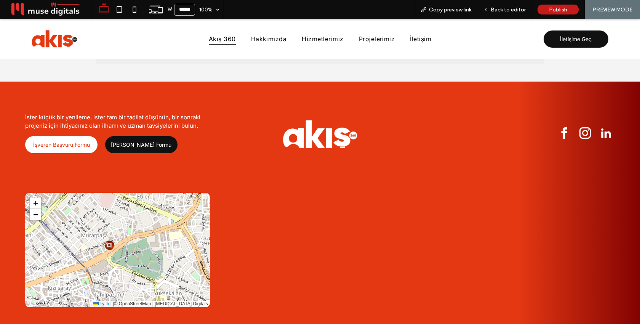
scroll to position [2518, 0]
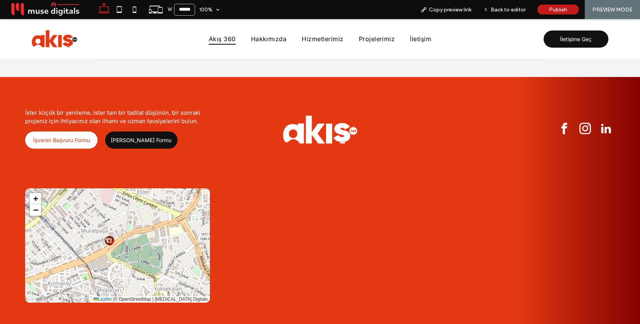
click at [110, 236] on img at bounding box center [110, 241] width 10 height 10
click at [508, 12] on span "Back to editor" at bounding box center [508, 9] width 35 height 6
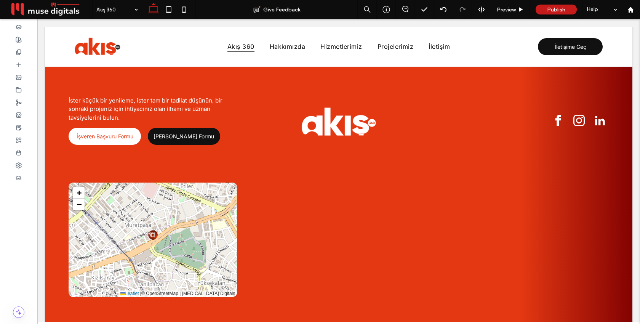
scroll to position [2506, 0]
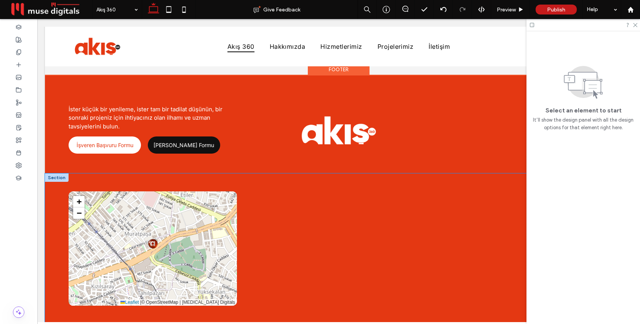
click at [377, 173] on div "+ − Leaflet | © OpenStreetMap | Muse Digitals" at bounding box center [338, 254] width 587 height 162
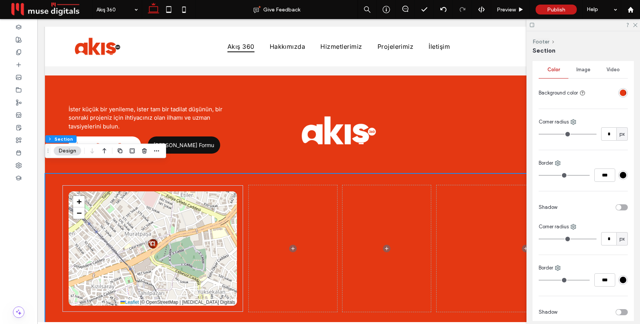
scroll to position [173, 0]
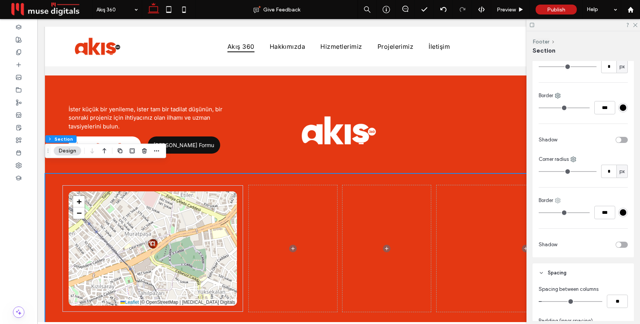
click at [559, 201] on icon at bounding box center [558, 200] width 6 height 6
click at [574, 232] on span "Top" at bounding box center [575, 232] width 8 height 8
click at [13, 66] on div at bounding box center [18, 64] width 37 height 13
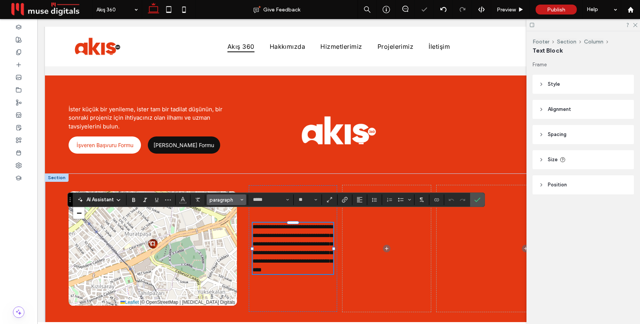
click at [240, 199] on button "paragraph" at bounding box center [227, 199] width 40 height 11
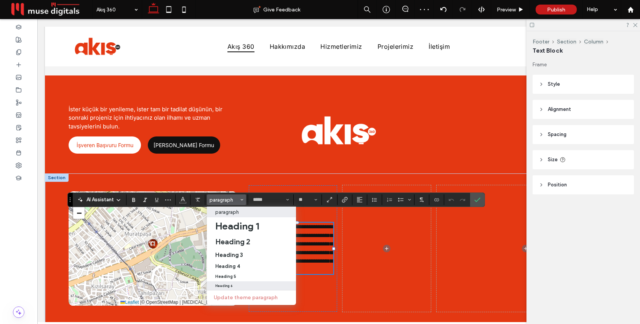
click at [240, 286] on div "Heading 6" at bounding box center [251, 286] width 72 height 4
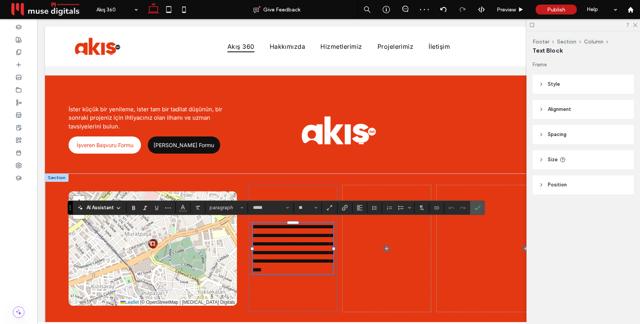
type input "**"
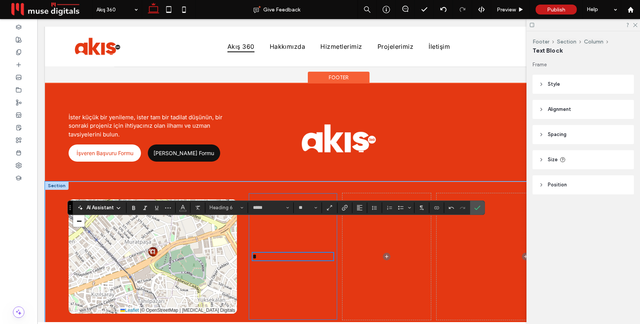
scroll to position [2510, 0]
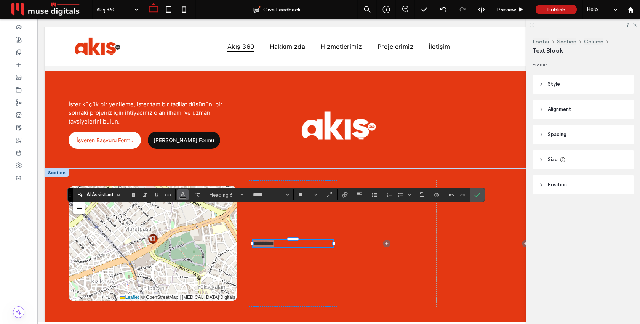
click at [181, 193] on icon "Color" at bounding box center [183, 194] width 6 height 6
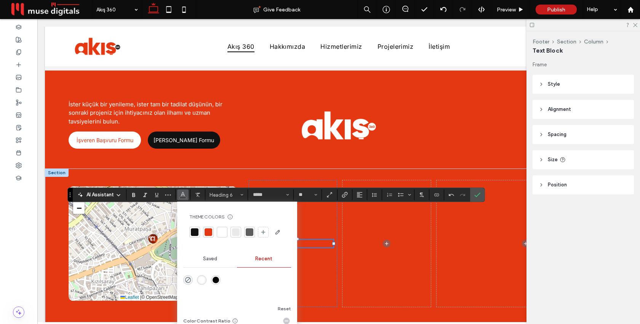
click at [225, 232] on div at bounding box center [222, 232] width 8 height 8
click at [479, 197] on icon "Confirm" at bounding box center [477, 195] width 6 height 6
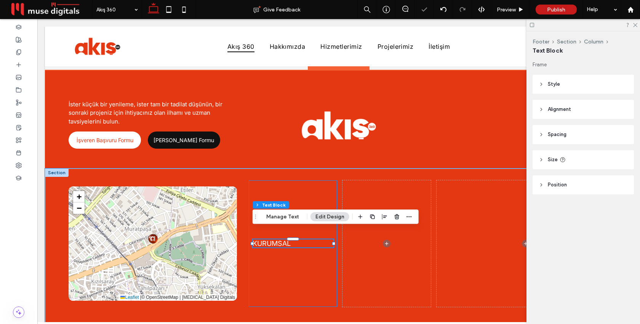
click at [327, 185] on div "KURUMSAL" at bounding box center [293, 243] width 88 height 126
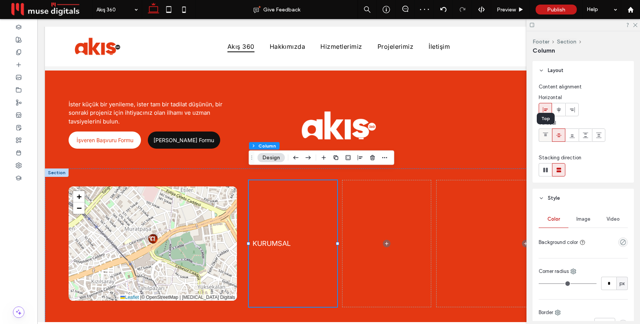
click at [547, 133] on icon at bounding box center [545, 135] width 6 height 6
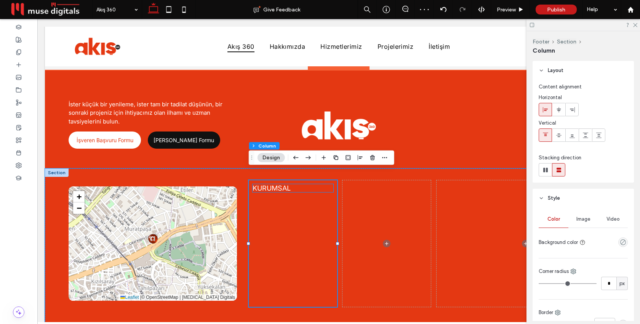
click at [310, 184] on h6 "KURUMSAL" at bounding box center [292, 188] width 81 height 8
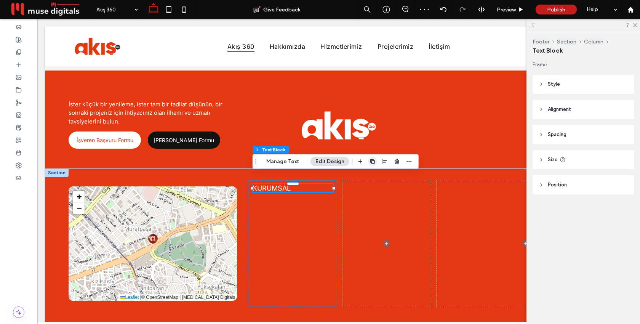
click at [371, 160] on use "button" at bounding box center [372, 161] width 5 height 5
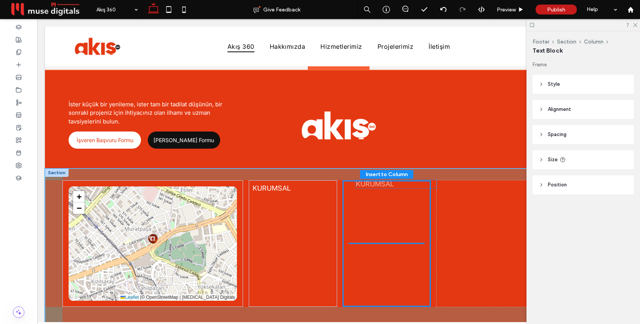
drag, startPoint x: 303, startPoint y: 198, endPoint x: 406, endPoint y: 187, distance: 103.9
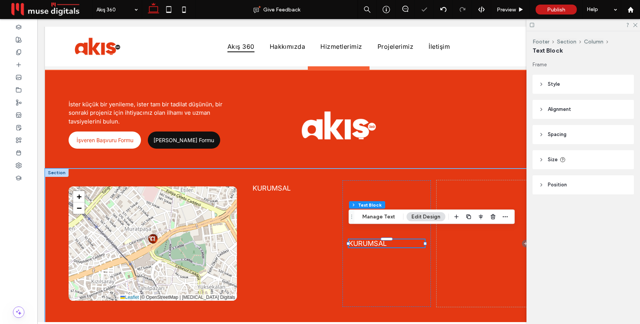
click at [407, 181] on div "KURUMSAL" at bounding box center [386, 243] width 88 height 126
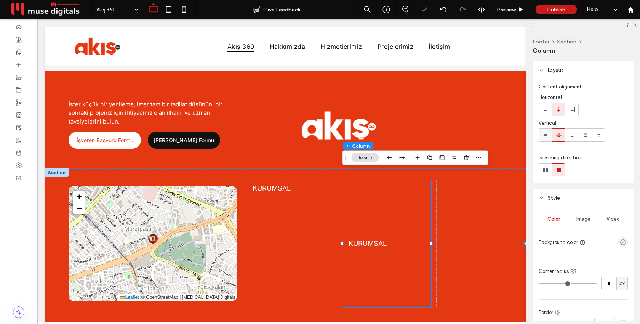
click at [542, 135] on icon at bounding box center [545, 135] width 6 height 6
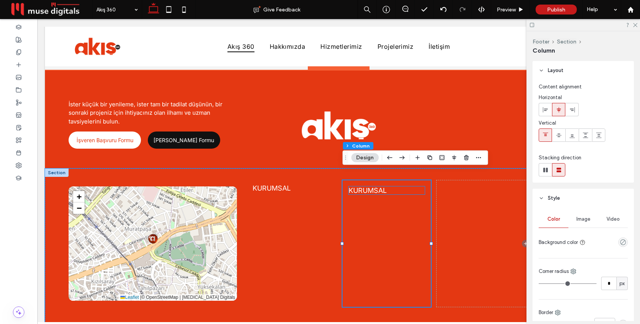
click at [372, 186] on span "KURUMSAL" at bounding box center [367, 190] width 38 height 8
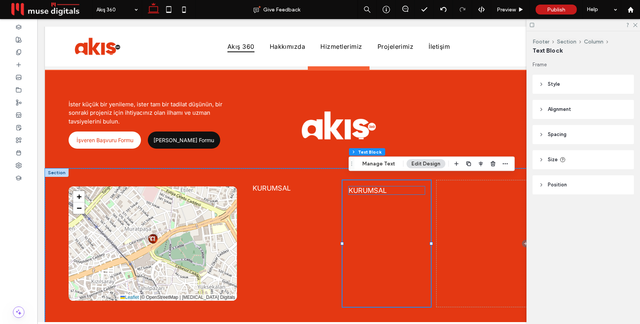
click at [372, 186] on div "KURUMSAL" at bounding box center [386, 190] width 76 height 8
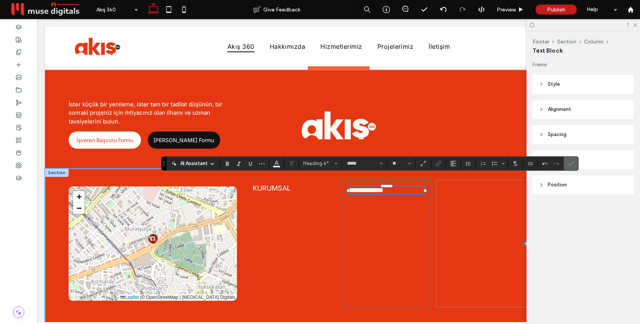
click at [570, 164] on icon "Confirm" at bounding box center [571, 163] width 6 height 6
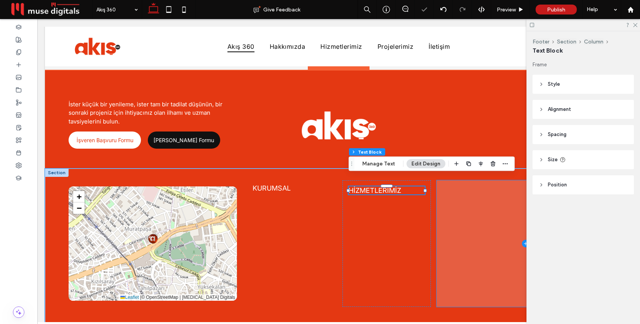
click at [459, 211] on span at bounding box center [525, 243] width 178 height 126
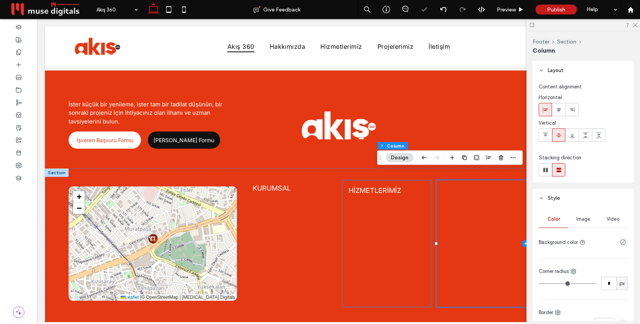
click at [392, 209] on div "HİZMETLERİMİZ" at bounding box center [386, 243] width 88 height 126
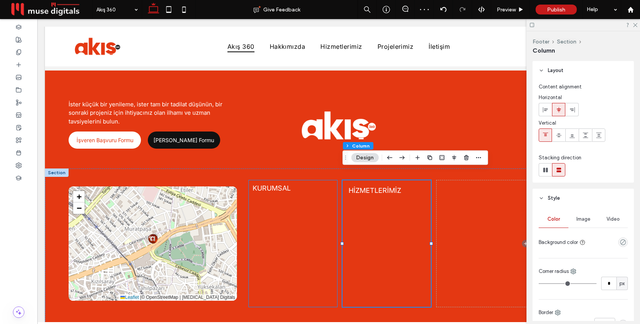
click at [287, 213] on div "KURUMSAL" at bounding box center [293, 243] width 88 height 126
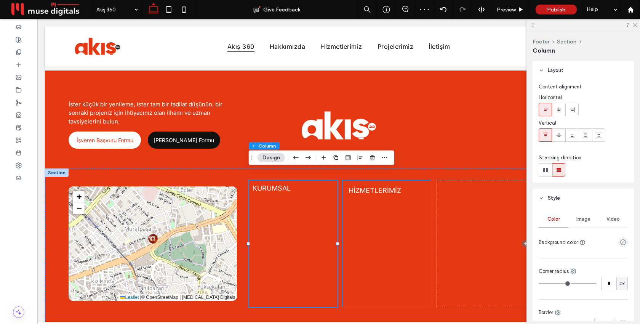
click at [393, 207] on div "HİZMETLERİMİZ" at bounding box center [386, 243] width 88 height 126
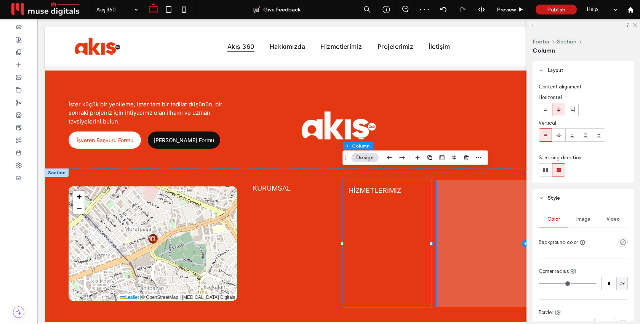
click at [457, 206] on span at bounding box center [525, 243] width 178 height 126
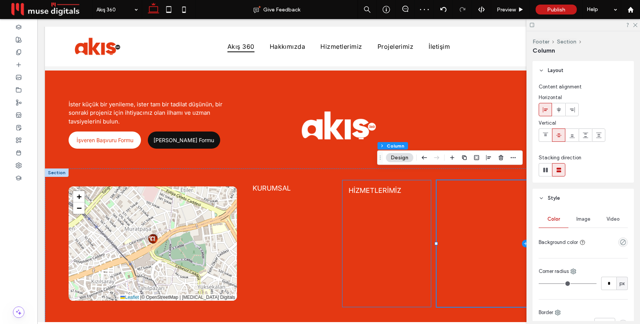
click at [377, 216] on div "HİZMETLERİMİZ" at bounding box center [386, 243] width 88 height 126
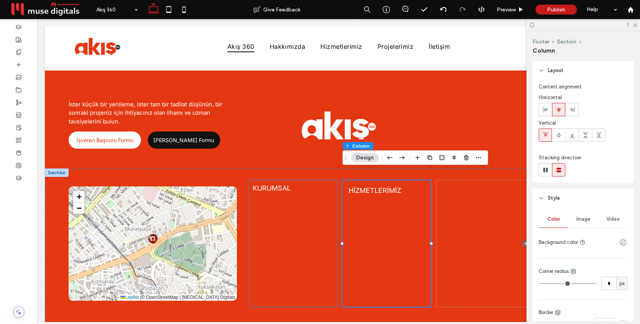
click at [289, 215] on div "KURUMSAL" at bounding box center [293, 243] width 88 height 126
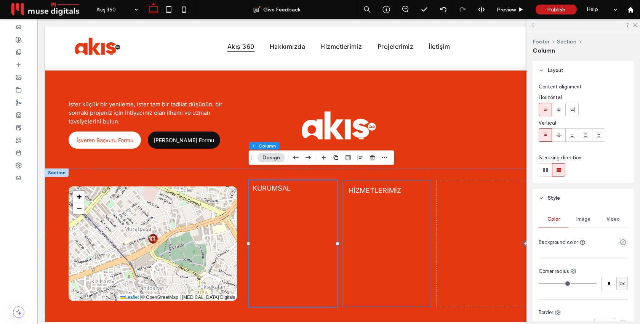
click at [361, 214] on div "HİZMETLERİMİZ" at bounding box center [386, 243] width 88 height 126
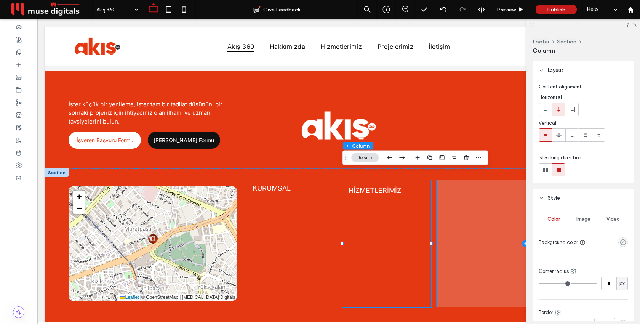
click at [453, 216] on span at bounding box center [525, 243] width 178 height 126
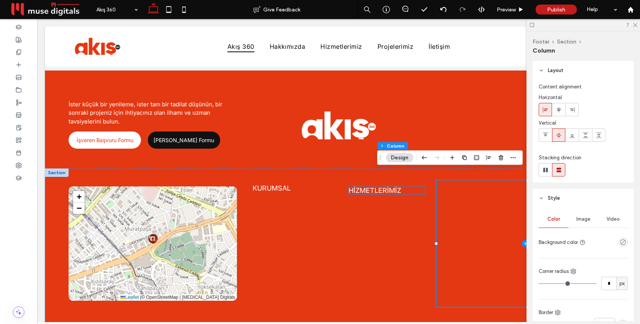
click at [378, 186] on span "HİZMETLERİMİZ" at bounding box center [374, 190] width 53 height 8
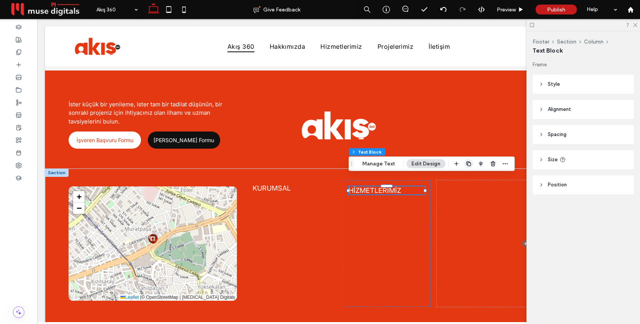
click at [468, 163] on icon "button" at bounding box center [468, 164] width 6 height 6
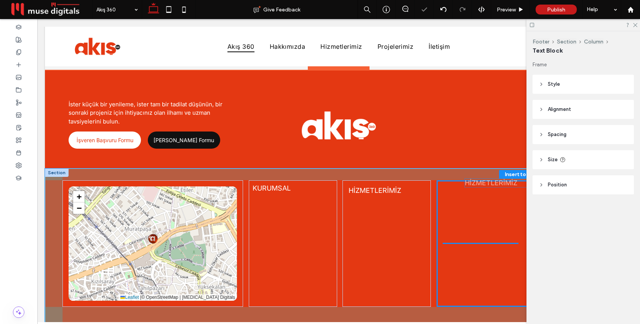
drag, startPoint x: 384, startPoint y: 198, endPoint x: 499, endPoint y: 183, distance: 116.8
type input "**"
type input "****"
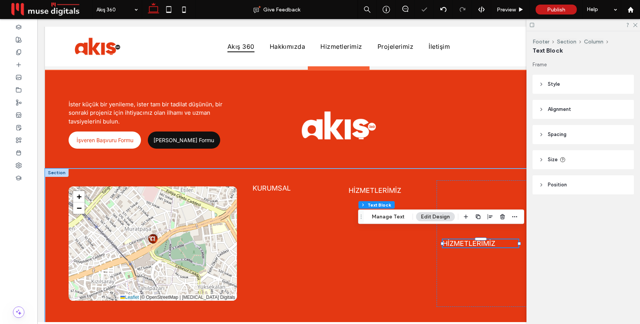
click at [484, 180] on div "HİZMETLERİMİZ" at bounding box center [525, 243] width 178 height 126
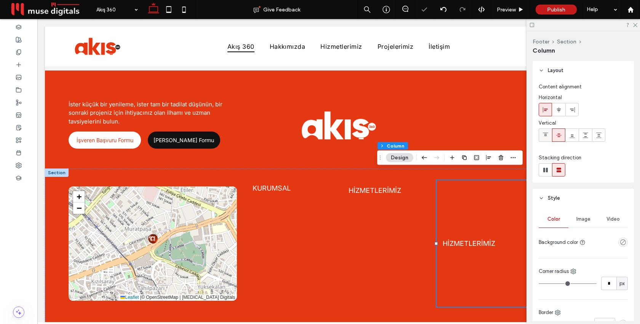
click at [542, 136] on icon at bounding box center [545, 135] width 6 height 6
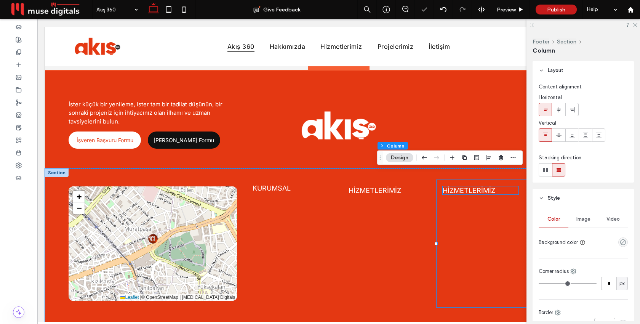
click at [475, 186] on span "HİZMETLERİMİZ" at bounding box center [469, 190] width 53 height 8
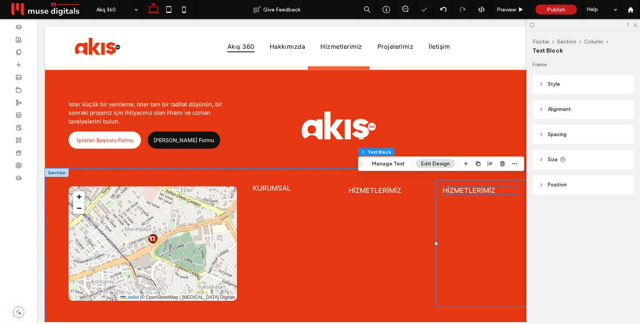
click at [475, 186] on div "HİZMETLERİMİZ" at bounding box center [481, 190] width 76 height 8
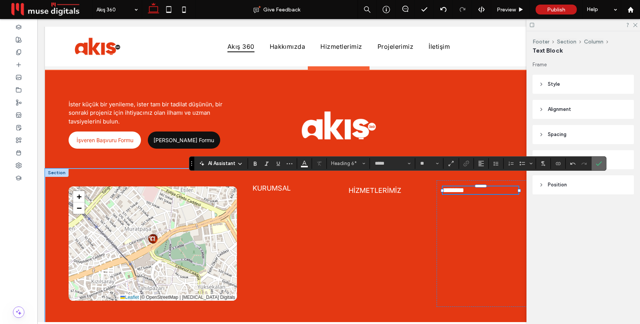
click at [603, 162] on label "Confirm" at bounding box center [598, 164] width 11 height 14
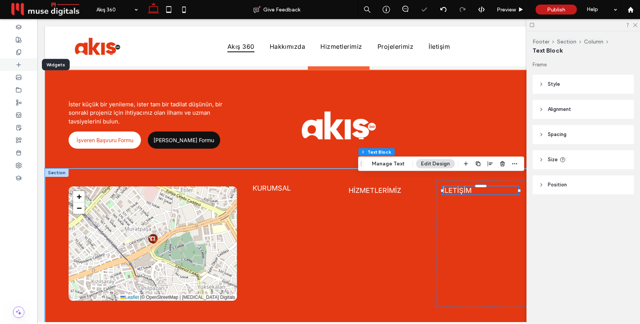
click at [18, 63] on icon at bounding box center [19, 65] width 6 height 6
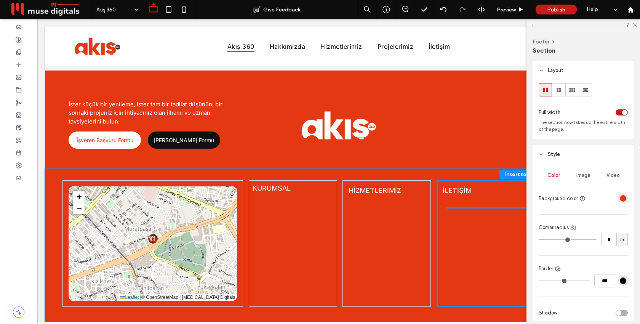
scroll to position [2510, 0]
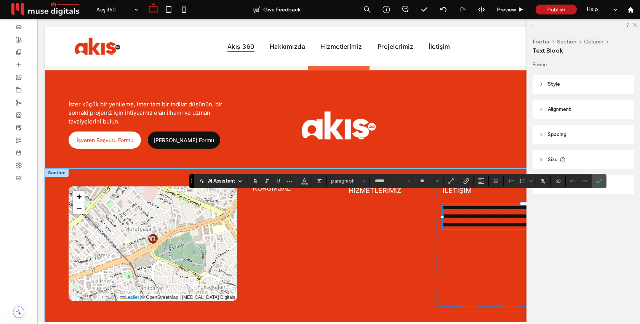
click at [467, 205] on span "**********" at bounding box center [523, 216] width 160 height 23
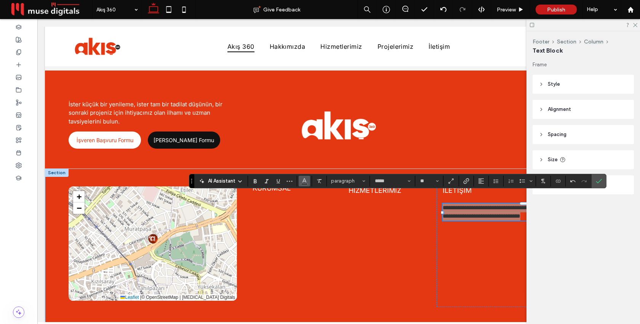
click at [308, 181] on button "Color" at bounding box center [304, 181] width 11 height 11
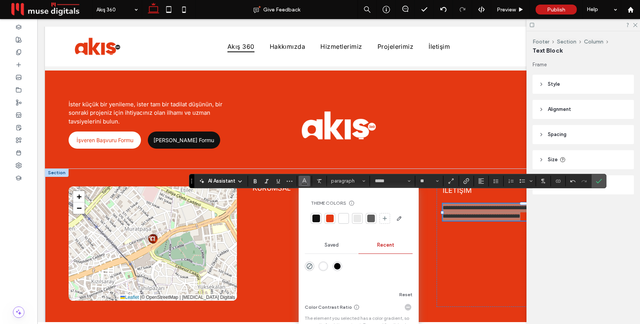
click at [346, 221] on div at bounding box center [344, 218] width 8 height 8
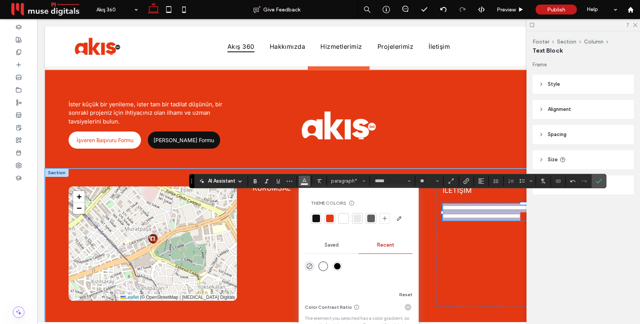
click at [459, 205] on span "**********" at bounding box center [507, 212] width 128 height 14
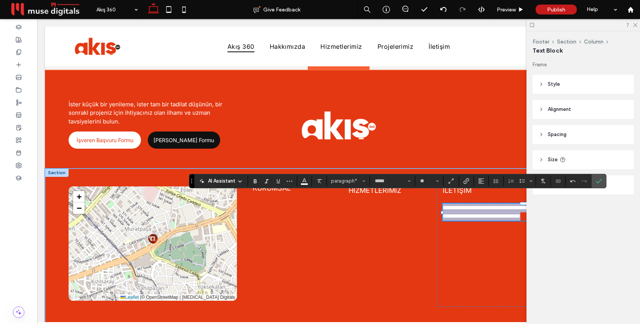
click at [459, 205] on span "**********" at bounding box center [507, 212] width 128 height 14
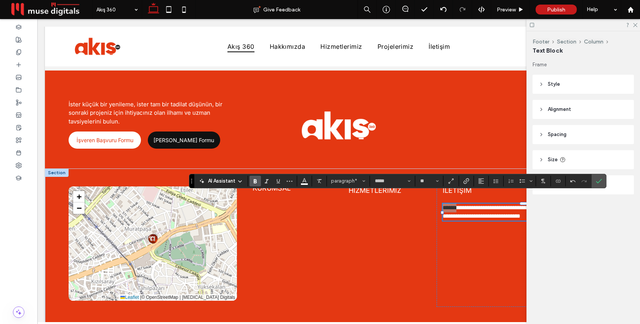
click at [253, 182] on icon "Bold" at bounding box center [255, 181] width 6 height 6
click at [598, 183] on icon "Confirm" at bounding box center [599, 181] width 6 height 6
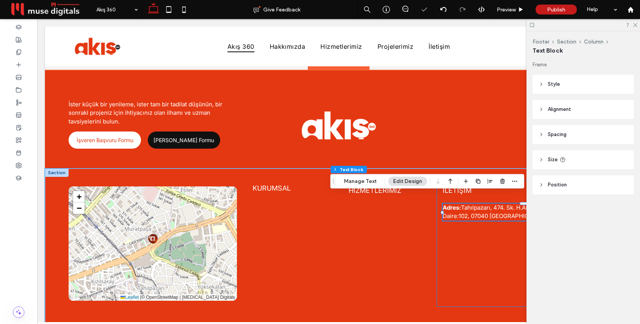
click at [491, 233] on div "İLETİŞİM Adres: Tahılpazarı, 474. Sk. H.Altuniş iş merkezi Kat:1 Daire:102, 070…" at bounding box center [525, 243] width 178 height 126
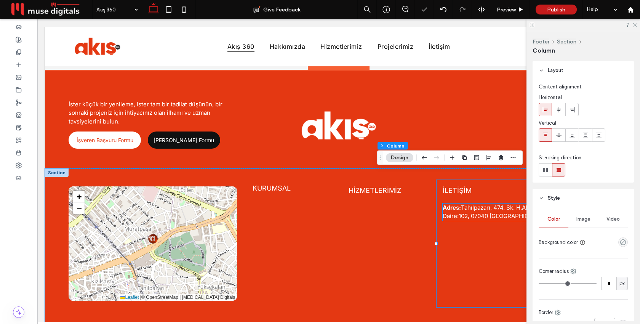
click at [480, 205] on span "Tahılpazarı, 474. Sk. [STREET_ADDRESS]" at bounding box center [525, 212] width 165 height 16
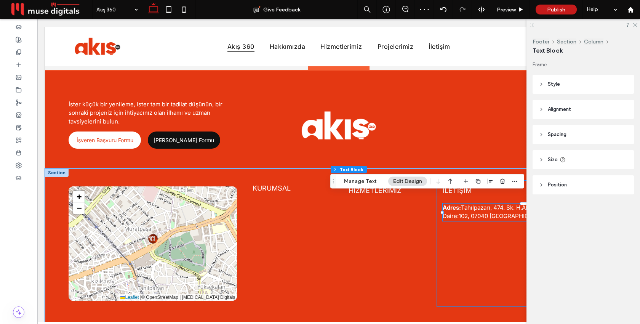
click at [482, 229] on div "İLETİŞİM Adres: Tahılpazarı, 474. Sk. H.Altuniş iş merkezi Kat:1 Daire:102, 070…" at bounding box center [525, 243] width 178 height 126
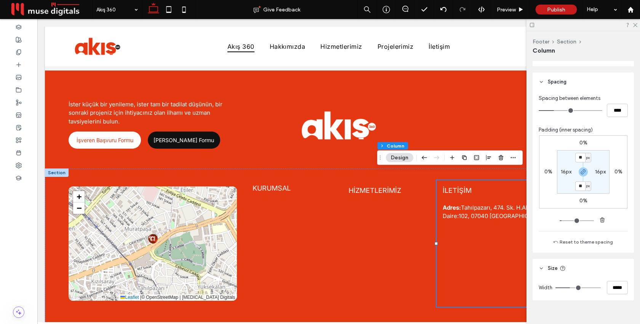
scroll to position [303, 0]
click at [614, 109] on input "****" at bounding box center [617, 109] width 21 height 13
type input "**"
type input "****"
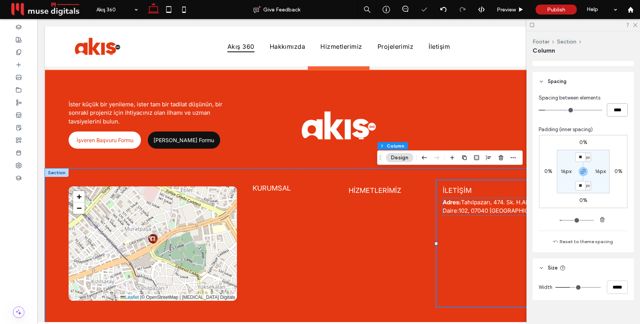
click at [465, 198] on span "Tahılpazarı, 474. Sk. [STREET_ADDRESS]" at bounding box center [525, 206] width 165 height 16
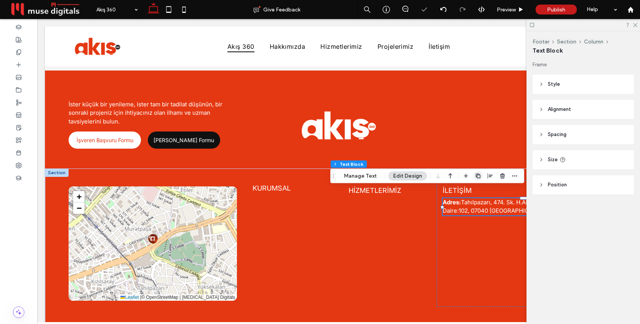
click at [478, 175] on use "button" at bounding box center [478, 175] width 5 height 5
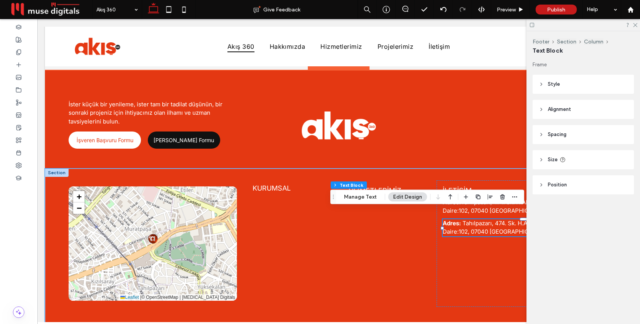
click at [488, 221] on span "Tahılpazarı, 474. Sk. [STREET_ADDRESS]" at bounding box center [525, 227] width 165 height 16
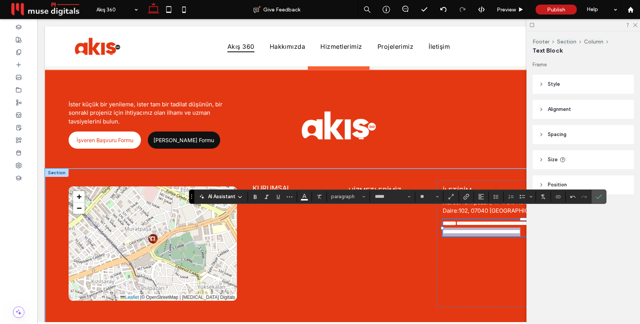
click at [488, 221] on span "**********" at bounding box center [507, 227] width 128 height 14
click at [468, 220] on strong "**********" at bounding box center [472, 223] width 59 height 6
click at [475, 220] on strong "**********" at bounding box center [474, 223] width 62 height 6
click at [490, 220] on strong "**********" at bounding box center [475, 223] width 64 height 6
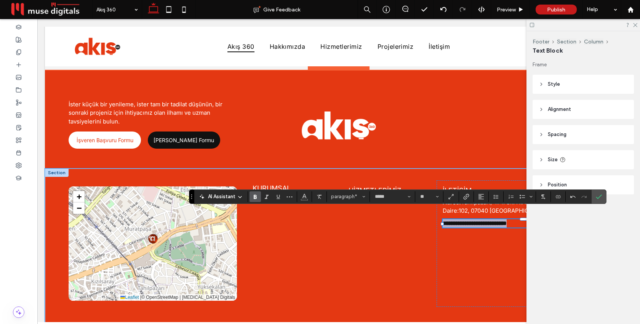
click at [490, 220] on strong "**********" at bounding box center [475, 223] width 64 height 6
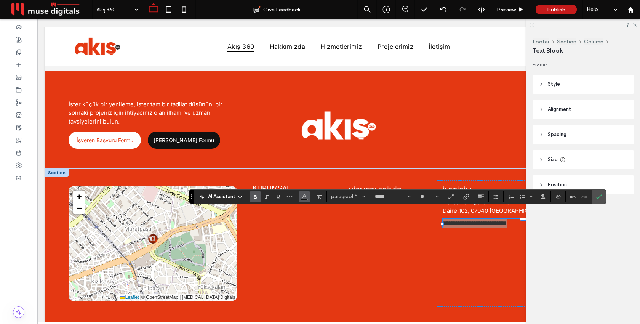
click at [303, 200] on span "Color" at bounding box center [304, 196] width 6 height 10
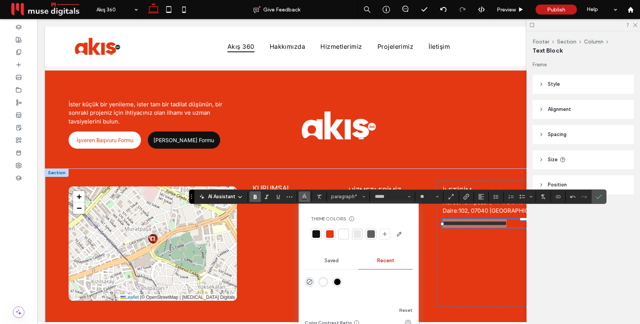
click at [345, 234] on div at bounding box center [344, 234] width 8 height 8
click at [259, 198] on label "Bold" at bounding box center [254, 196] width 11 height 11
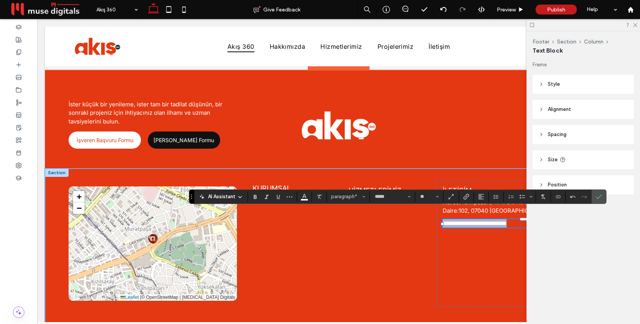
click at [463, 220] on span "**********" at bounding box center [475, 223] width 64 height 6
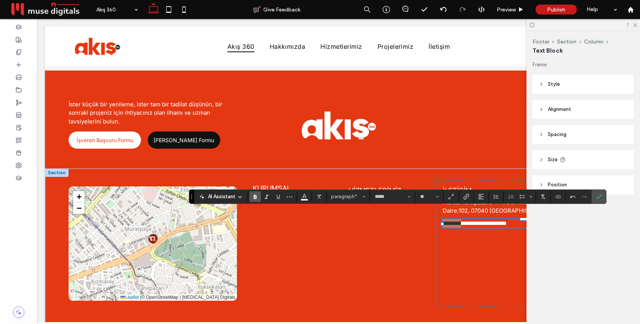
click at [253, 199] on span "Bold" at bounding box center [253, 196] width 3 height 11
click at [599, 197] on icon "Confirm" at bounding box center [599, 196] width 6 height 6
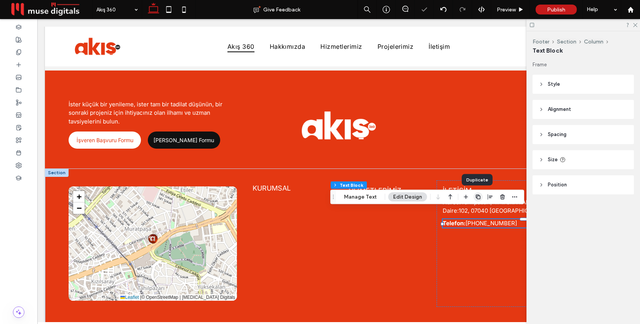
click at [476, 197] on icon "button" at bounding box center [478, 197] width 6 height 6
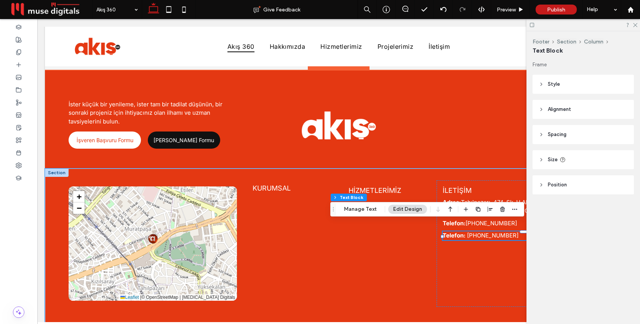
click at [462, 232] on strong "Telefon:" at bounding box center [454, 235] width 23 height 7
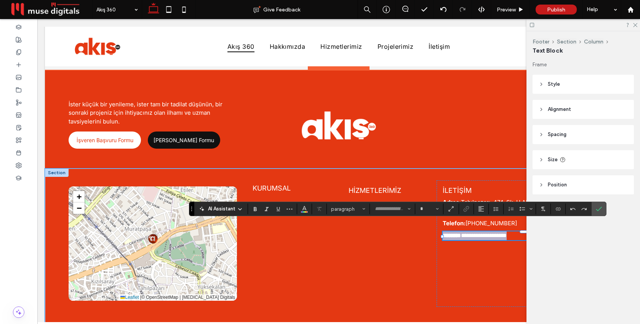
type input "*****"
type input "**"
click at [461, 232] on strong "********" at bounding box center [452, 235] width 18 height 6
drag, startPoint x: 463, startPoint y: 226, endPoint x: 443, endPoint y: 226, distance: 20.2
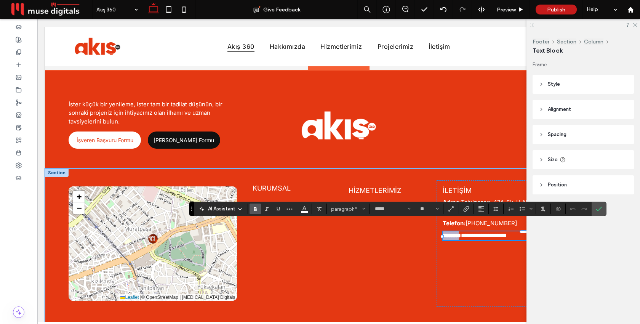
click at [443, 226] on div "**********" at bounding box center [338, 249] width 587 height 162
drag, startPoint x: 461, startPoint y: 226, endPoint x: 516, endPoint y: 227, distance: 55.6
click at [502, 232] on span "**********" at bounding box center [479, 235] width 46 height 6
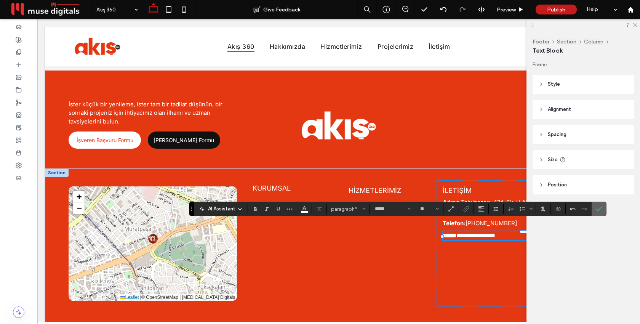
click at [602, 208] on label "Confirm" at bounding box center [598, 209] width 11 height 14
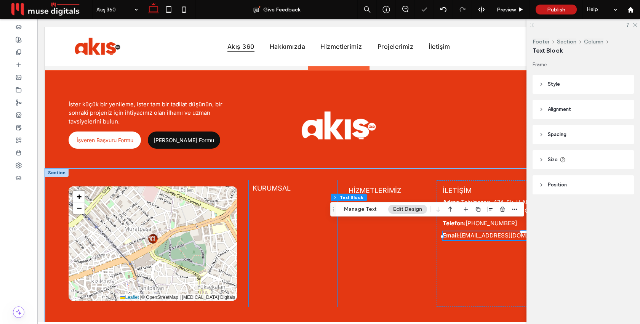
click at [313, 241] on div "KURUMSAL" at bounding box center [293, 243] width 88 height 126
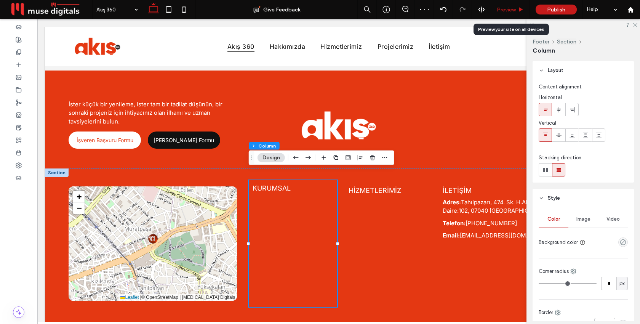
click at [504, 9] on span "Preview" at bounding box center [506, 9] width 19 height 6
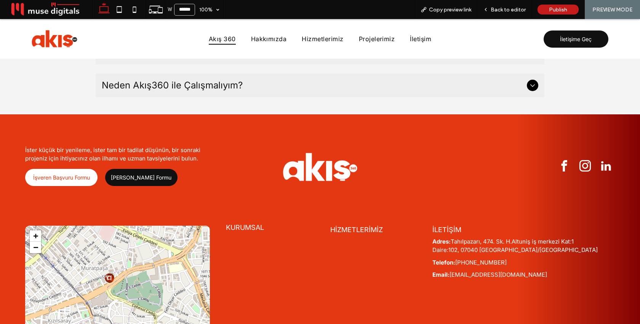
scroll to position [2480, 0]
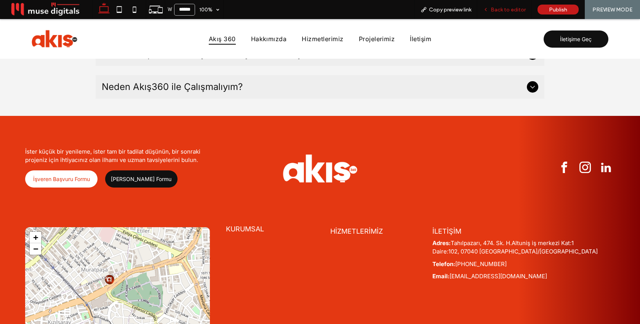
click at [508, 8] on span "Back to editor" at bounding box center [508, 9] width 35 height 6
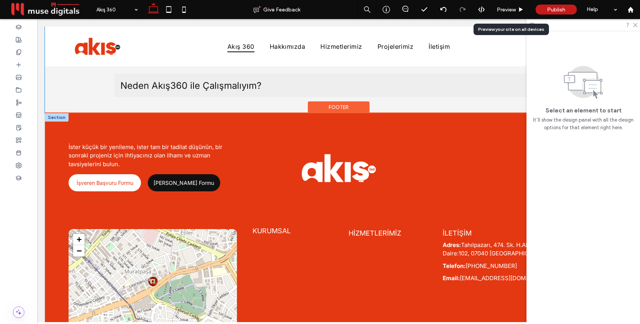
scroll to position [2467, 0]
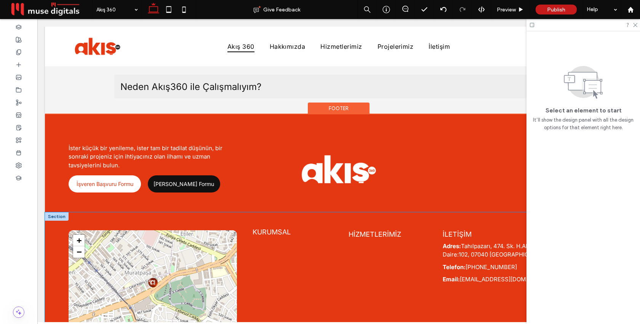
click at [326, 212] on div "+ − Leaflet | © OpenStreetMap | [MEDICAL_DATA] Digitals KURUMSAL HİZMETLERİMİZ …" at bounding box center [338, 293] width 587 height 162
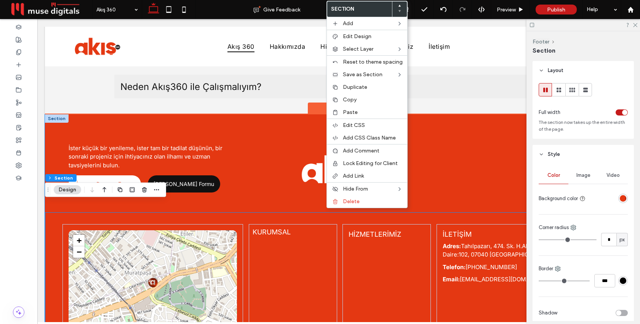
click at [308, 114] on div "İster küçük bir yenileme, ister tam bir tadilat düşünün, bir sonraki projeniz i…" at bounding box center [338, 163] width 587 height 98
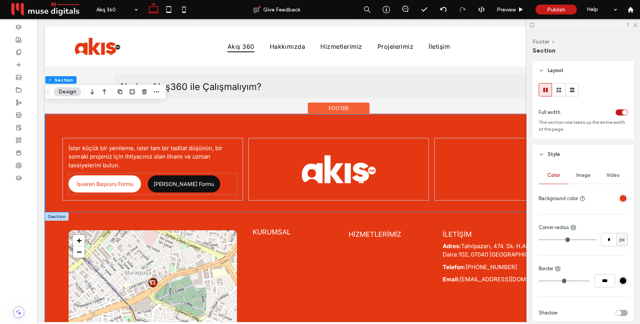
click at [265, 212] on div "+ − Leaflet | © OpenStreetMap | [MEDICAL_DATA] Digitals KURUMSAL HİZMETLERİMİZ …" at bounding box center [338, 293] width 587 height 162
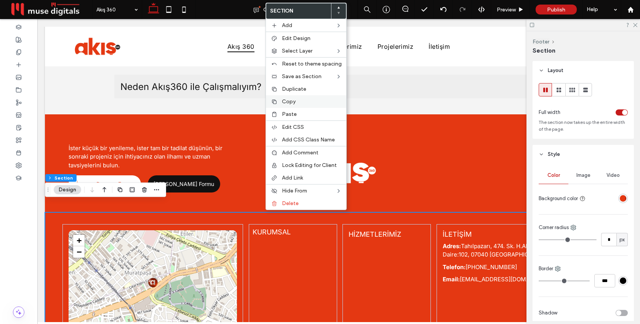
click at [302, 104] on label "Copy" at bounding box center [312, 101] width 60 height 6
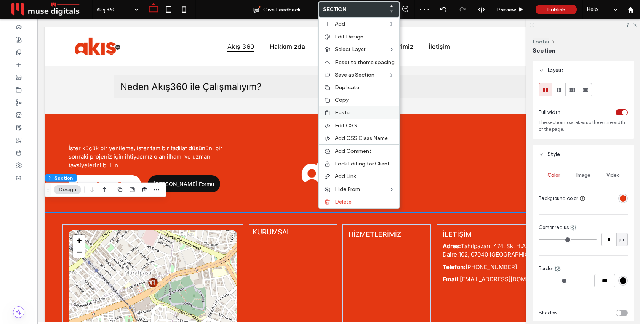
click at [340, 116] on div "Paste" at bounding box center [359, 112] width 80 height 13
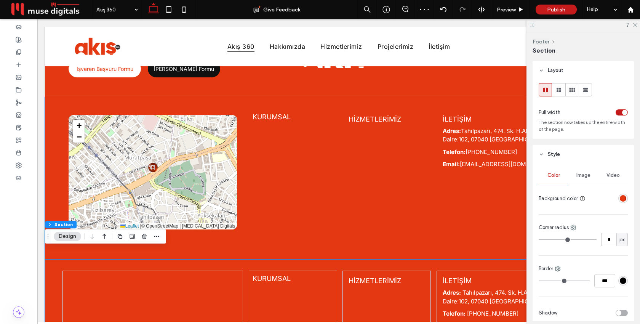
scroll to position [2584, 0]
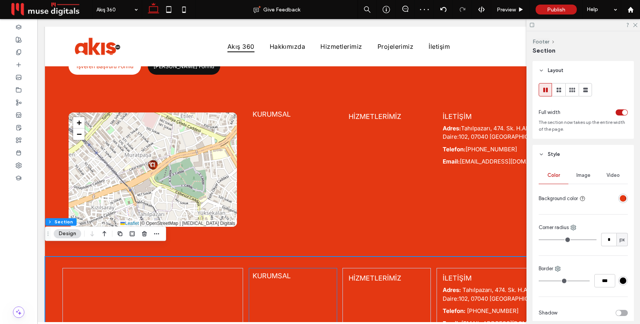
click at [327, 297] on div "KURUMSAL" at bounding box center [293, 301] width 88 height 66
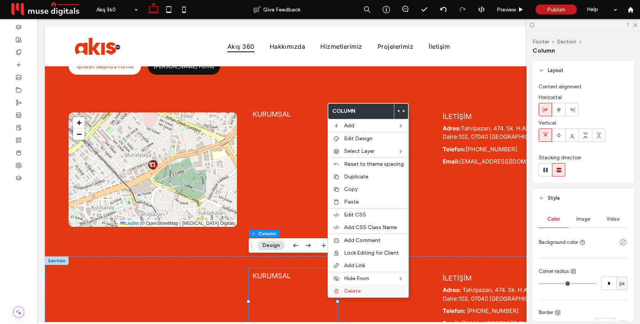
click at [339, 291] on icon at bounding box center [336, 291] width 6 height 6
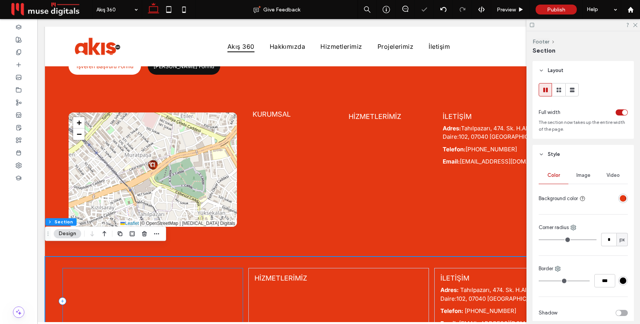
click at [231, 277] on div at bounding box center [152, 301] width 181 height 66
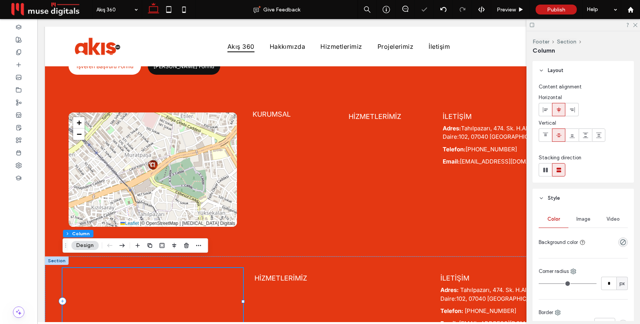
click at [198, 283] on div at bounding box center [152, 301] width 181 height 66
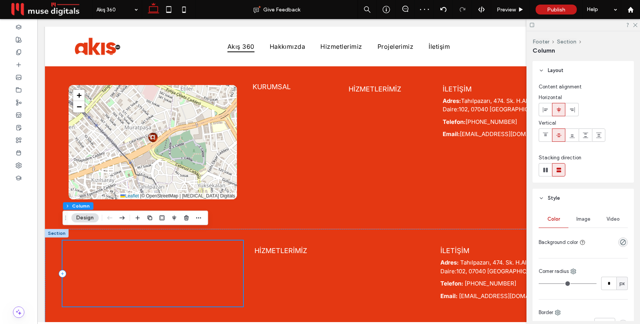
click at [145, 256] on div at bounding box center [152, 273] width 181 height 66
click at [142, 272] on div at bounding box center [153, 274] width 168 height 4
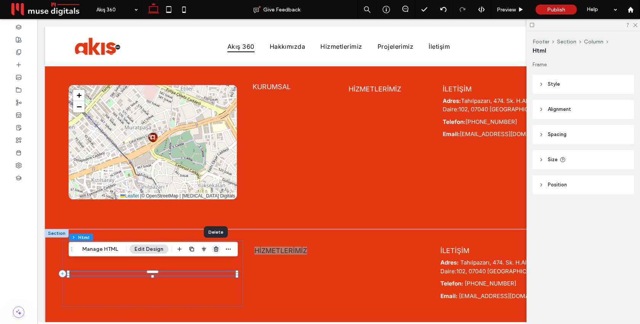
click at [216, 248] on use "button" at bounding box center [216, 248] width 5 height 5
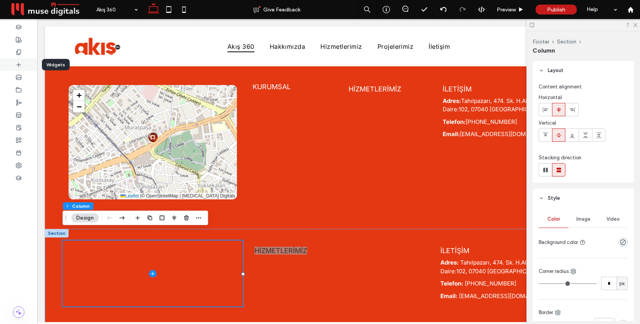
click at [16, 69] on div at bounding box center [18, 64] width 37 height 13
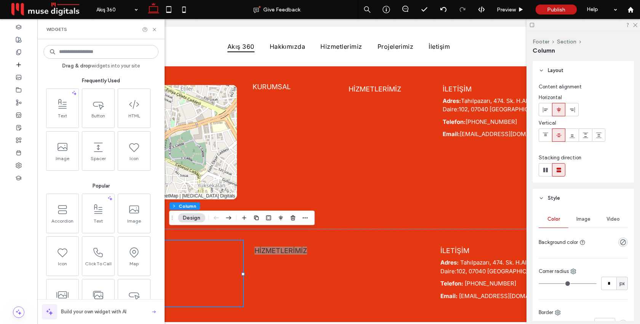
click at [81, 51] on input at bounding box center [100, 52] width 115 height 14
type input "***"
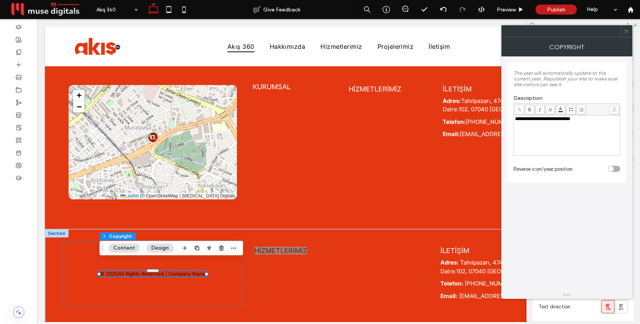
click at [564, 163] on section "Reverse icon/year position" at bounding box center [566, 168] width 107 height 19
click at [627, 33] on icon at bounding box center [626, 32] width 6 height 6
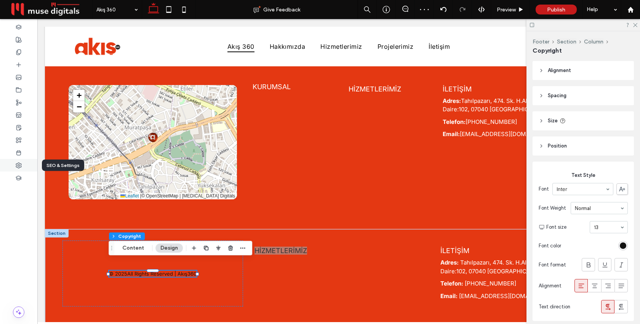
click at [19, 167] on use at bounding box center [18, 165] width 5 height 5
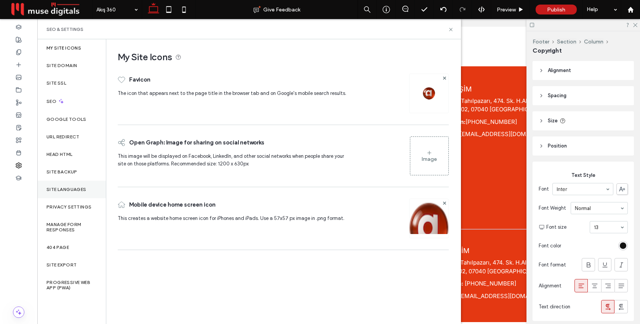
click at [64, 185] on div "Site Languages" at bounding box center [71, 190] width 69 height 18
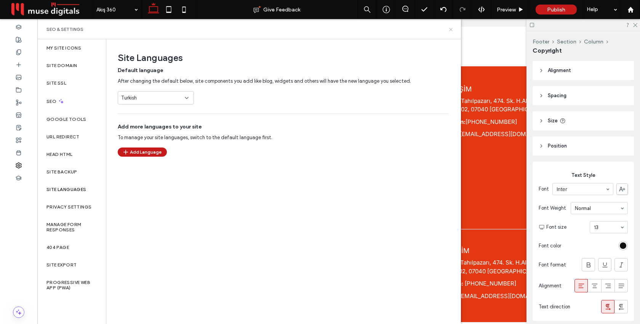
click at [449, 29] on icon at bounding box center [451, 30] width 6 height 6
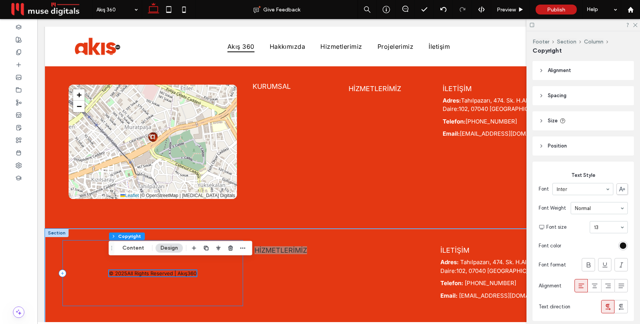
scroll to position [2612, 0]
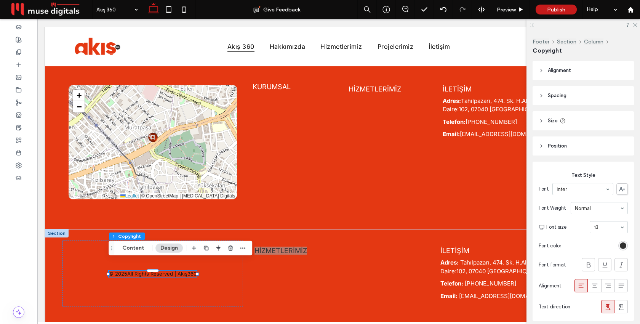
click at [622, 245] on div "rgb(17, 17, 17)" at bounding box center [623, 245] width 6 height 6
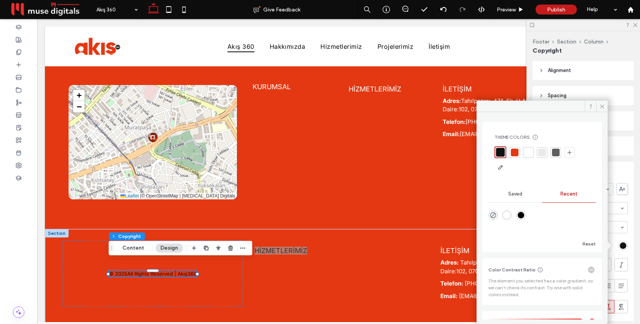
click at [529, 155] on div at bounding box center [528, 153] width 8 height 8
click at [602, 106] on use at bounding box center [602, 106] width 4 height 4
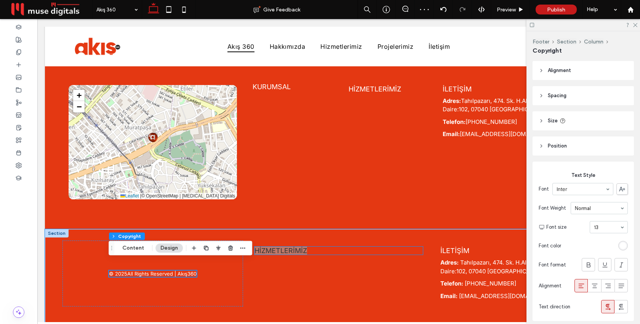
click at [327, 246] on h6 "HİZMETLERİMİZ" at bounding box center [338, 250] width 168 height 8
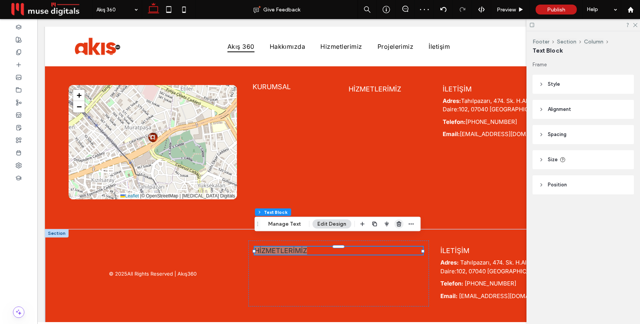
click at [397, 223] on icon "button" at bounding box center [399, 224] width 6 height 6
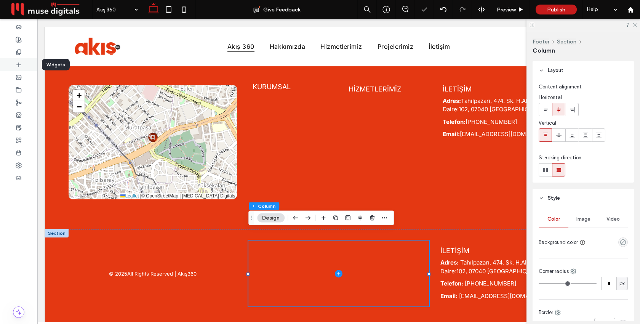
click at [21, 62] on icon at bounding box center [19, 65] width 6 height 6
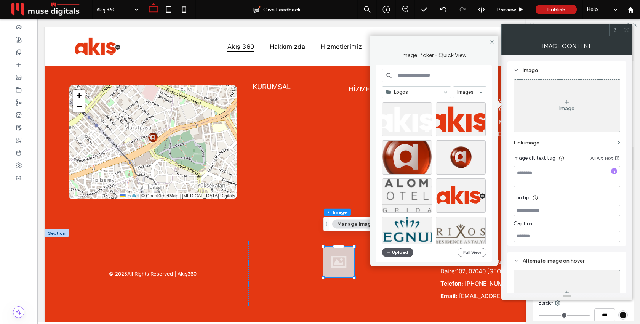
click at [396, 250] on button "Upload" at bounding box center [397, 252] width 31 height 9
click at [402, 252] on button "Upload" at bounding box center [397, 252] width 31 height 9
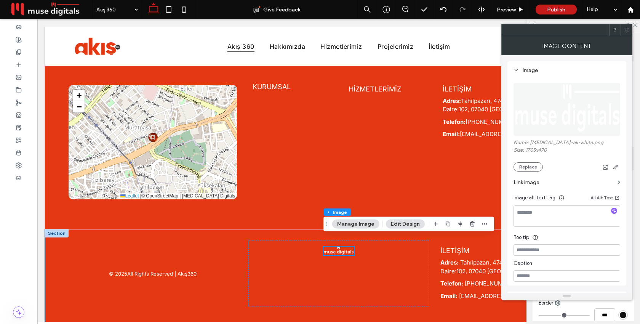
click at [350, 246] on img at bounding box center [338, 250] width 30 height 8
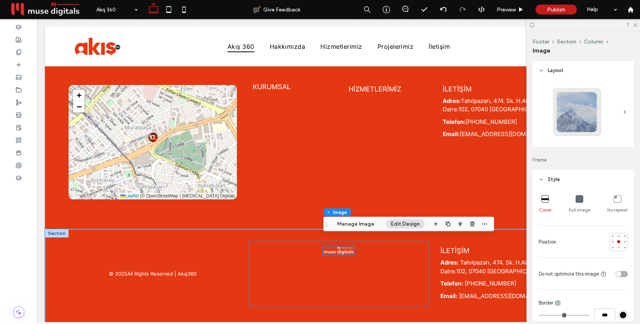
click at [323, 246] on div at bounding box center [338, 273] width 181 height 66
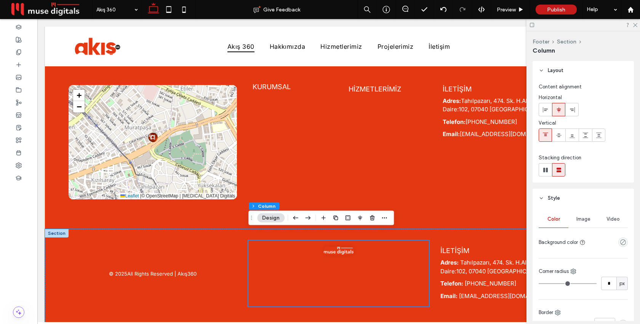
click at [329, 273] on div at bounding box center [338, 273] width 181 height 66
click at [331, 246] on img at bounding box center [338, 250] width 30 height 8
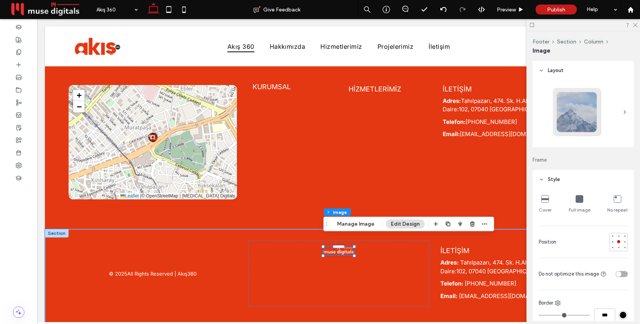
type input "**"
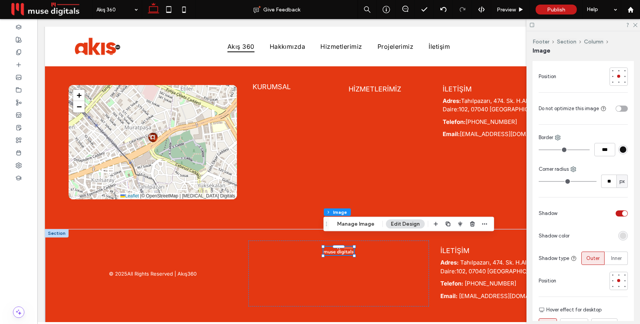
scroll to position [170, 0]
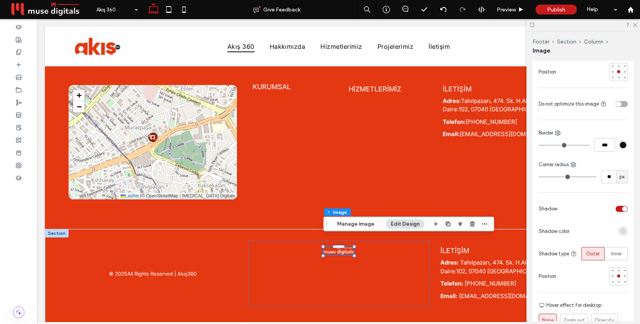
click at [622, 208] on div "toggle" at bounding box center [624, 208] width 5 height 5
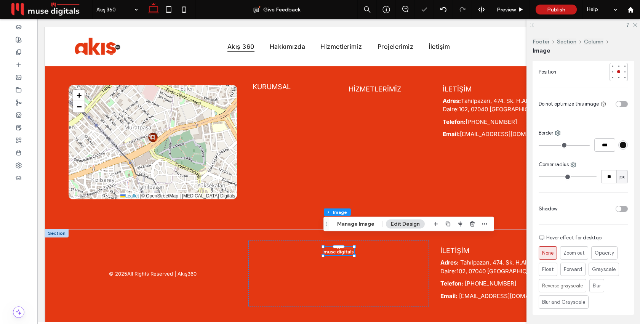
type input "**"
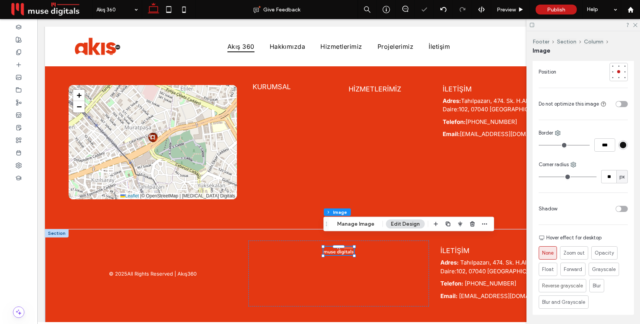
type input "**"
type input "*"
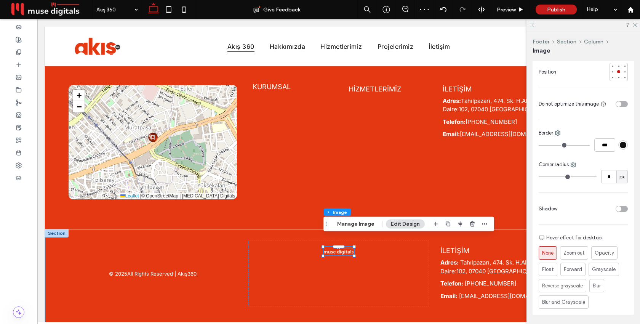
type input "*"
drag, startPoint x: 549, startPoint y: 176, endPoint x: 529, endPoint y: 176, distance: 20.2
type input "*"
click at [539, 176] on input "range" at bounding box center [568, 176] width 58 height 1
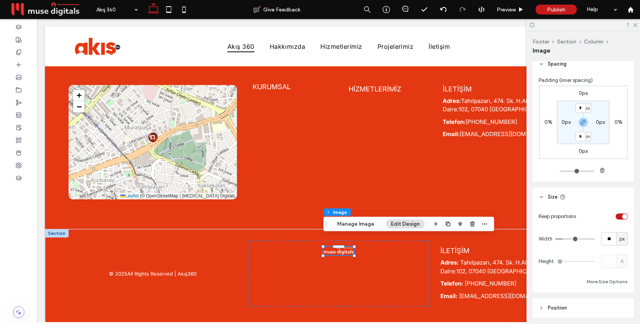
scroll to position [511, 0]
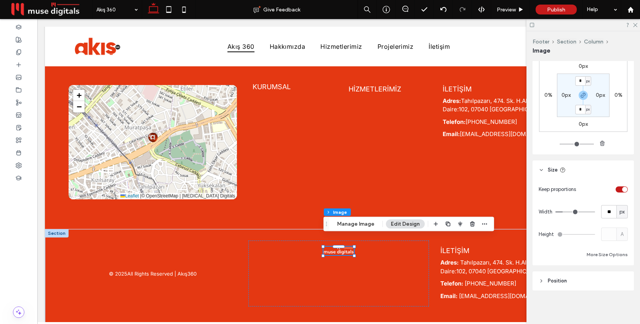
type input "***"
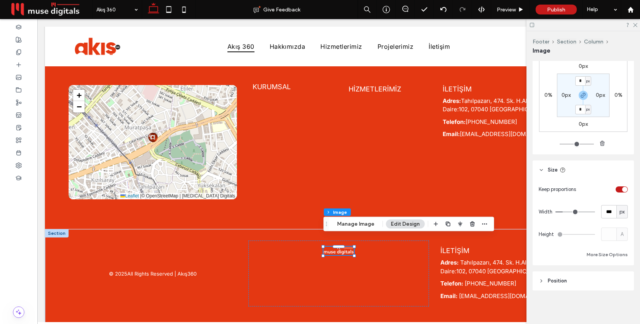
type input "***"
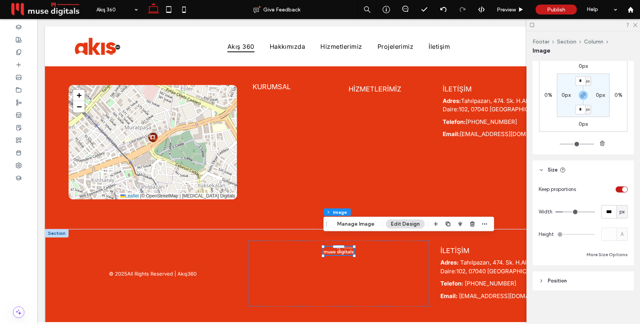
type input "***"
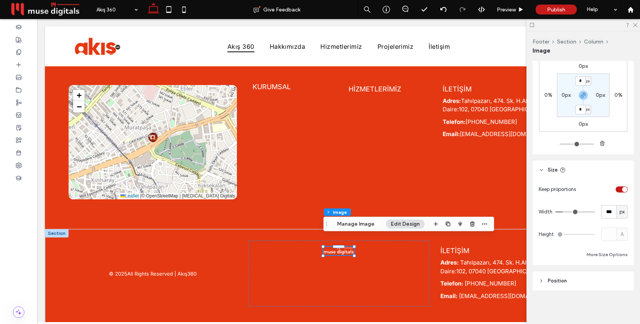
type input "***"
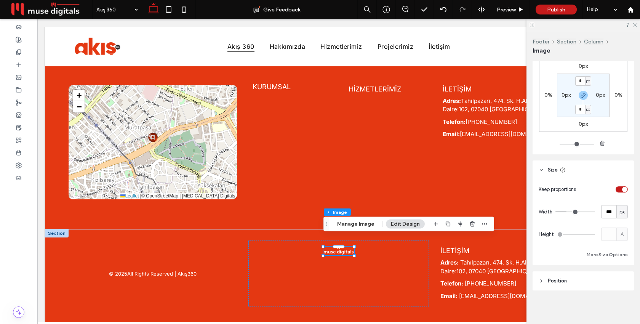
type input "***"
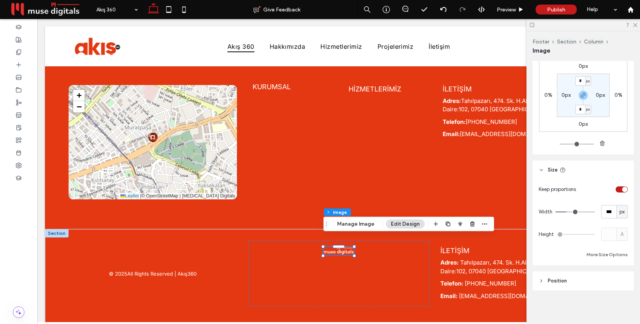
type input "***"
click at [568, 211] on input "range" at bounding box center [575, 211] width 40 height 1
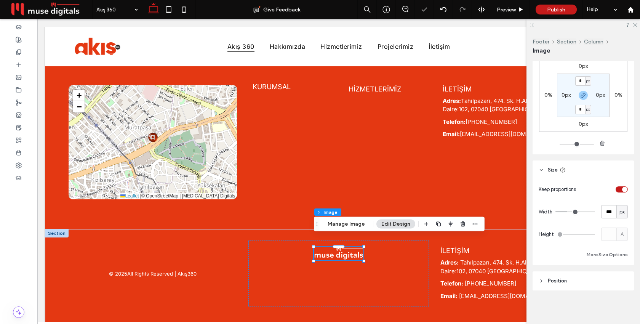
type input "***"
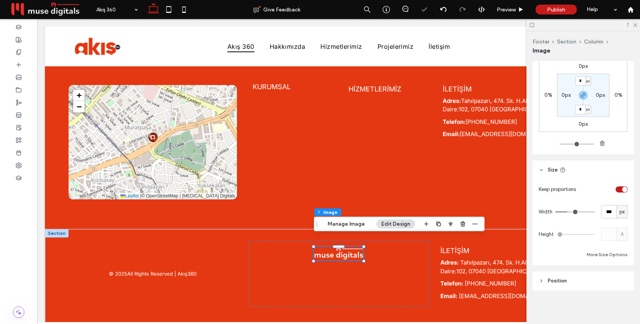
type input "***"
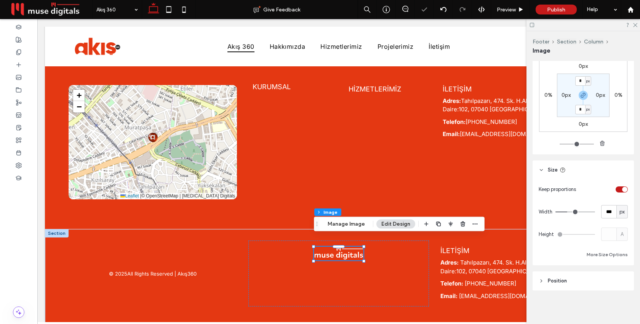
type input "***"
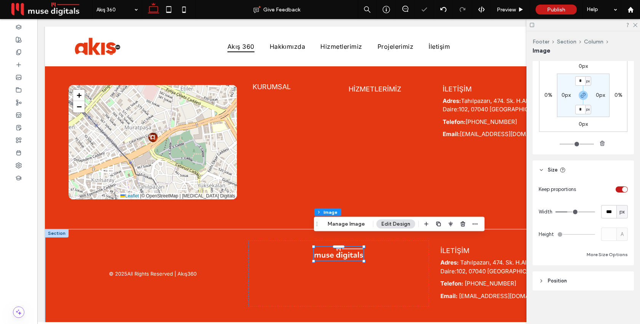
type input "***"
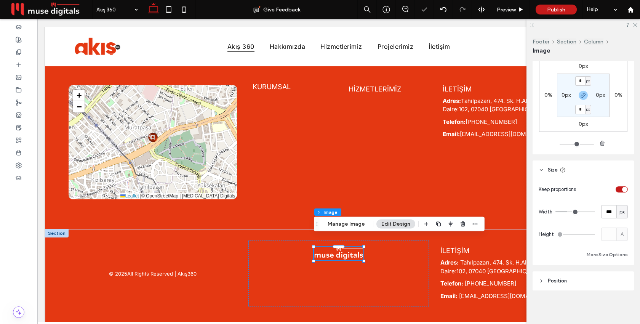
type input "***"
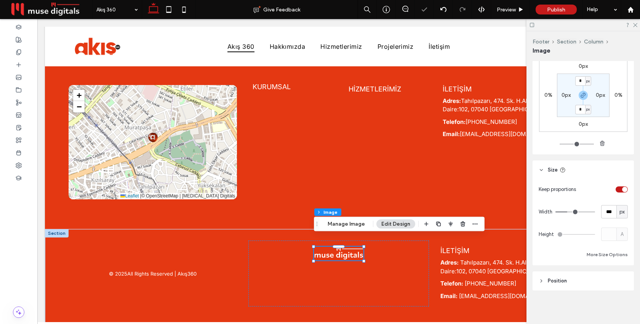
type input "***"
drag, startPoint x: 568, startPoint y: 210, endPoint x: 572, endPoint y: 210, distance: 4.6
type input "***"
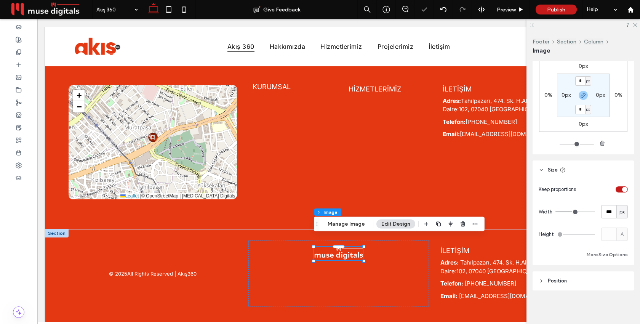
click at [572, 211] on input "range" at bounding box center [575, 211] width 40 height 1
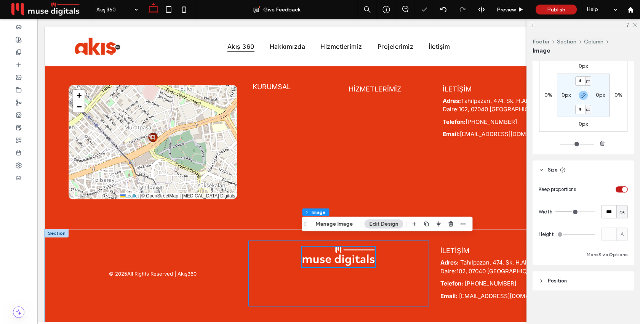
click at [412, 272] on div at bounding box center [338, 273] width 181 height 66
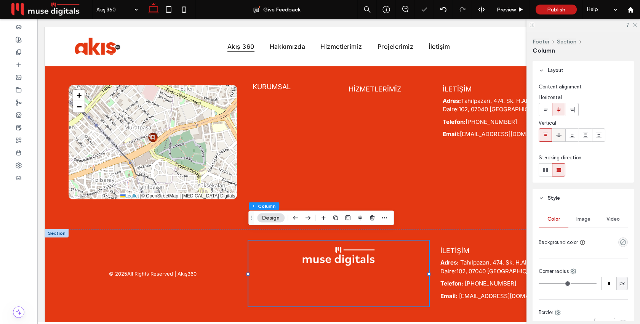
click at [557, 131] on span at bounding box center [559, 135] width 6 height 13
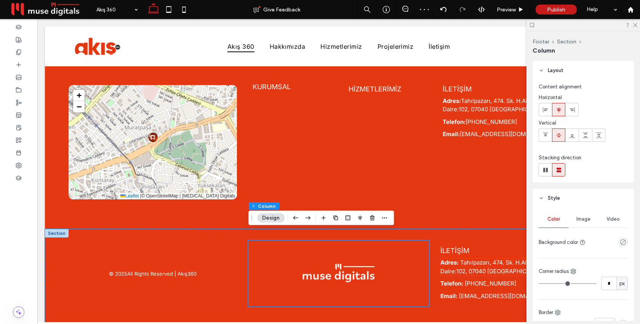
click at [459, 260] on span "Tahılpazarı, 474. Sk. [STREET_ADDRESS]" at bounding box center [522, 267] width 165 height 16
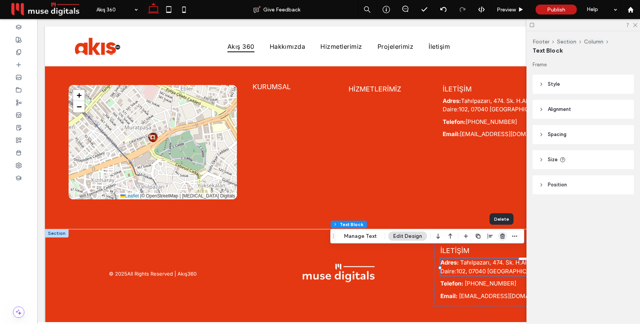
click at [500, 236] on use "button" at bounding box center [502, 235] width 5 height 5
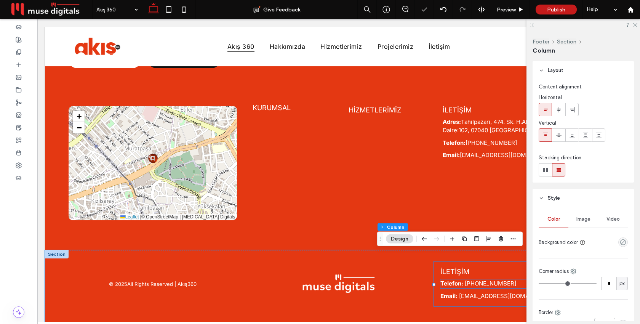
click at [481, 280] on span "[PHONE_NUMBER]" at bounding box center [490, 283] width 51 height 7
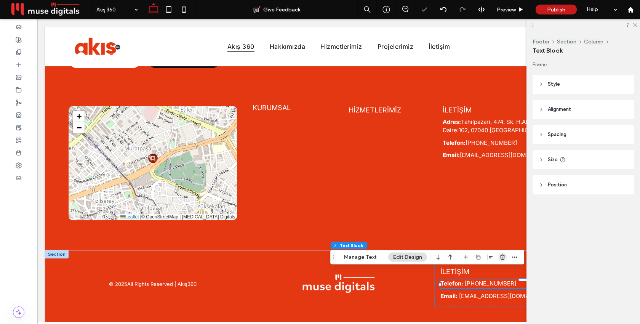
click at [500, 258] on icon "button" at bounding box center [502, 257] width 6 height 6
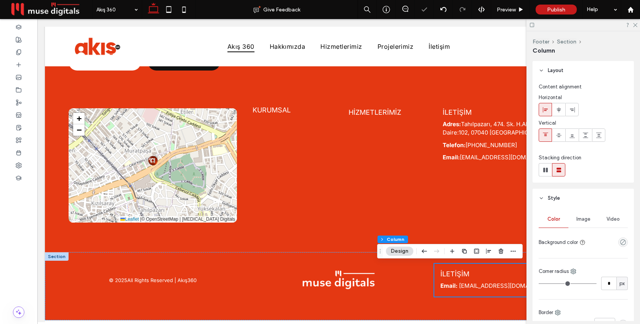
scroll to position [2579, 0]
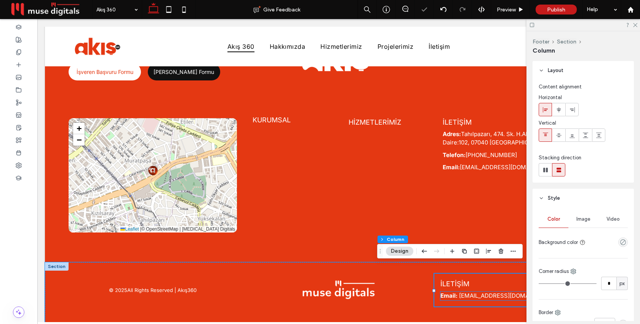
click at [478, 292] on span "[EMAIL_ADDRESS][DOMAIN_NAME]" at bounding box center [507, 295] width 97 height 7
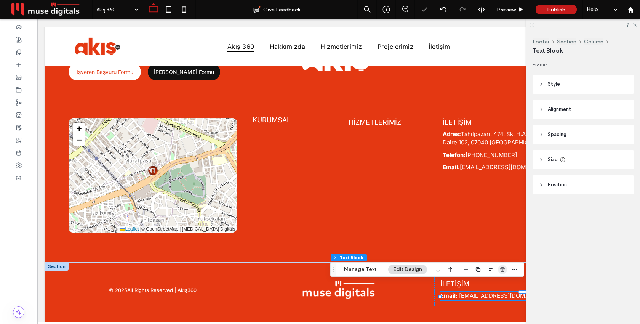
click at [499, 269] on icon "button" at bounding box center [502, 269] width 6 height 6
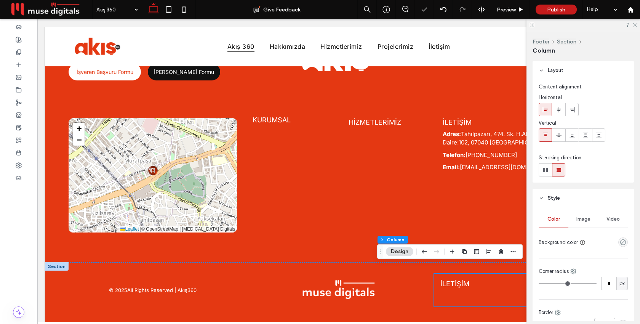
scroll to position [2578, 0]
click at [475, 286] on div "İLETİŞİM" at bounding box center [524, 290] width 181 height 32
click at [557, 136] on use at bounding box center [558, 134] width 5 height 3
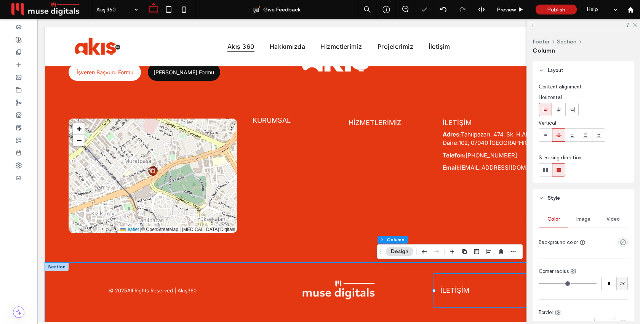
click at [412, 305] on div "© 2025 All Rights Reserved | Akış360 İLETİŞİM" at bounding box center [338, 296] width 587 height 68
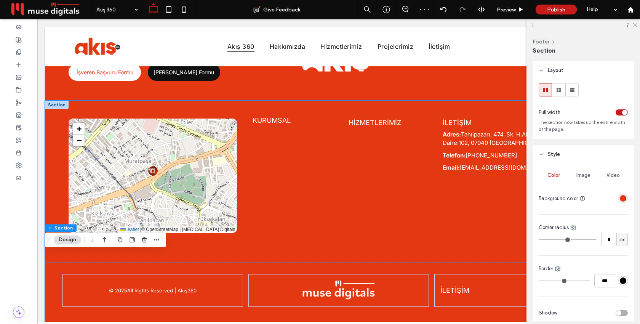
click at [400, 242] on div "+ − Leaflet | © OpenStreetMap | [MEDICAL_DATA] Digitals KURUMSAL HİZMETLERİMİZ …" at bounding box center [338, 182] width 587 height 162
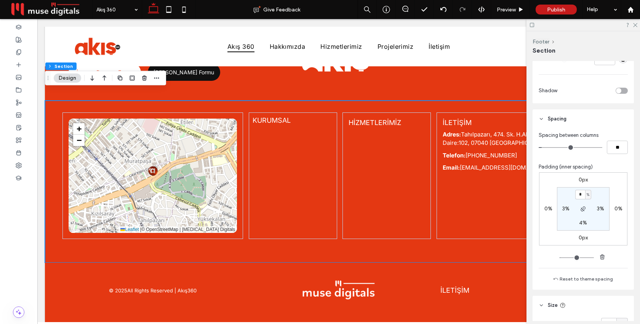
scroll to position [336, 0]
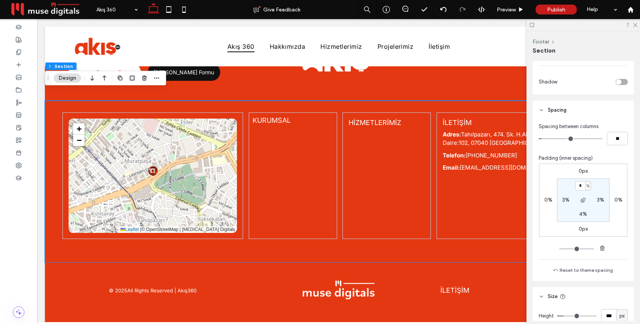
click at [582, 213] on label "4%" at bounding box center [583, 214] width 8 height 6
type input "*"
click at [613, 214] on div "0px 0% 0px 0% 2% 3% * % 3%" at bounding box center [583, 199] width 88 height 73
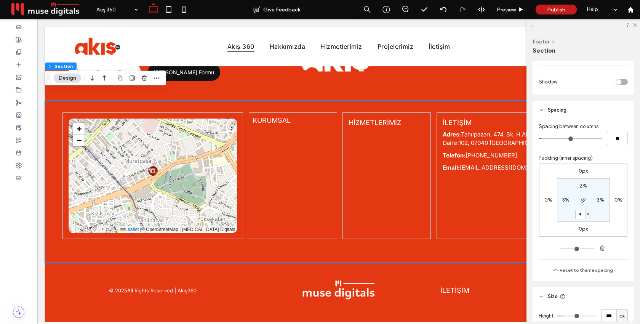
scroll to position [2566, 0]
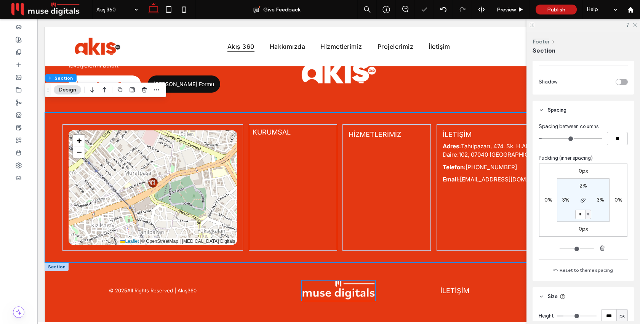
click at [344, 280] on img at bounding box center [339, 290] width 74 height 20
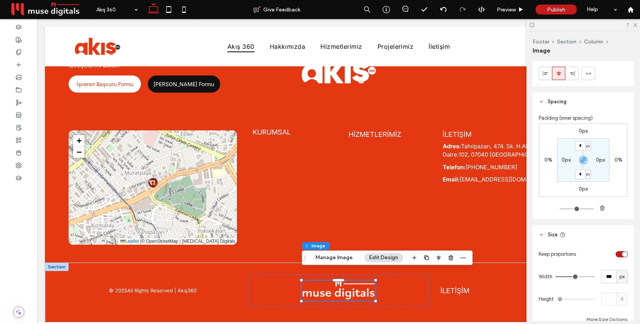
scroll to position [511, 0]
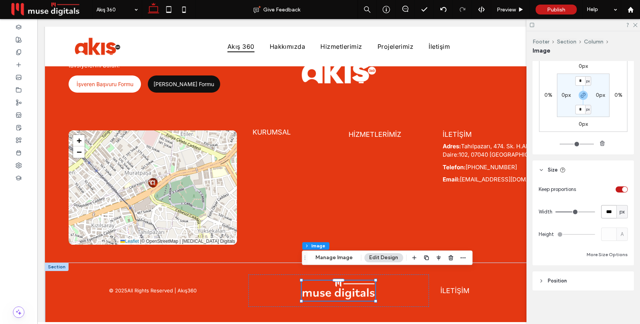
click at [611, 213] on input "***" at bounding box center [608, 211] width 15 height 13
type input "***"
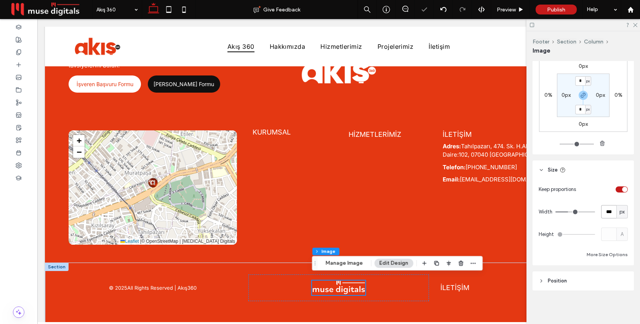
scroll to position [2561, 0]
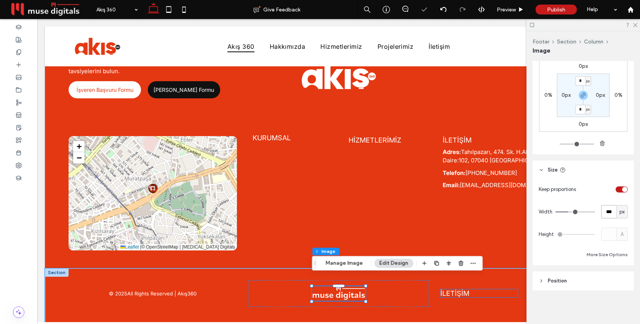
click at [457, 289] on span "İLETİŞİM" at bounding box center [454, 293] width 29 height 8
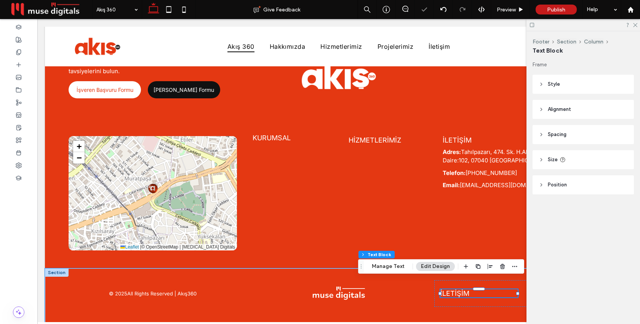
click at [457, 289] on div "İLETİŞİM" at bounding box center [478, 293] width 77 height 8
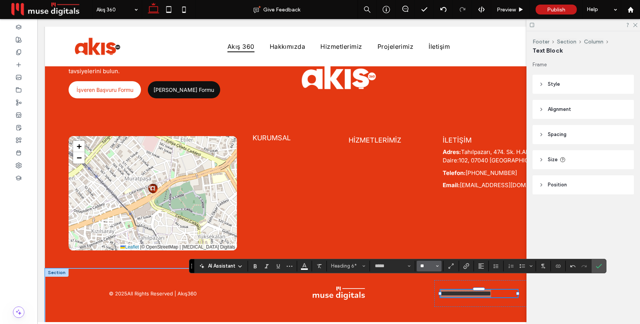
click at [429, 268] on input "**" at bounding box center [426, 266] width 15 height 6
type input "**"
click at [602, 266] on label "Confirm" at bounding box center [598, 266] width 11 height 14
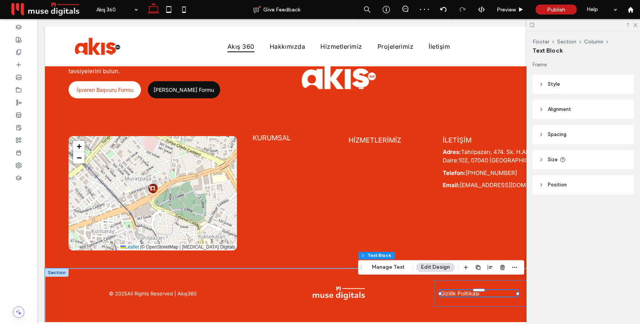
click at [505, 290] on div "Gizlilik Politikası" at bounding box center [524, 293] width 181 height 27
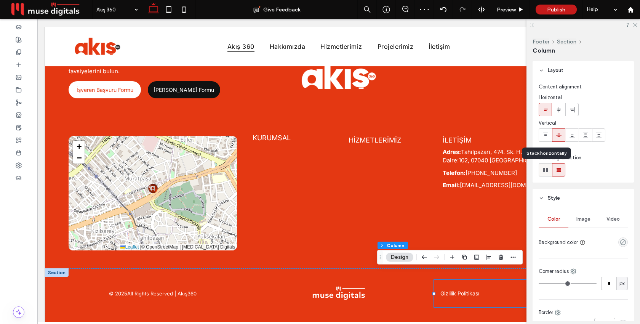
click at [546, 169] on use at bounding box center [545, 170] width 5 height 5
type input "*"
type input "**"
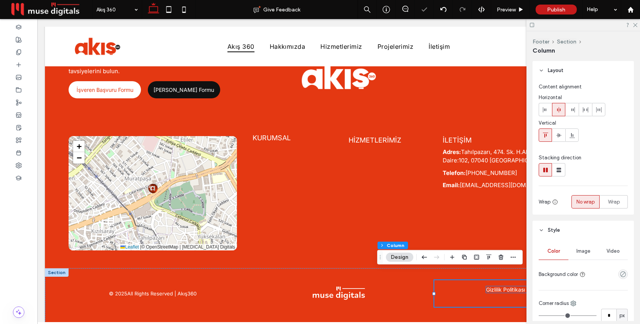
click at [499, 286] on span "Gizlilik Politikası" at bounding box center [505, 289] width 39 height 6
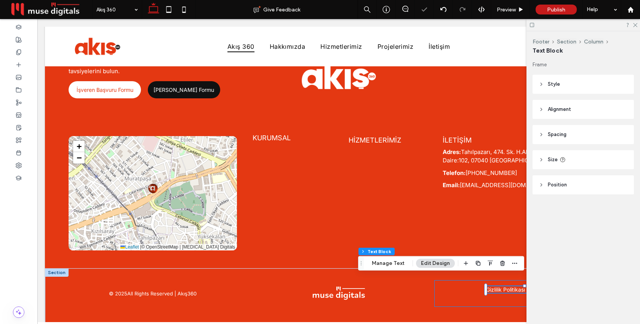
click at [494, 296] on div "Gizlilik Politikası" at bounding box center [524, 293] width 181 height 27
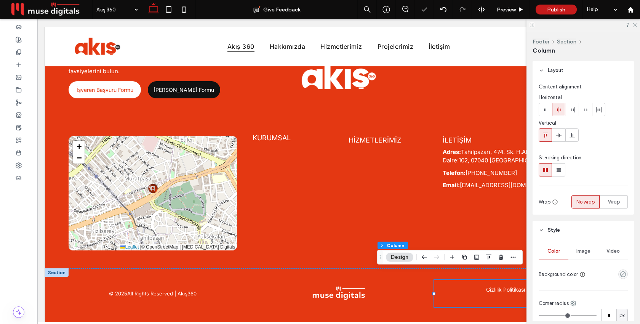
click at [495, 292] on div "Gizlilik Politikası" at bounding box center [524, 293] width 181 height 27
click at [557, 135] on use at bounding box center [558, 135] width 5 height 4
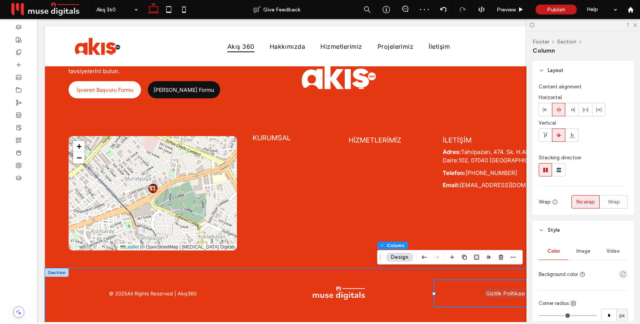
click at [494, 290] on span "Gizlilik Politikası" at bounding box center [505, 293] width 39 height 6
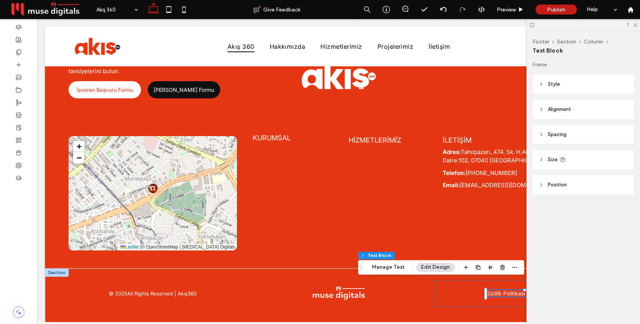
click at [478, 260] on div "Footer Section Column Text Block Manage Text Edit Design" at bounding box center [441, 267] width 166 height 14
click at [478, 266] on icon "button" at bounding box center [478, 267] width 6 height 6
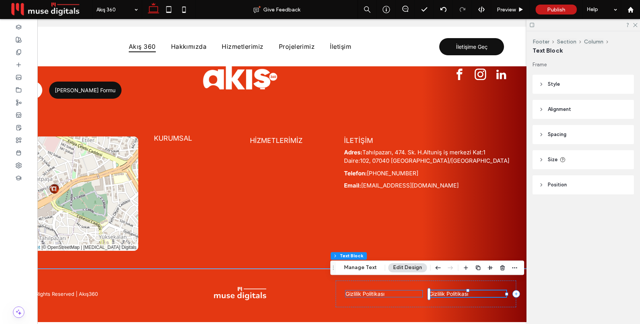
scroll to position [0, 113]
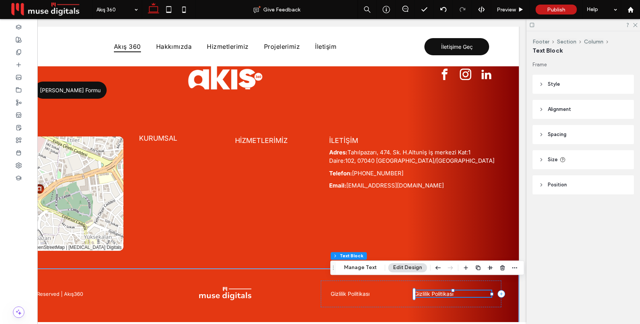
click at [439, 290] on span "Gizlilik Politikası" at bounding box center [433, 293] width 39 height 6
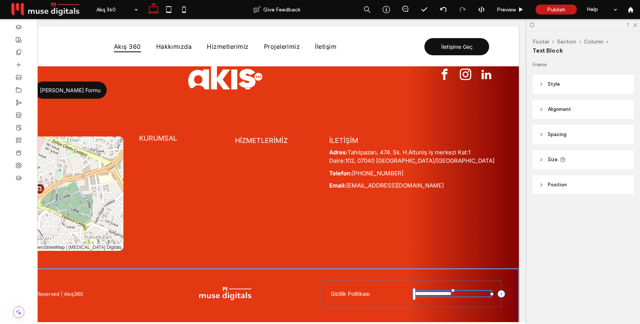
type input "*****"
type input "**"
click at [439, 291] on span "**********" at bounding box center [432, 293] width 37 height 5
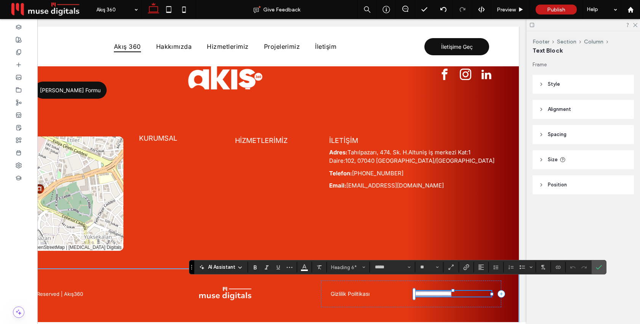
click at [439, 291] on span "**********" at bounding box center [432, 293] width 37 height 5
click at [603, 267] on label "Confirm" at bounding box center [598, 267] width 11 height 14
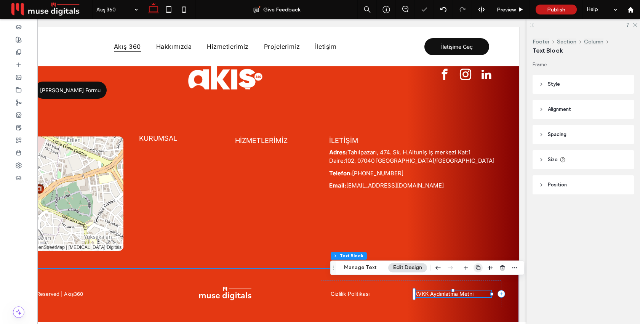
click at [476, 265] on use "button" at bounding box center [478, 267] width 5 height 5
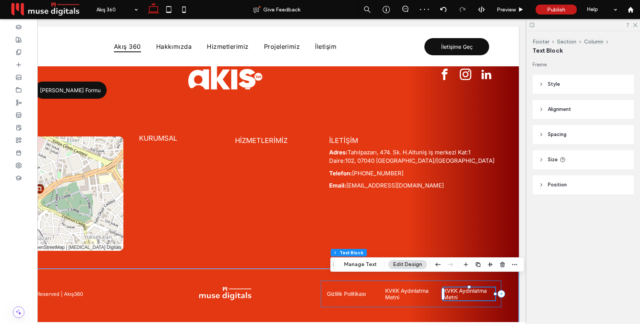
click at [382, 284] on div "Gizlilik Politikası KVKK Aydınlatma Metni KVKK Aydınlatma Metni" at bounding box center [411, 293] width 181 height 27
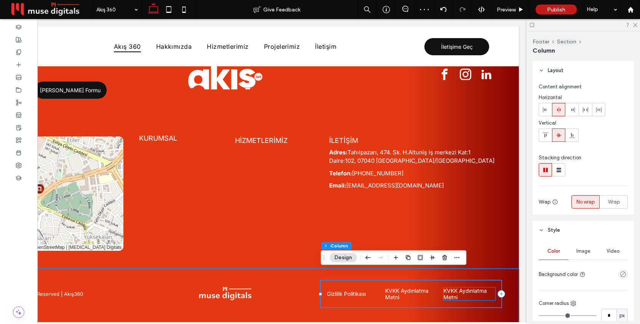
click at [460, 287] on span "KVKK Aydınlatma Metni" at bounding box center [464, 293] width 43 height 13
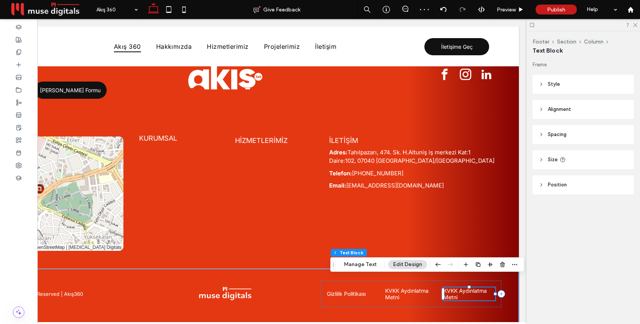
click at [460, 287] on div "KVKK Aydınlatma Metni" at bounding box center [468, 293] width 51 height 13
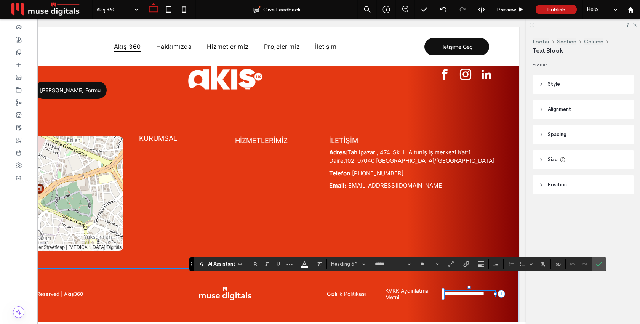
scroll to position [2561, 0]
click at [601, 264] on icon "Confirm" at bounding box center [599, 263] width 6 height 6
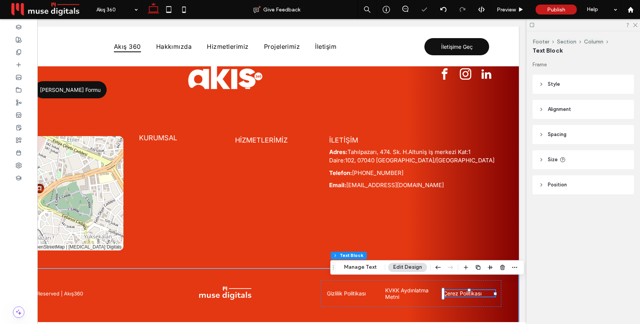
click at [560, 162] on icon at bounding box center [562, 160] width 6 height 6
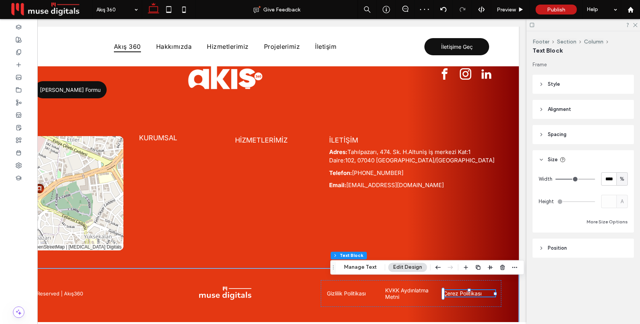
click at [621, 182] on span "%" at bounding box center [622, 179] width 5 height 8
click at [622, 245] on span "A" at bounding box center [621, 246] width 3 height 8
type input "*"
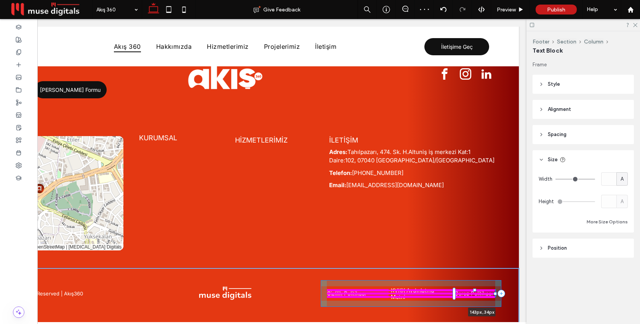
drag, startPoint x: 495, startPoint y: 282, endPoint x: 507, endPoint y: 282, distance: 11.8
click at [507, 282] on div "© 2025 All Rights Reserved | Akış360 Gizlilik Politikası KVKK Aydınlatma Metni …" at bounding box center [224, 299] width 587 height 62
type input "***"
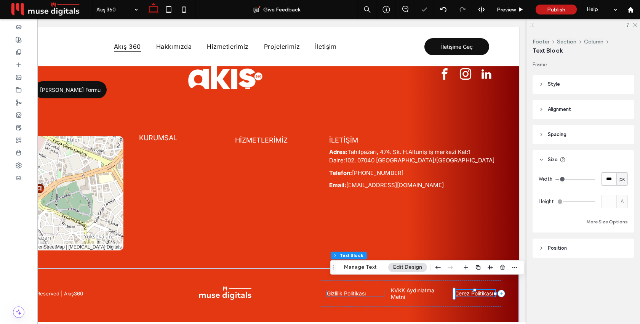
click at [373, 290] on h6 "Gizlilik Politikası" at bounding box center [355, 293] width 57 height 6
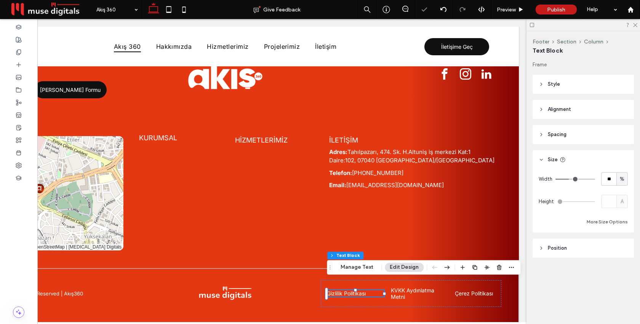
click at [620, 180] on span "%" at bounding box center [622, 179] width 5 height 8
click at [622, 243] on span "A" at bounding box center [621, 246] width 3 height 8
type input "*"
click at [433, 287] on h6 "KVKK Aydınlatma Metni" at bounding box center [410, 293] width 57 height 13
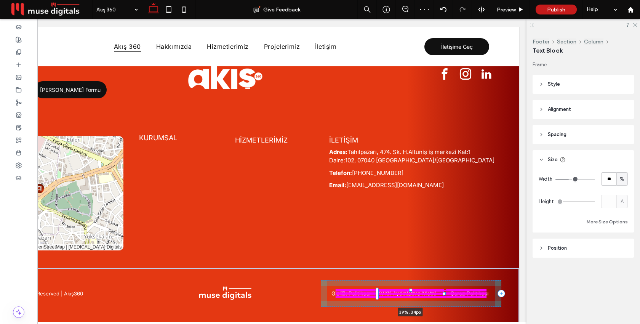
drag, startPoint x: 439, startPoint y: 283, endPoint x: 443, endPoint y: 283, distance: 4.6
click at [443, 292] on div at bounding box center [444, 293] width 3 height 3
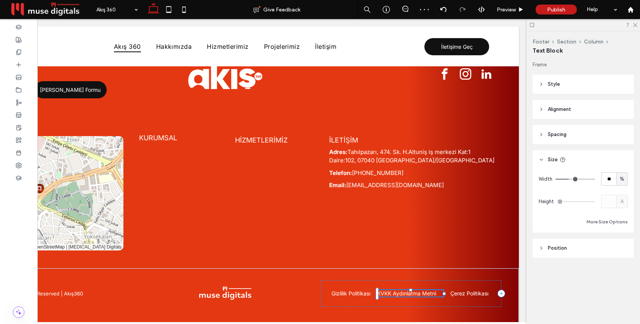
type input "**"
type input "****"
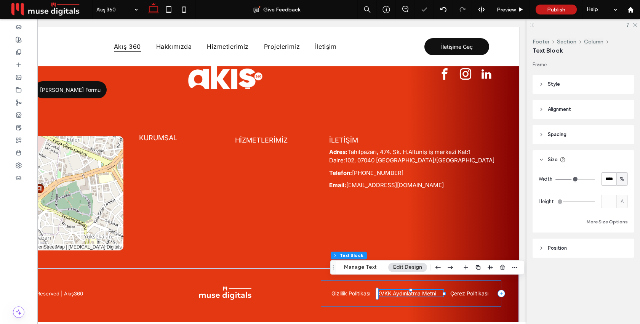
click at [446, 291] on div "Gizlilik Politikası KVKK Aydınlatma Metni 39% , 34px Çerez Politikası" at bounding box center [411, 293] width 181 height 27
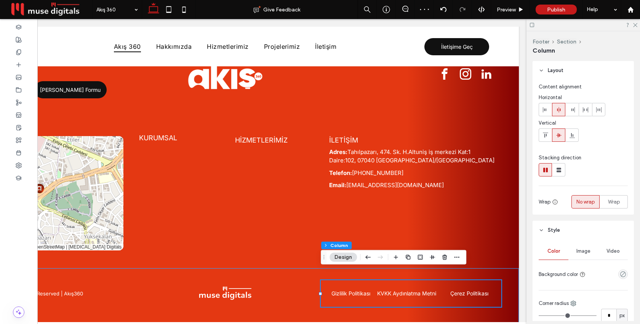
click at [403, 308] on div "© 2025 All Rights Reserved | Akış360 Gizlilik Politikası KVKK Aydınlatma Metni …" at bounding box center [224, 299] width 587 height 62
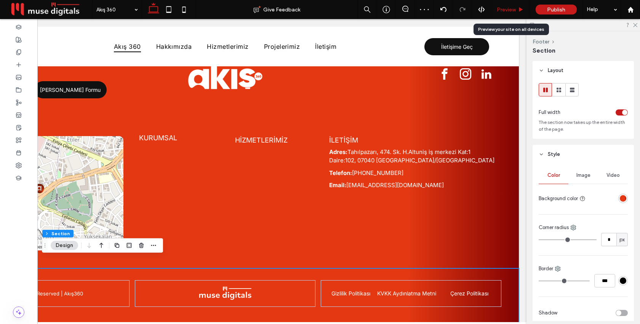
click at [503, 8] on span "Preview" at bounding box center [506, 9] width 19 height 6
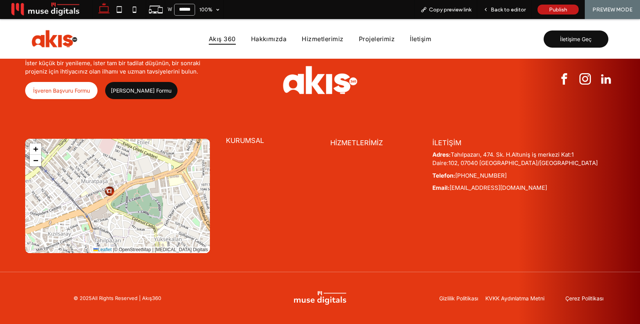
scroll to position [2571, 0]
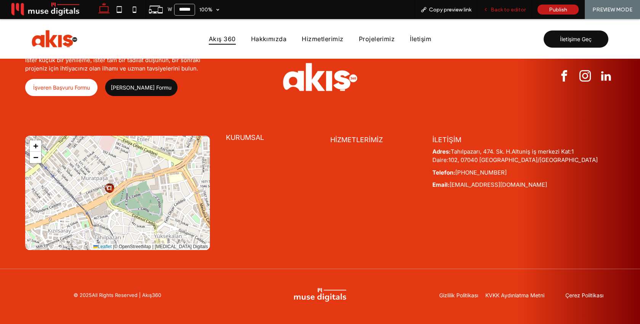
click at [508, 15] on div "Back to editor" at bounding box center [504, 9] width 54 height 19
click at [508, 13] on div "Back to editor" at bounding box center [504, 9] width 54 height 19
click at [507, 8] on span "Back to editor" at bounding box center [508, 9] width 35 height 6
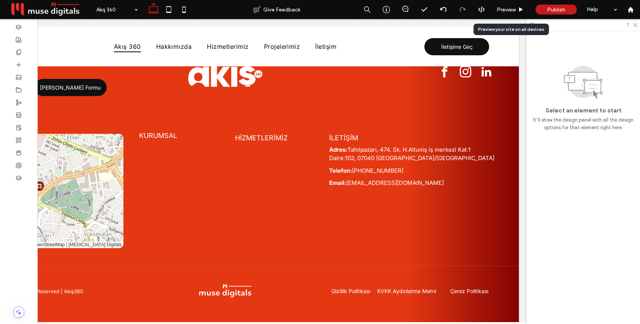
scroll to position [2561, 0]
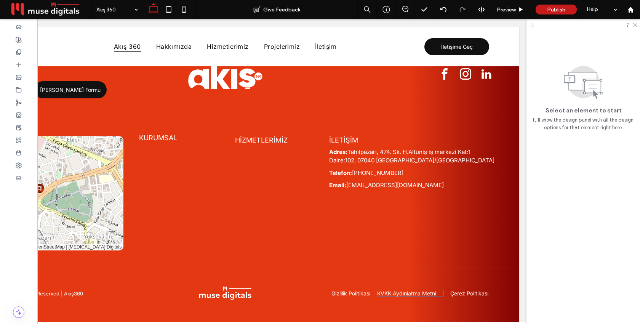
click at [433, 290] on span "KVKK Aydınlatma Metni" at bounding box center [406, 293] width 59 height 6
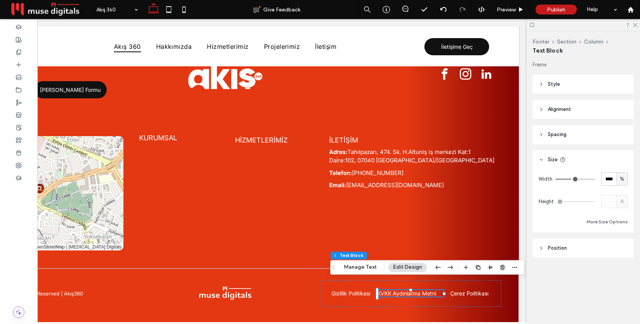
click at [623, 178] on span "%" at bounding box center [622, 179] width 5 height 8
click at [623, 245] on span "A" at bounding box center [621, 246] width 3 height 8
type input "*"
click at [452, 292] on div "Gizlilik Politikası KVKK Aydınlatma Metni Çerez Politikası" at bounding box center [411, 293] width 181 height 27
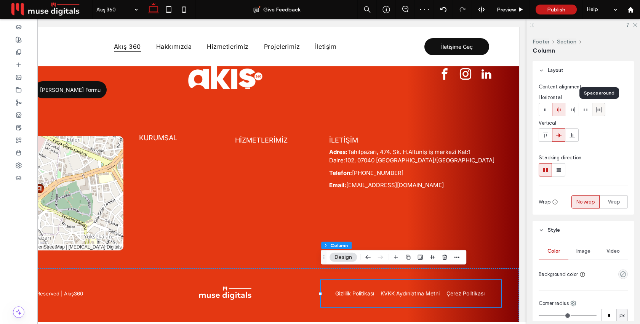
click at [599, 110] on icon at bounding box center [599, 110] width 6 height 6
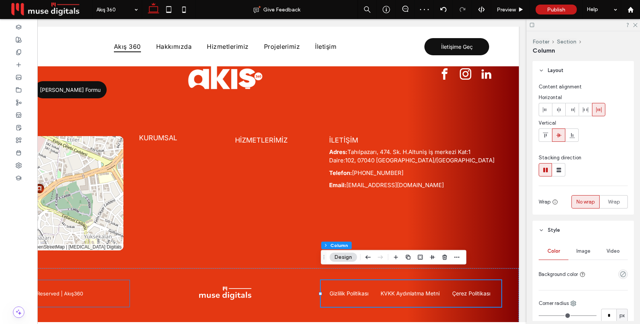
click at [119, 283] on div "© 2025 All Rights Reserved | Akış360" at bounding box center [39, 293] width 181 height 27
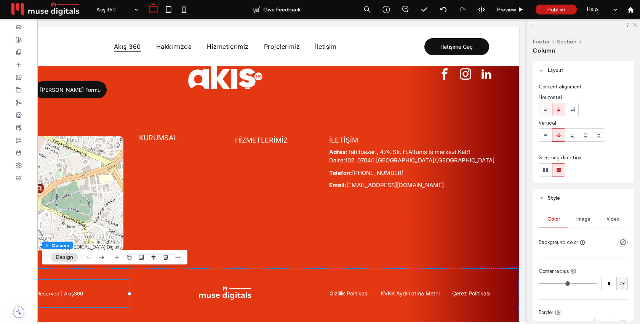
click at [546, 112] on span at bounding box center [545, 109] width 6 height 13
click at [330, 268] on div "© 2025 All Rights Reserved | Akış360 Gizlilik Politikası KVKK Aydınlatma Metni …" at bounding box center [224, 299] width 587 height 62
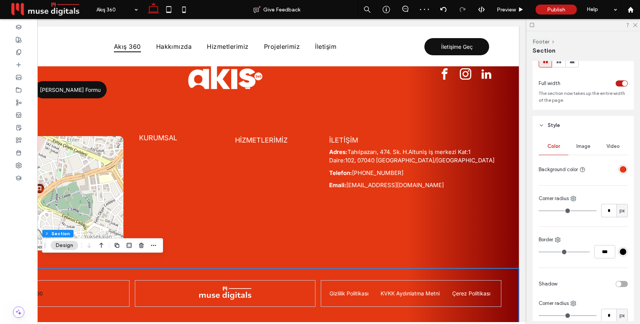
scroll to position [39, 0]
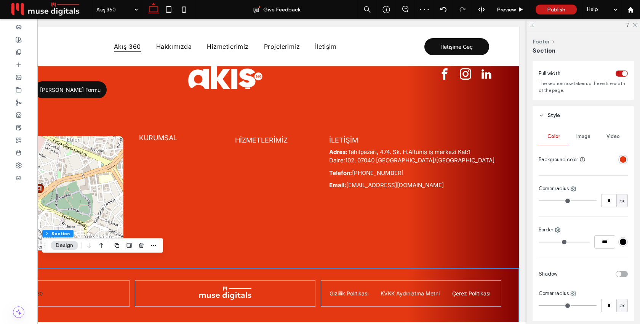
click at [621, 243] on div "#000000" at bounding box center [623, 241] width 6 height 6
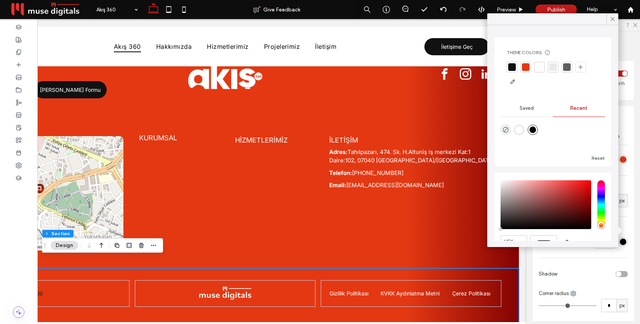
click at [555, 67] on div at bounding box center [553, 67] width 8 height 8
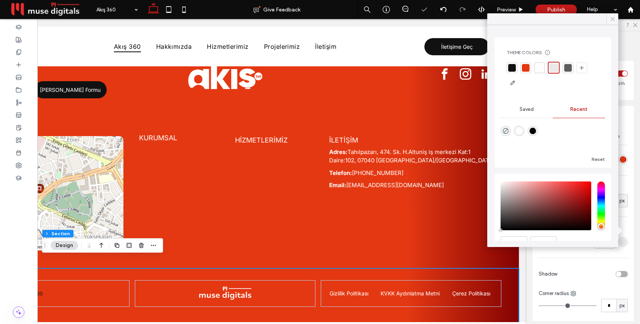
click at [609, 20] on icon at bounding box center [612, 19] width 7 height 7
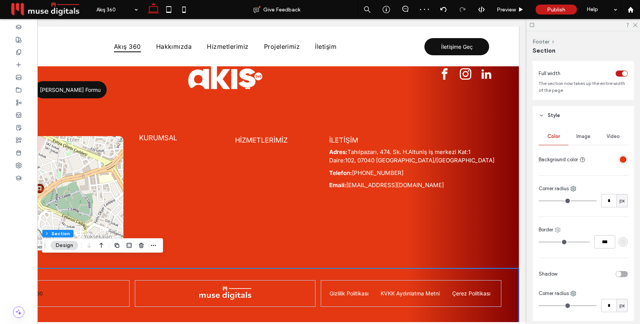
click at [560, 230] on icon at bounding box center [558, 230] width 6 height 6
click at [572, 257] on div "Top" at bounding box center [590, 261] width 68 height 14
click at [604, 241] on input "***" at bounding box center [604, 241] width 21 height 13
type input "*"
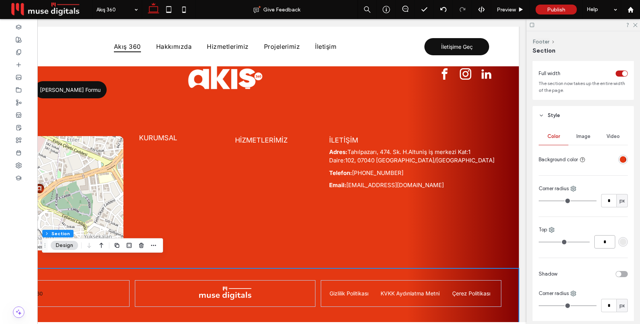
type input "***"
type input "*"
type input "***"
click at [508, 10] on span "Preview" at bounding box center [506, 9] width 19 height 6
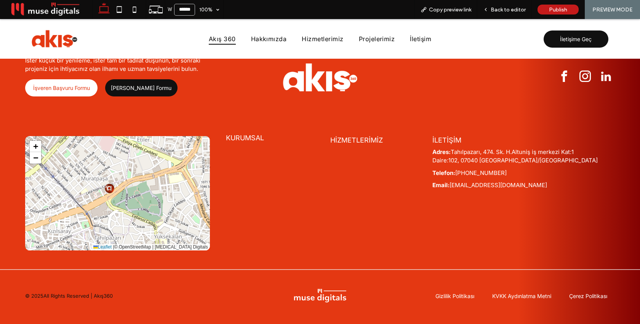
scroll to position [2571, 0]
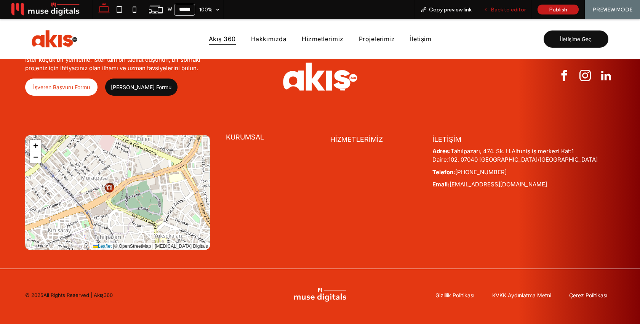
click at [517, 14] on div "Back to editor" at bounding box center [504, 9] width 54 height 19
click at [504, 8] on span "Back to editor" at bounding box center [508, 9] width 35 height 6
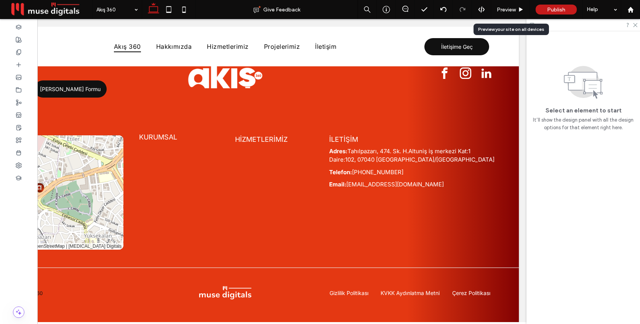
scroll to position [2561, 0]
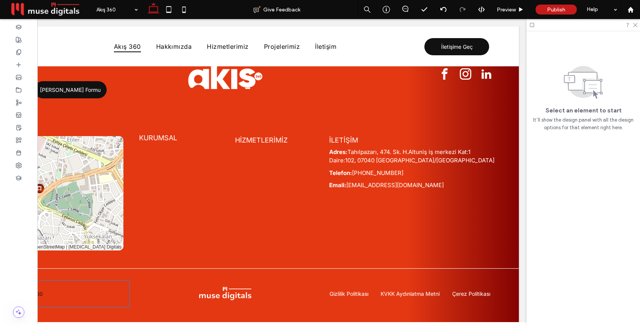
click at [67, 282] on div "© 2025 All Rights Reserved | Akış360" at bounding box center [39, 293] width 181 height 27
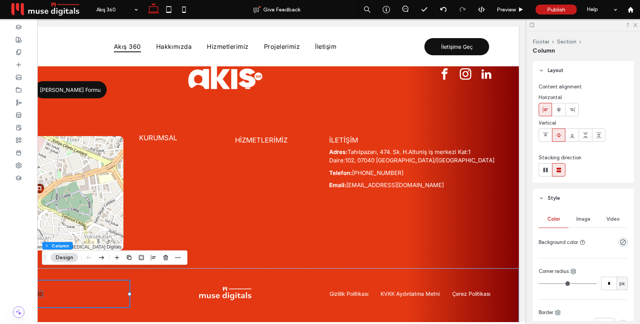
click at [40, 291] on p "All Rights Reserved | Akış360" at bounding box center [7, 294] width 69 height 6
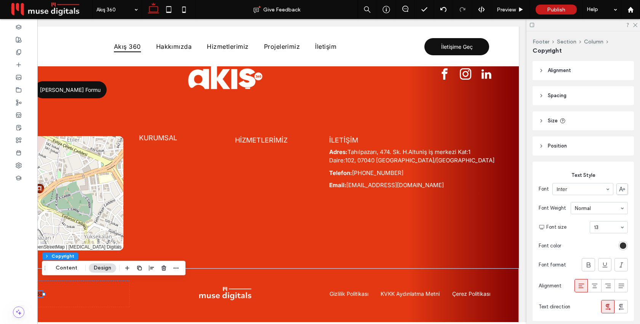
click at [620, 245] on div "rgb(17, 17, 17)" at bounding box center [623, 245] width 6 height 6
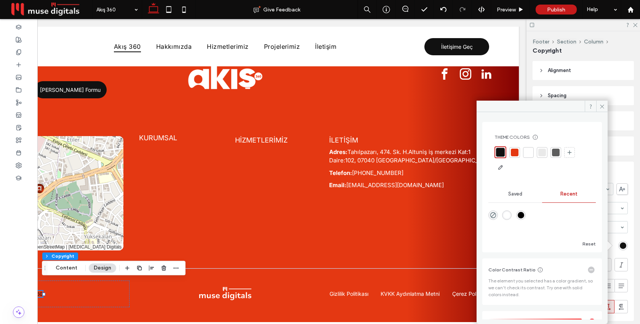
click at [527, 156] on div at bounding box center [528, 153] width 8 height 8
click at [600, 106] on icon at bounding box center [602, 107] width 6 height 6
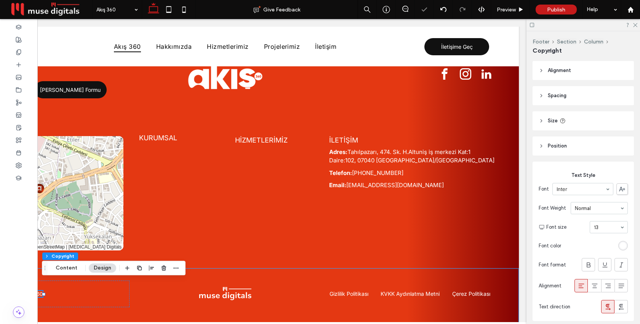
click at [316, 268] on div "© 2025 All Rights Reserved | Akış360 Gizlilik Politikası KVKK Aydınlatma Metni …" at bounding box center [224, 299] width 587 height 62
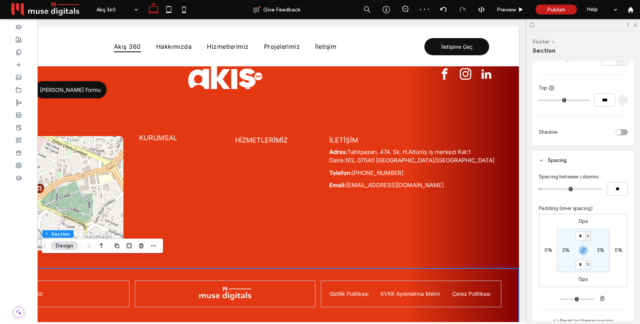
scroll to position [374, 0]
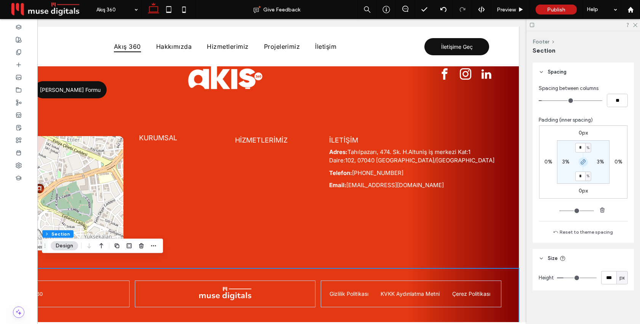
click at [583, 163] on icon "button" at bounding box center [583, 162] width 6 height 6
click at [584, 178] on label "4%" at bounding box center [583, 176] width 8 height 6
type input "*"
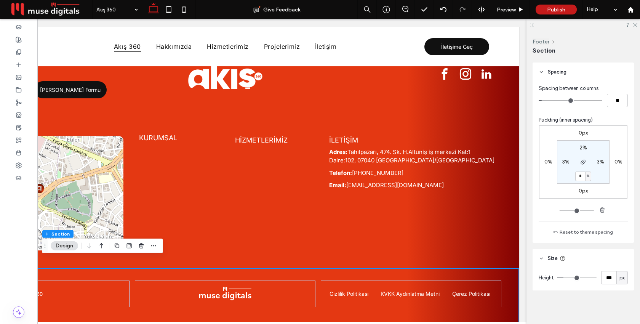
click at [614, 181] on div "0px 0% 0px 0% 2% 3% * % 3%" at bounding box center [583, 161] width 88 height 73
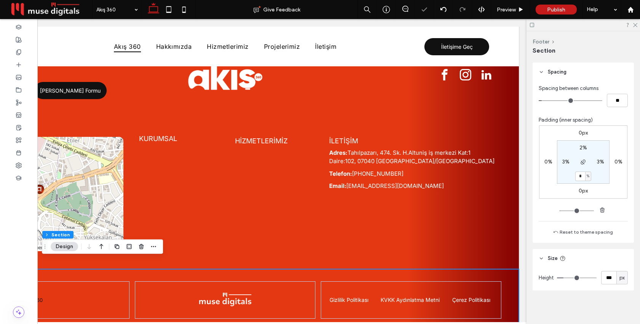
click at [626, 278] on div "px" at bounding box center [621, 277] width 11 height 13
click at [623, 262] on div "A" at bounding box center [622, 263] width 11 height 13
type input "*"
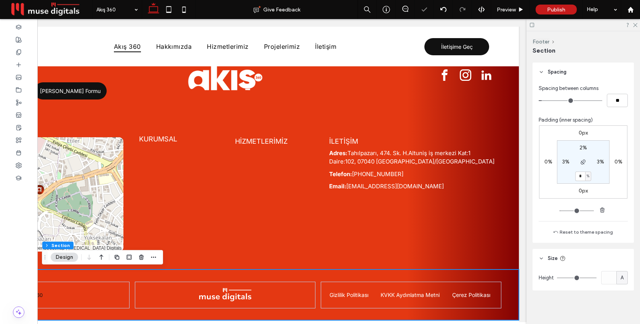
scroll to position [2549, 0]
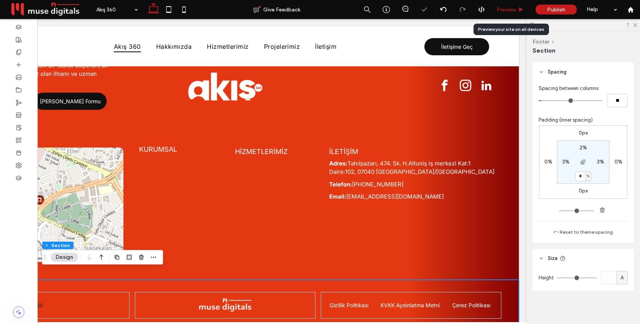
click at [501, 12] on span "Preview" at bounding box center [506, 9] width 19 height 6
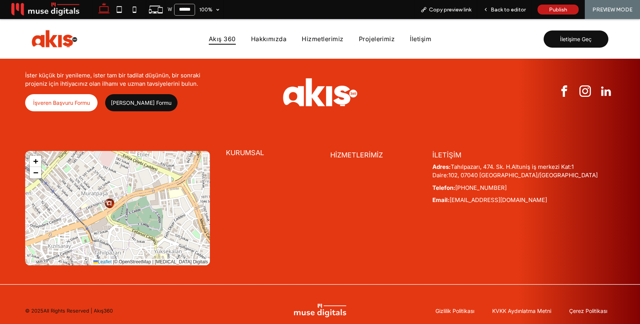
scroll to position [2559, 0]
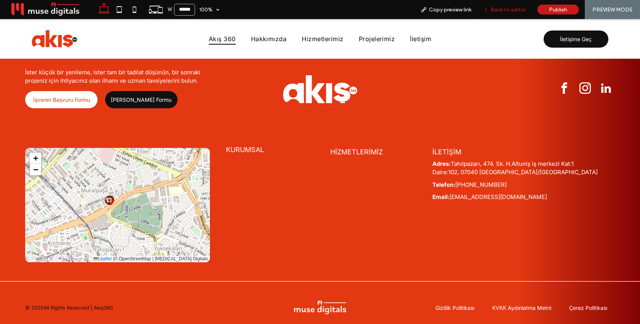
click at [508, 9] on span "Back to editor" at bounding box center [508, 9] width 35 height 6
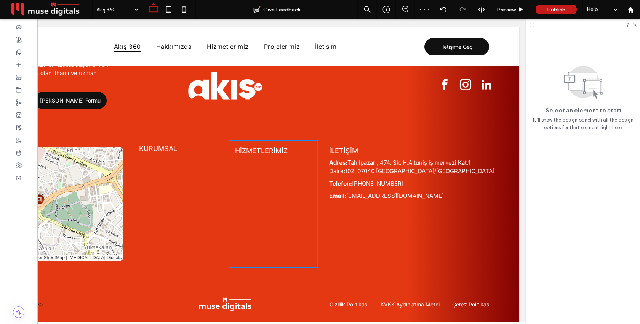
scroll to position [2549, 0]
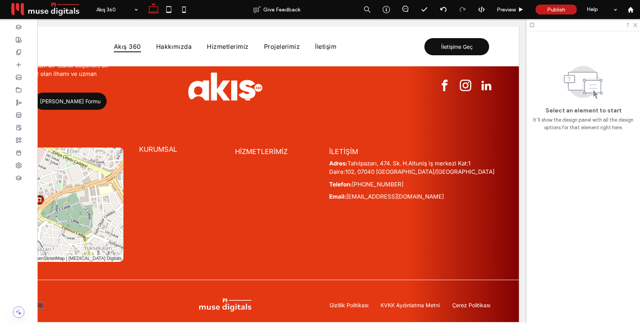
click at [41, 302] on p "All Rights Reserved | Akış360" at bounding box center [7, 305] width 69 height 6
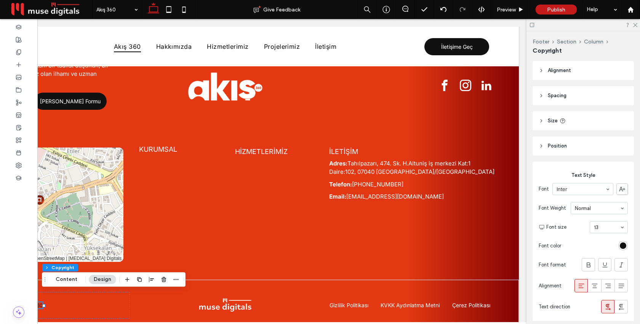
click at [617, 249] on section "Font color" at bounding box center [583, 245] width 89 height 17
click at [620, 248] on div "rgb(17, 17, 17)" at bounding box center [623, 245] width 6 height 6
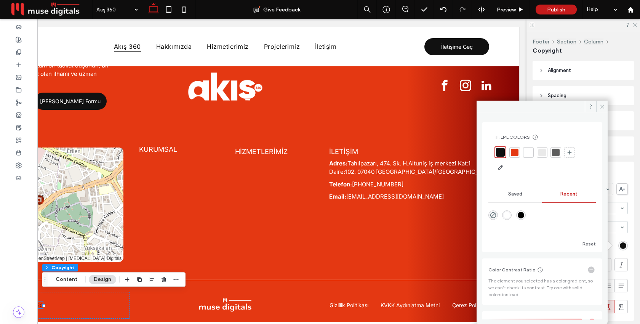
click at [527, 153] on div at bounding box center [528, 153] width 8 height 8
click at [601, 107] on icon at bounding box center [602, 107] width 6 height 6
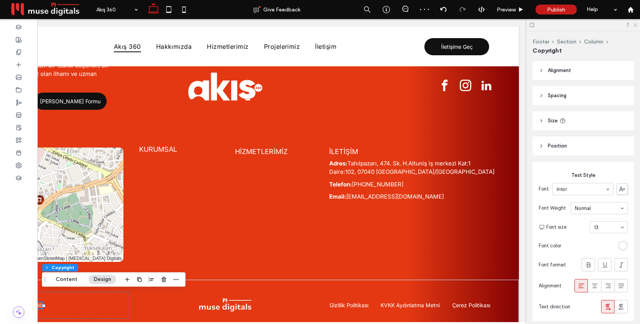
click at [635, 24] on use at bounding box center [635, 25] width 4 height 4
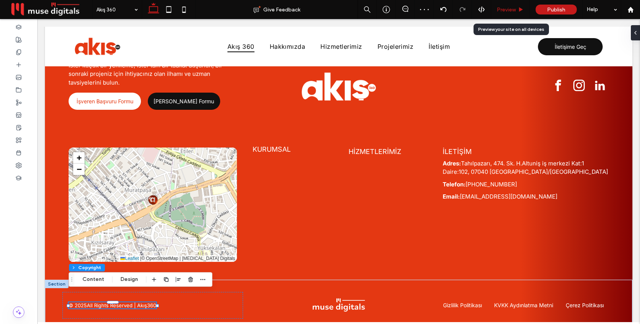
click at [513, 11] on span "Preview" at bounding box center [506, 9] width 19 height 6
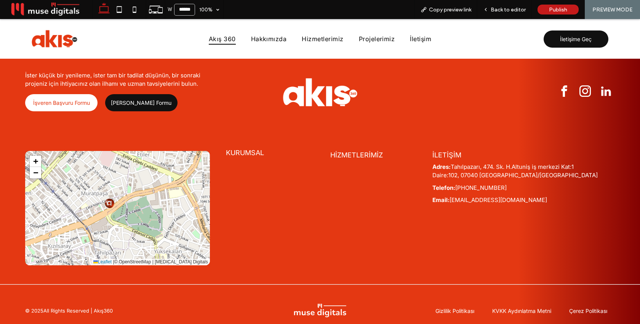
scroll to position [2559, 0]
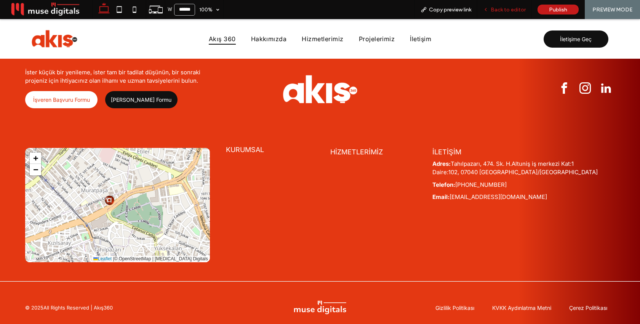
click at [507, 5] on div "Back to editor" at bounding box center [504, 9] width 54 height 19
click at [507, 14] on div "Back to editor" at bounding box center [504, 9] width 54 height 19
click at [506, 11] on span "Back to editor" at bounding box center [508, 9] width 35 height 6
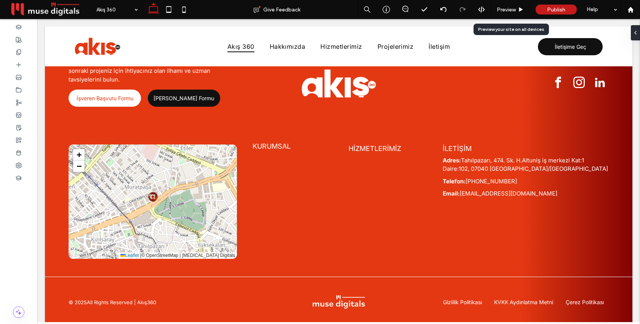
scroll to position [2549, 0]
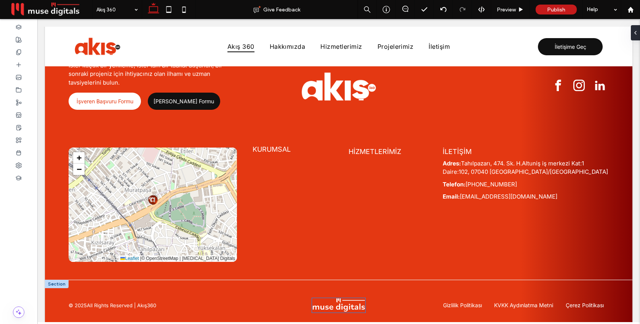
click at [343, 298] on img at bounding box center [338, 305] width 53 height 15
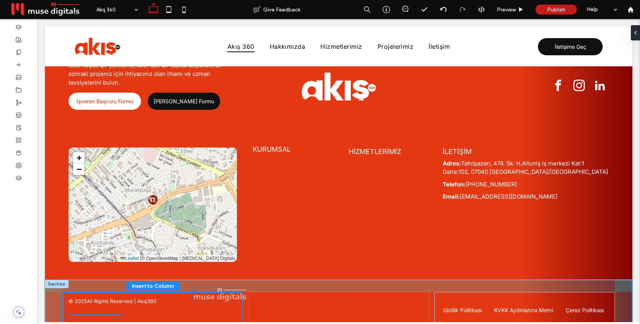
scroll to position [2557, 0]
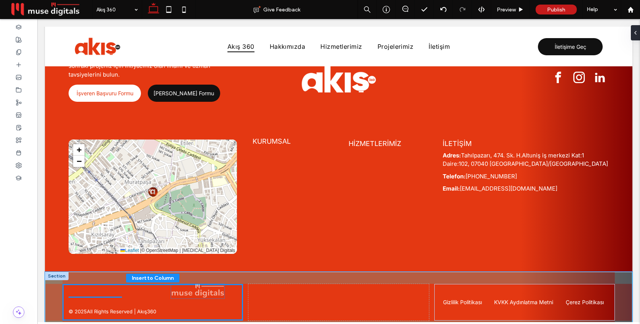
drag, startPoint x: 344, startPoint y: 294, endPoint x: 203, endPoint y: 290, distance: 140.6
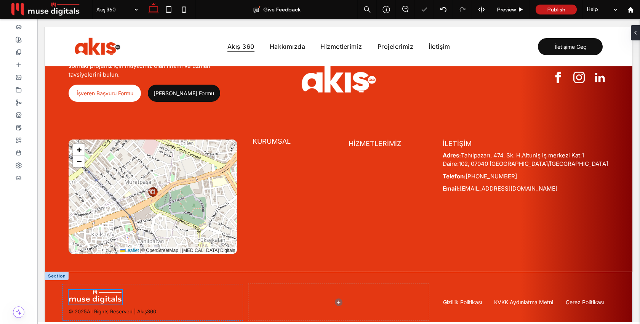
scroll to position [2541, 0]
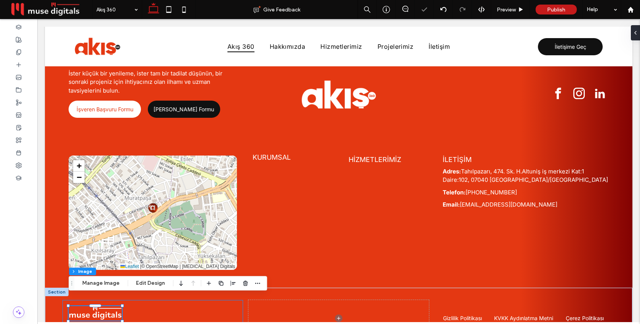
click at [214, 304] on div "© 2025 All Rights Reserved | Akış360" at bounding box center [152, 318] width 181 height 37
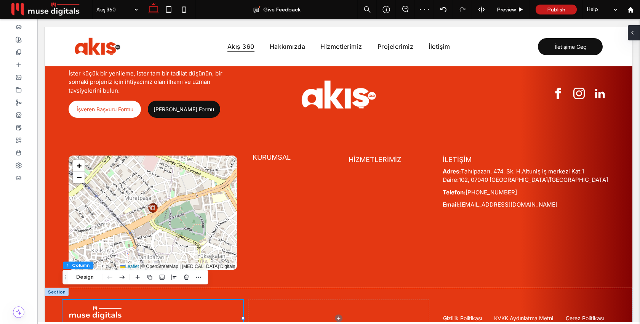
click at [634, 32] on icon at bounding box center [632, 33] width 6 height 6
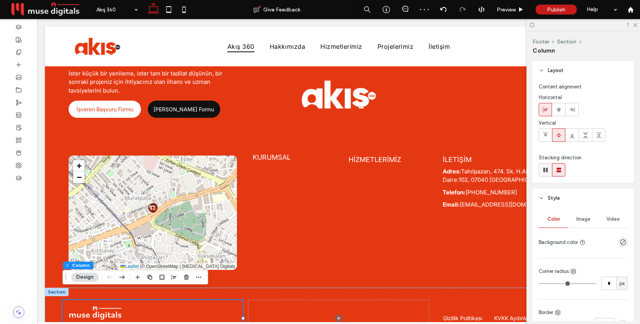
click at [547, 168] on use at bounding box center [545, 170] width 5 height 5
type input "*"
type input "**"
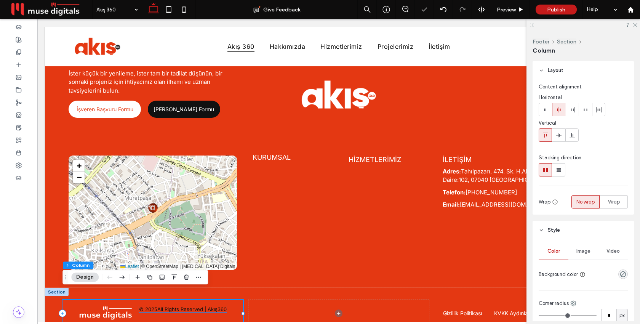
click at [186, 306] on p "All Rights Reserved | Akış360" at bounding box center [191, 309] width 69 height 6
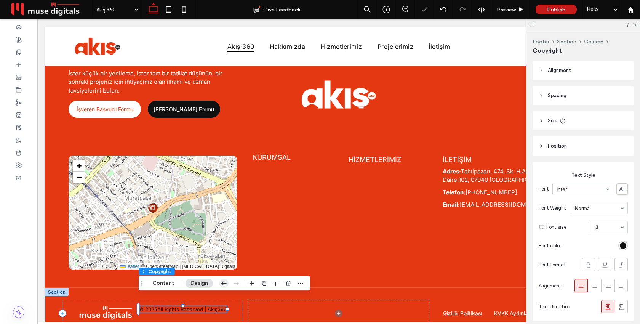
click at [224, 282] on icon "button" at bounding box center [223, 283] width 9 height 14
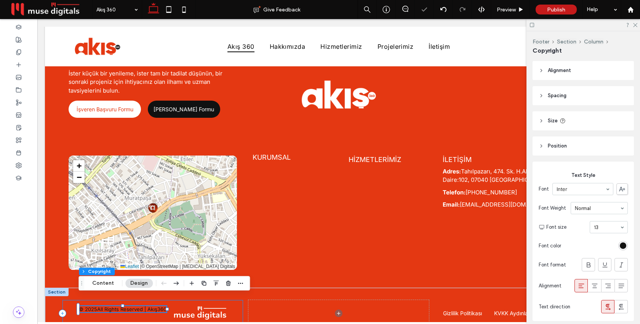
click at [161, 310] on div "© 2025 All Rights Reserved | Akış360" at bounding box center [152, 313] width 181 height 27
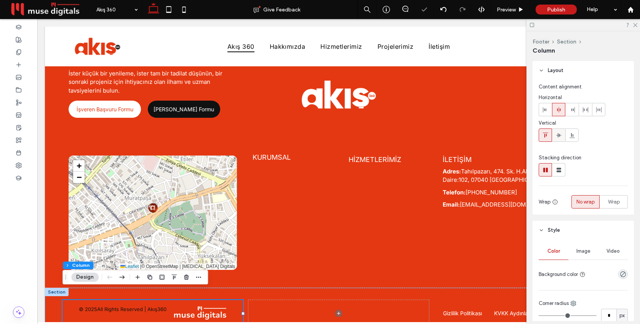
click at [559, 134] on use at bounding box center [558, 135] width 5 height 4
click at [131, 310] on p "All Rights Reserved | Akış360" at bounding box center [131, 313] width 69 height 6
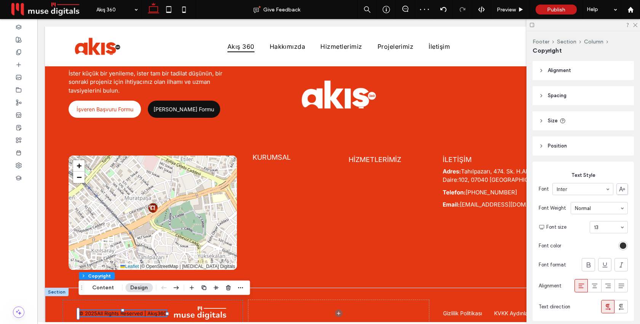
click at [624, 248] on div "rgb(17, 17, 17)" at bounding box center [623, 245] width 6 height 6
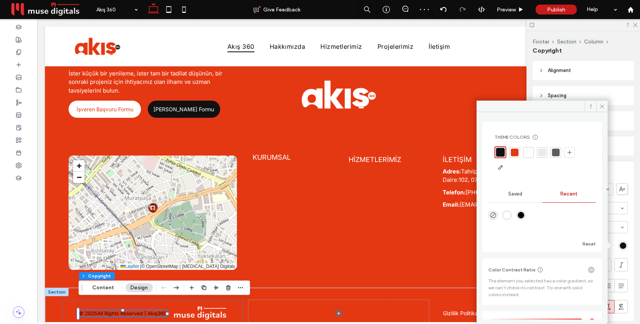
click at [529, 153] on div at bounding box center [528, 153] width 8 height 8
click at [600, 109] on icon at bounding box center [602, 107] width 6 height 6
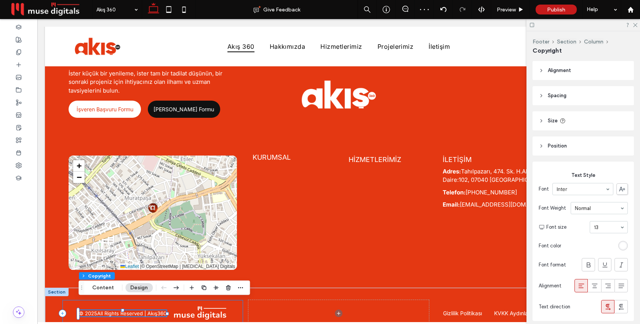
click at [237, 308] on div "© 2025 All Rights Reserved | Akış360" at bounding box center [152, 313] width 181 height 27
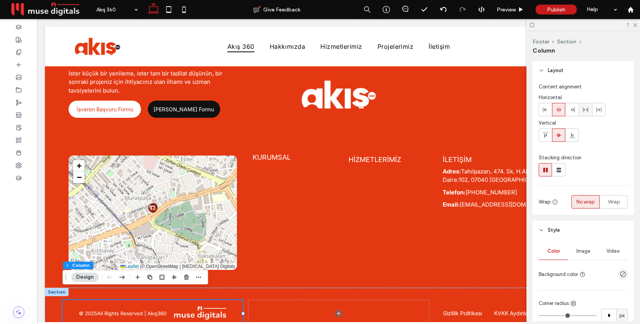
click at [585, 110] on icon at bounding box center [585, 110] width 6 height 6
click at [130, 310] on p "All Rights Reserved | Akış360" at bounding box center [121, 313] width 69 height 6
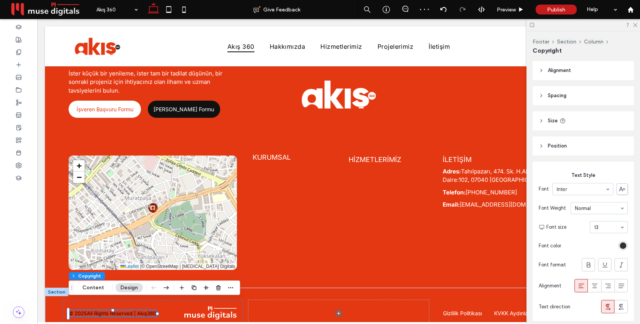
click at [624, 247] on div "rgb(17, 17, 17)" at bounding box center [623, 245] width 6 height 6
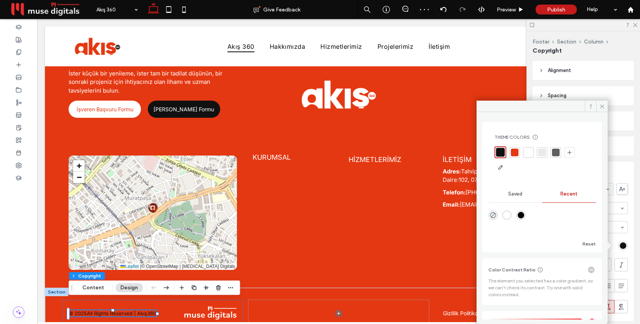
click at [525, 152] on div at bounding box center [528, 153] width 8 height 8
click at [604, 110] on span at bounding box center [601, 106] width 11 height 11
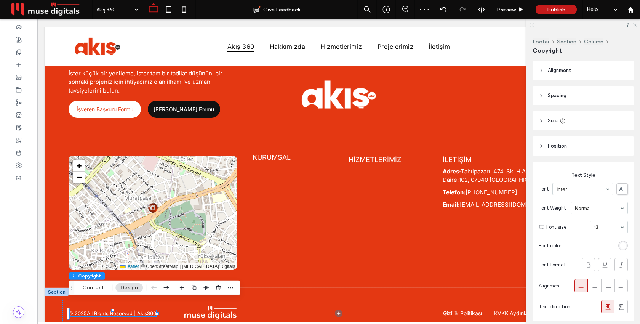
click at [633, 26] on icon at bounding box center [634, 24] width 5 height 5
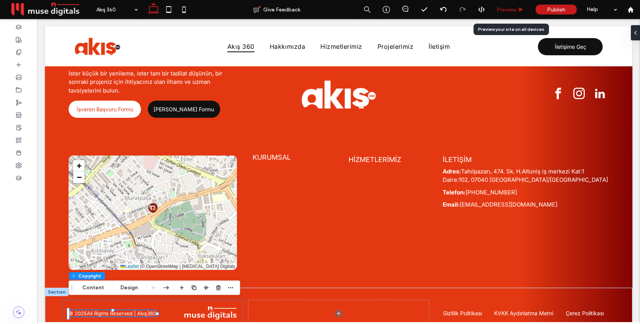
click at [514, 10] on span "Preview" at bounding box center [506, 9] width 19 height 6
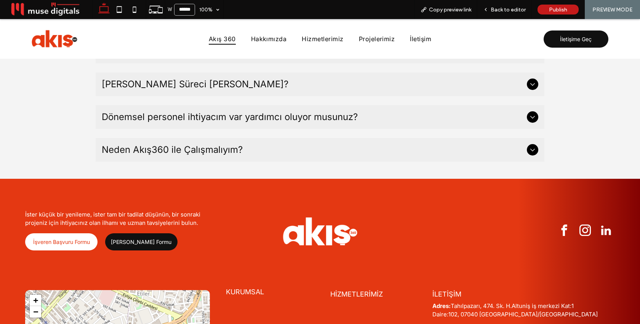
scroll to position [2559, 0]
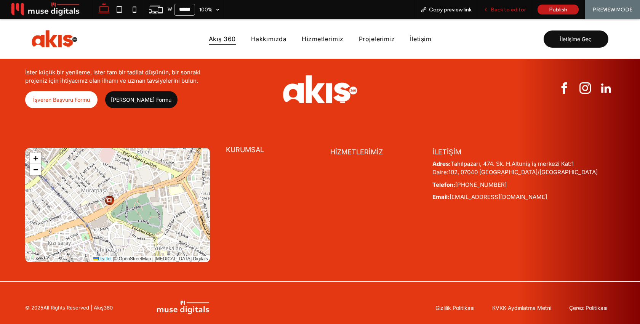
click at [507, 10] on span "Back to editor" at bounding box center [508, 9] width 35 height 6
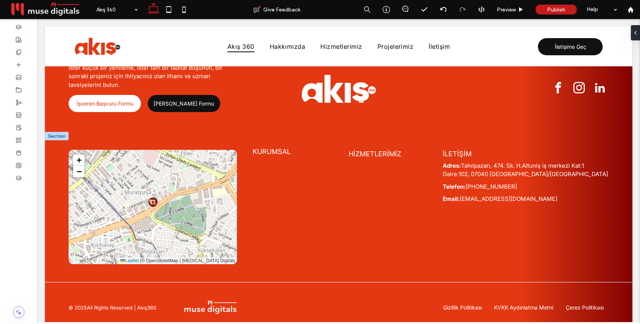
scroll to position [2547, 0]
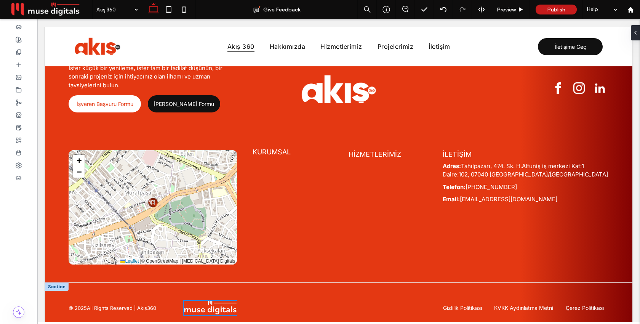
click at [206, 301] on img at bounding box center [210, 307] width 53 height 15
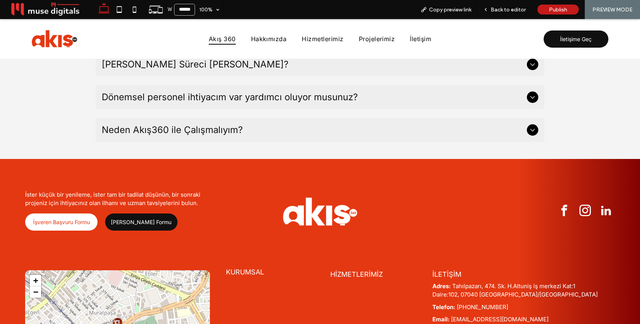
scroll to position [2423, 0]
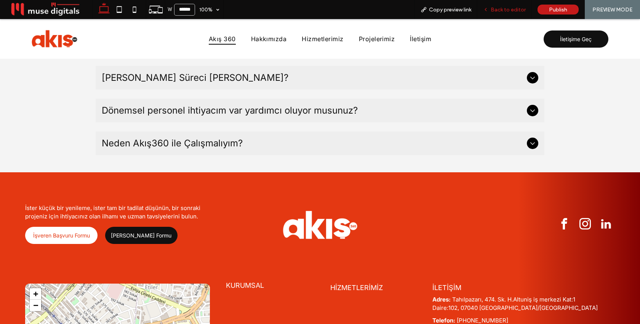
click at [498, 14] on div "Back to editor" at bounding box center [504, 9] width 54 height 19
click at [500, 10] on span "Back to editor" at bounding box center [508, 9] width 35 height 6
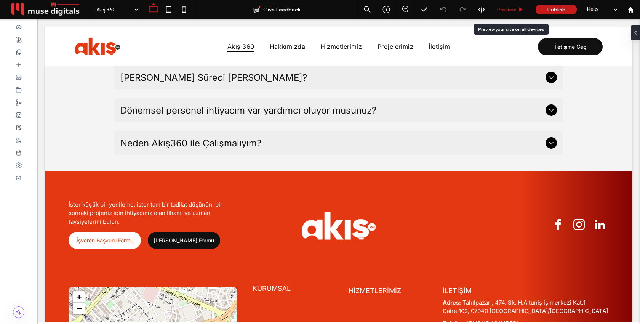
scroll to position [2410, 0]
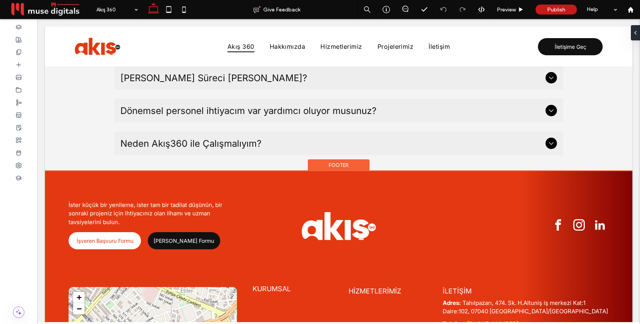
click at [345, 159] on div "Footer" at bounding box center [339, 165] width 62 height 12
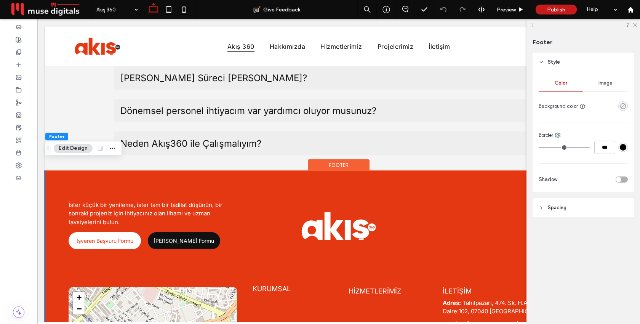
click at [624, 104] on use "rgba(0, 0, 0, 0)" at bounding box center [623, 106] width 6 height 6
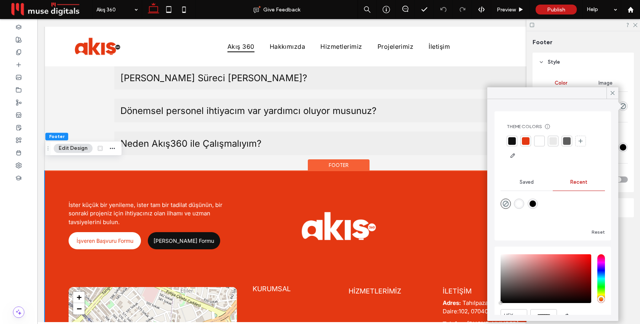
click at [529, 139] on div at bounding box center [526, 141] width 8 height 8
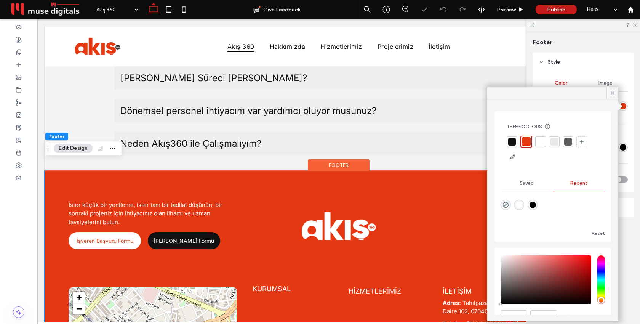
click at [612, 94] on icon at bounding box center [612, 92] width 7 height 7
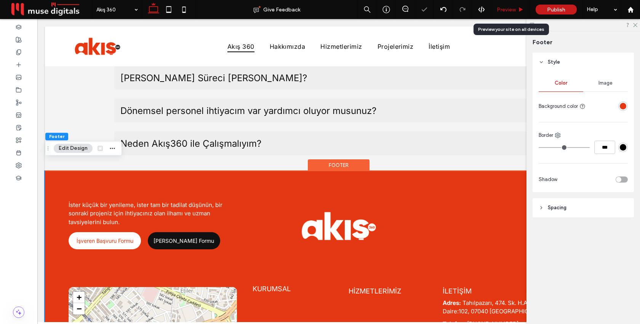
click at [506, 10] on span "Preview" at bounding box center [506, 9] width 19 height 6
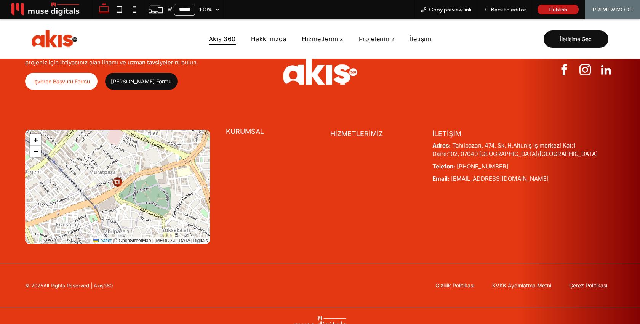
scroll to position [2582, 0]
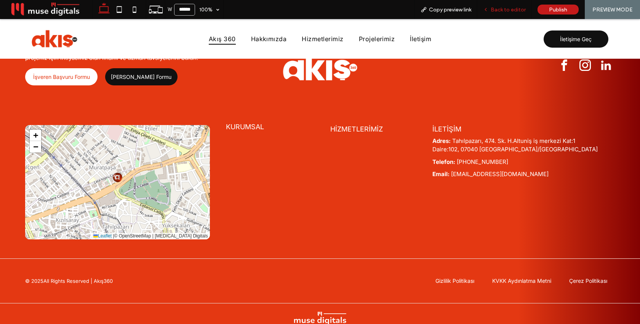
click at [500, 13] on div "Back to editor" at bounding box center [504, 9] width 54 height 19
click at [500, 11] on span "Back to editor" at bounding box center [508, 9] width 35 height 6
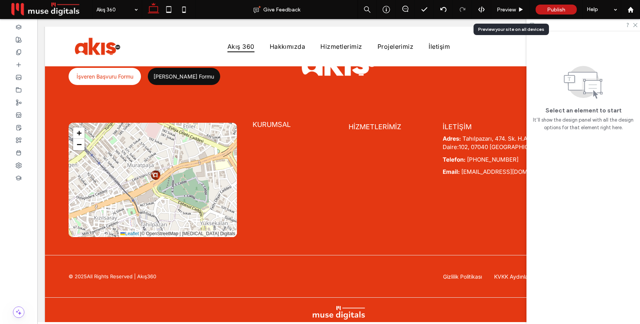
scroll to position [2565, 0]
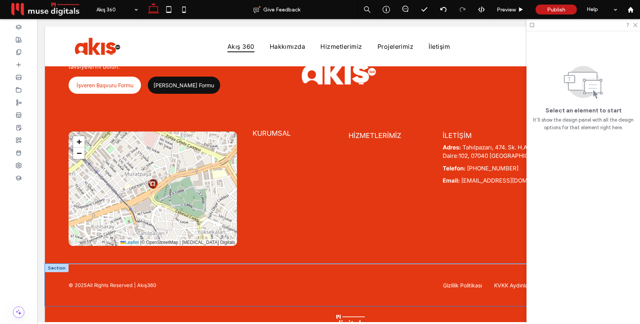
click at [262, 290] on div "© 2025 All Rights Reserved | Akış360 Gizlilik Politikası KVKK Aydınlatma Metni …" at bounding box center [338, 285] width 587 height 42
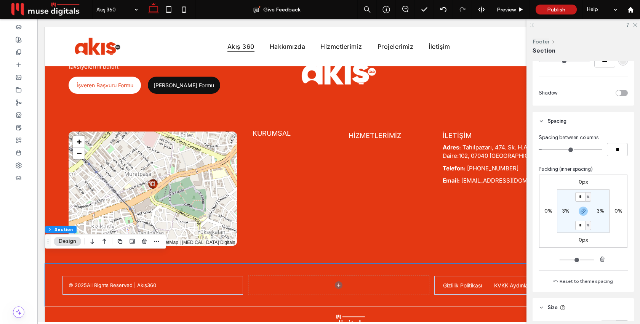
scroll to position [265, 0]
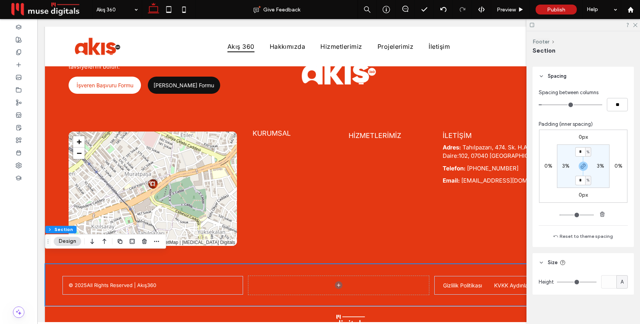
type input "*"
click at [618, 142] on div "0px 0% 0px 0% * % 3% * % 3%" at bounding box center [583, 165] width 88 height 73
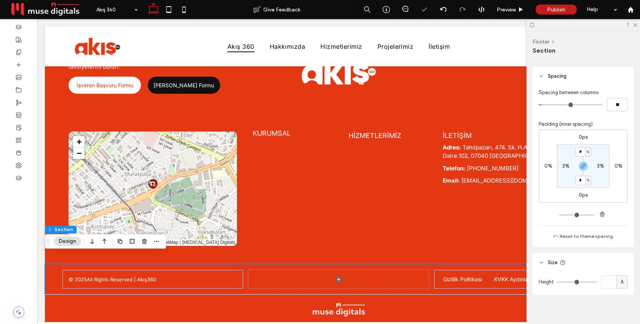
scroll to position [2561, 0]
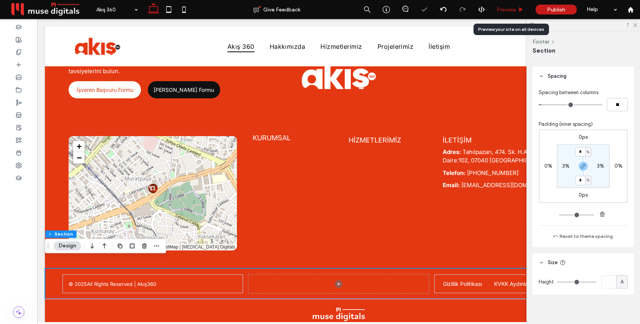
click at [507, 8] on span "Preview" at bounding box center [506, 9] width 19 height 6
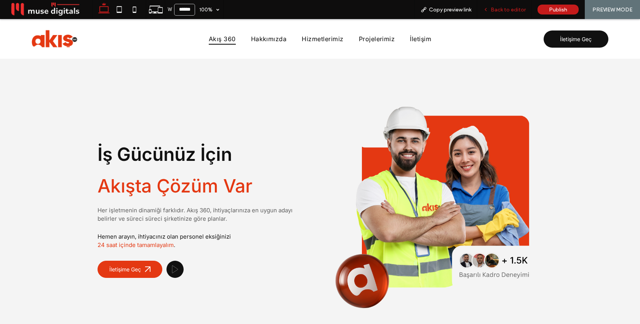
click at [494, 9] on span "Back to editor" at bounding box center [508, 9] width 35 height 6
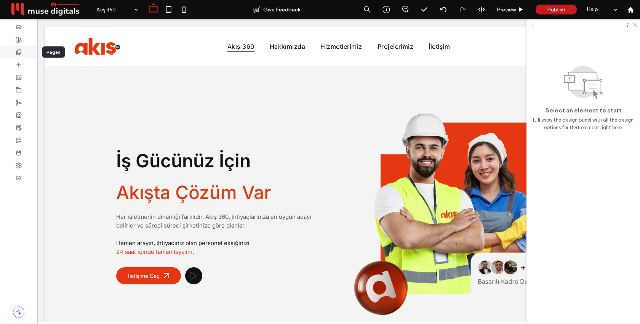
click at [13, 53] on div at bounding box center [18, 52] width 37 height 13
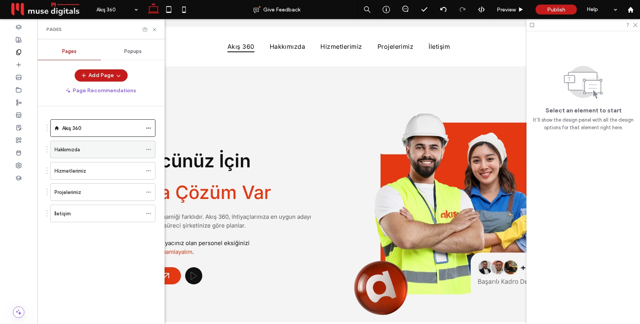
click at [149, 150] on icon at bounding box center [148, 149] width 5 height 5
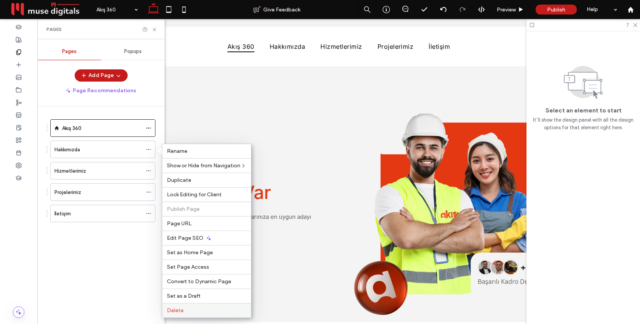
click at [183, 311] on label "Delete" at bounding box center [207, 310] width 80 height 6
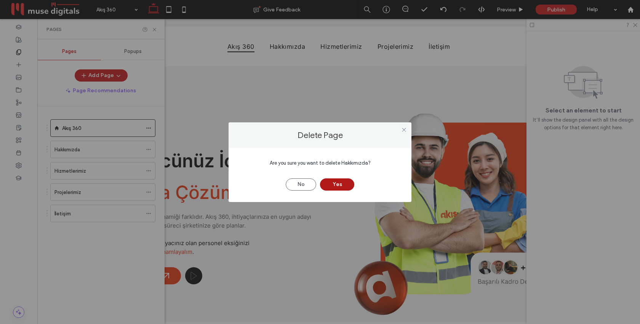
click at [349, 183] on button "Yes" at bounding box center [337, 184] width 34 height 12
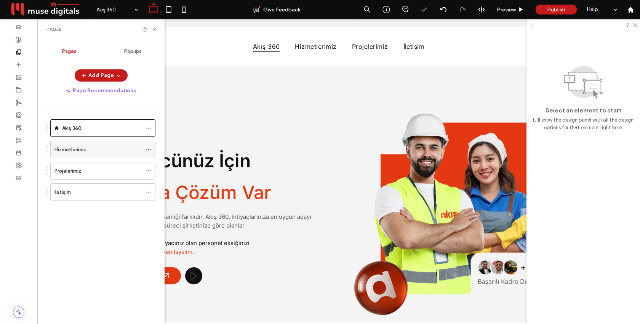
click at [148, 149] on icon at bounding box center [148, 149] width 5 height 5
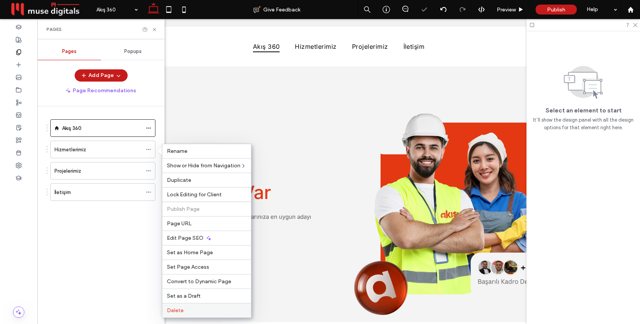
click at [198, 311] on label "Delete" at bounding box center [207, 310] width 80 height 6
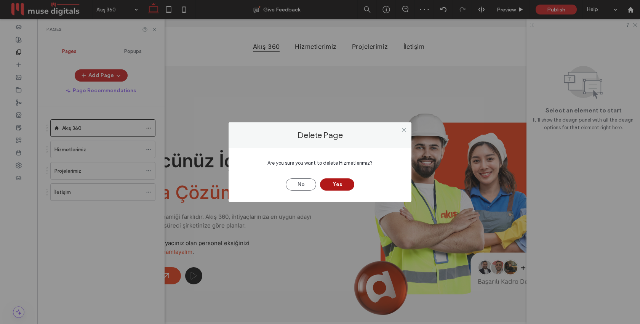
click at [340, 182] on button "Yes" at bounding box center [337, 184] width 34 height 12
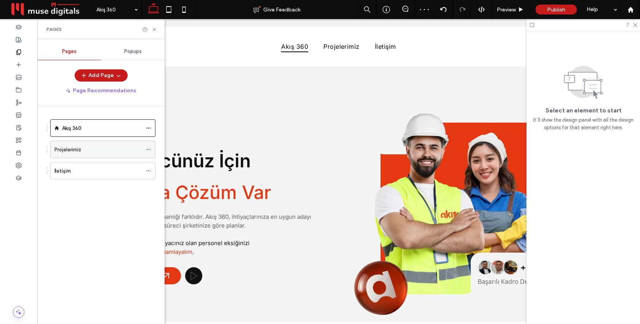
click at [148, 149] on icon at bounding box center [148, 149] width 5 height 5
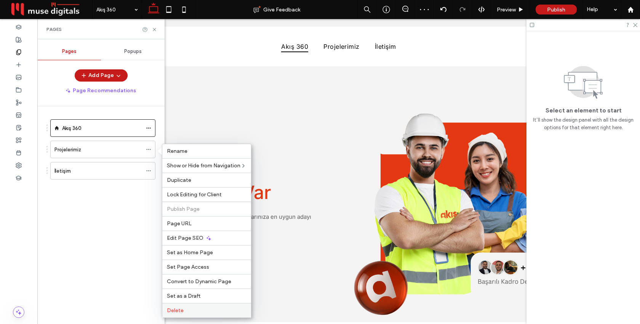
click at [208, 315] on div "Delete" at bounding box center [206, 310] width 89 height 14
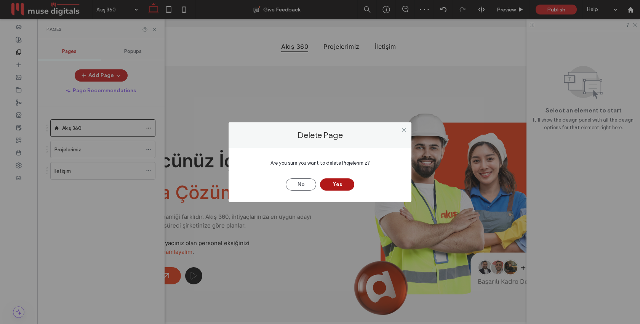
click at [337, 185] on button "Yes" at bounding box center [337, 184] width 34 height 12
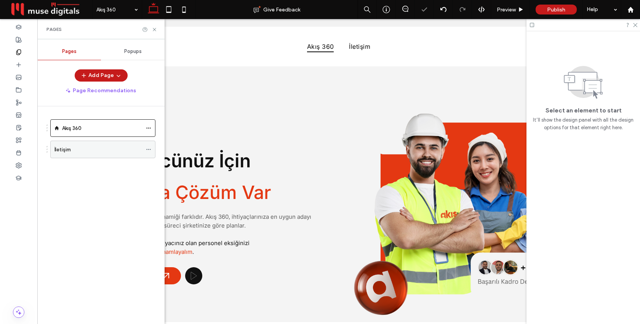
click at [148, 149] on icon at bounding box center [148, 149] width 5 height 5
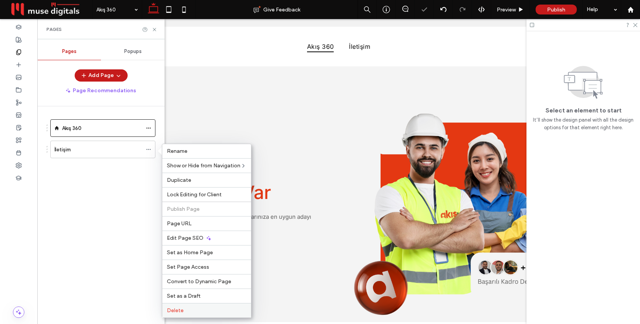
click at [193, 310] on label "Delete" at bounding box center [207, 310] width 80 height 6
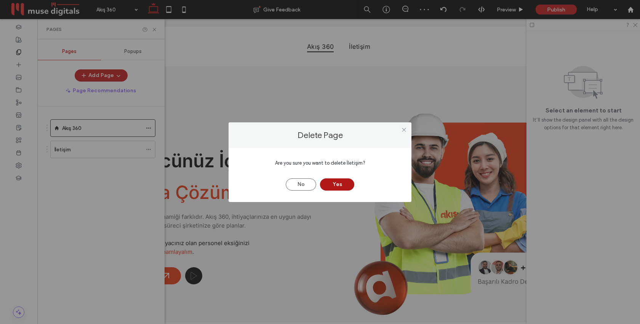
click at [332, 187] on button "Yes" at bounding box center [337, 184] width 34 height 12
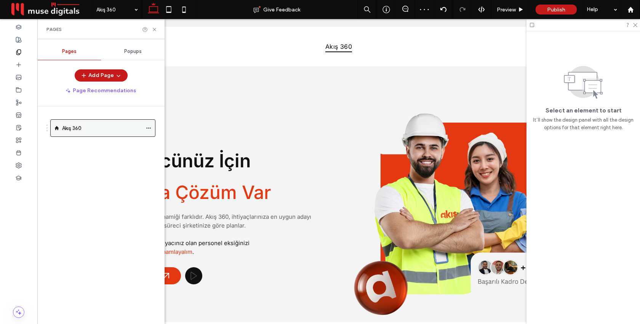
click at [147, 129] on icon at bounding box center [148, 127] width 5 height 5
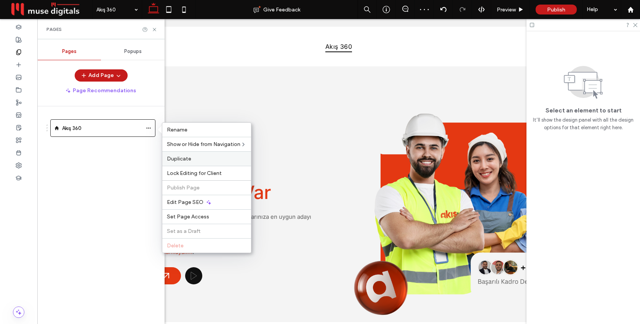
click at [180, 157] on span "Duplicate" at bounding box center [179, 158] width 24 height 6
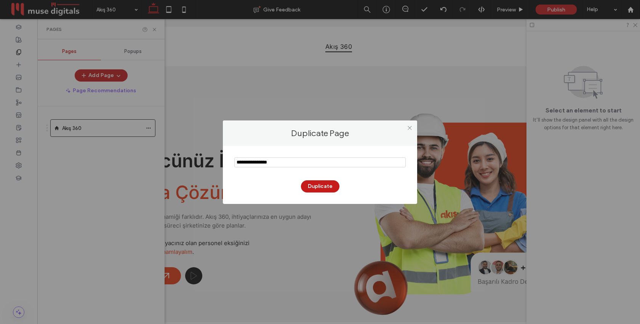
click at [262, 160] on input "notEmpty" at bounding box center [319, 162] width 171 height 10
type input "**********"
click at [310, 184] on button "Duplicate" at bounding box center [320, 186] width 38 height 12
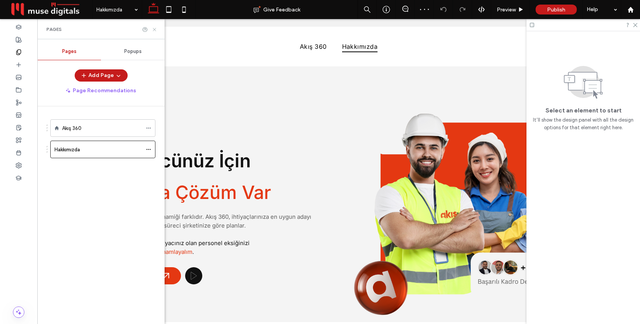
click at [154, 29] on icon at bounding box center [155, 30] width 6 height 6
